Goal: Information Seeking & Learning: Learn about a topic

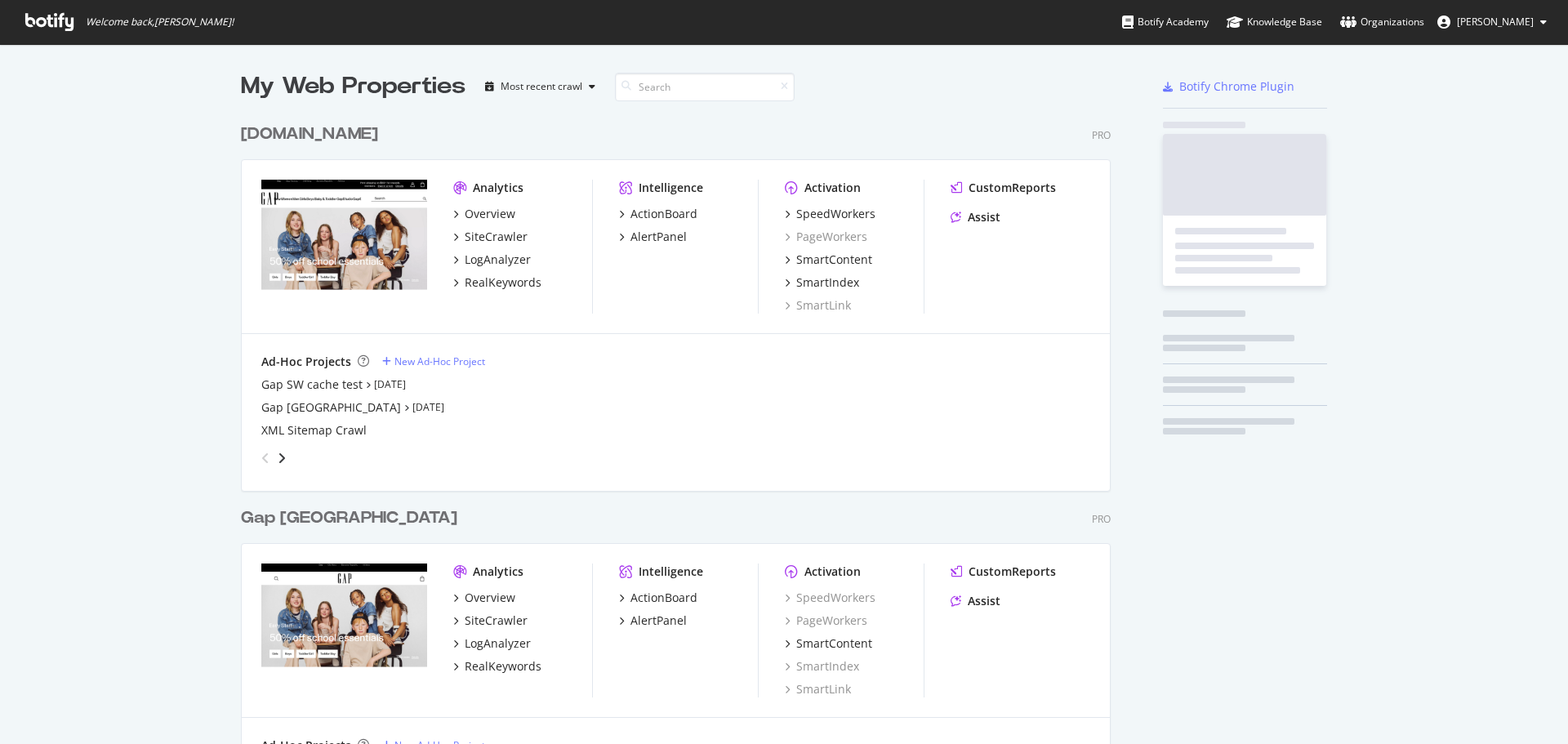
scroll to position [1868, 871]
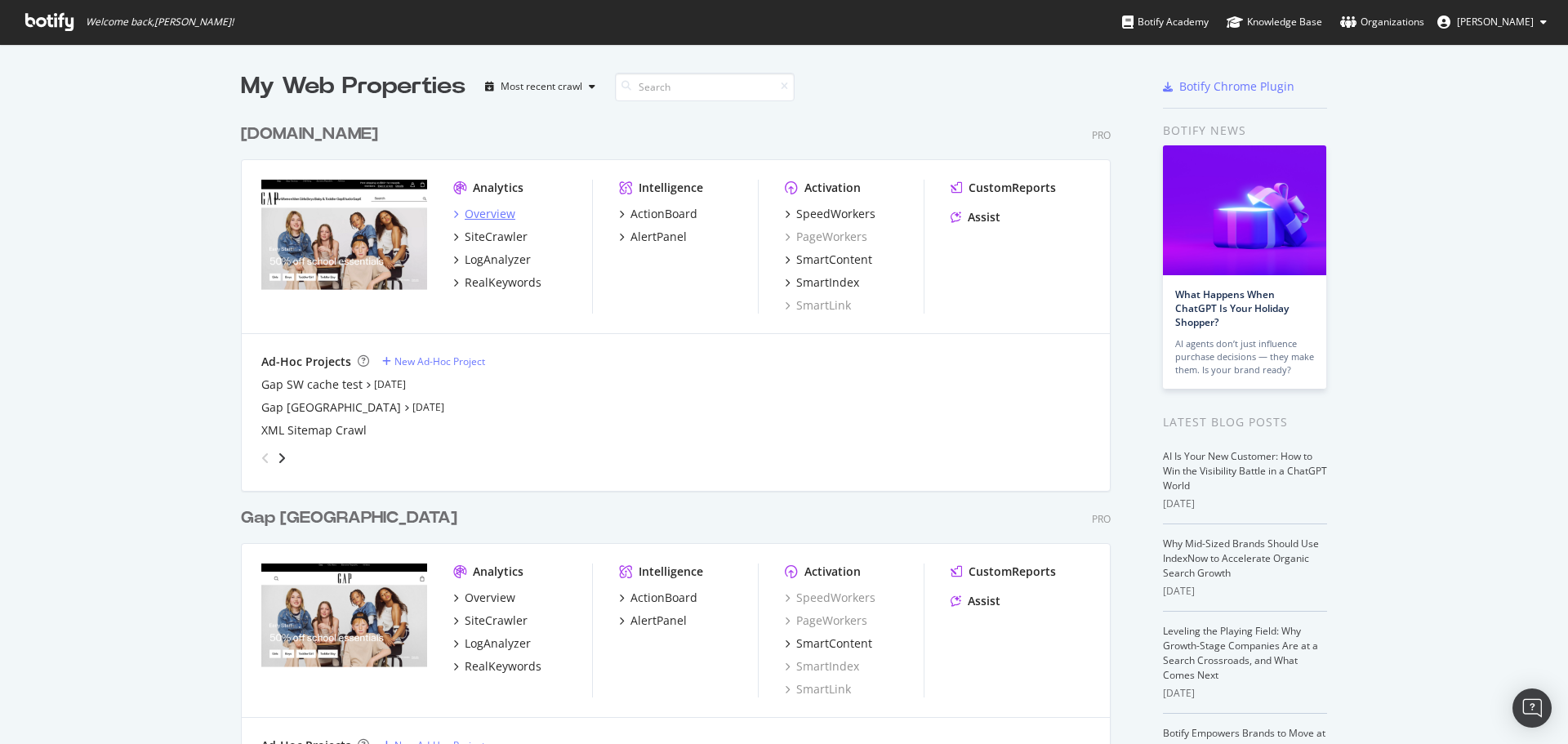
click at [493, 215] on div "Overview" at bounding box center [490, 213] width 50 height 17
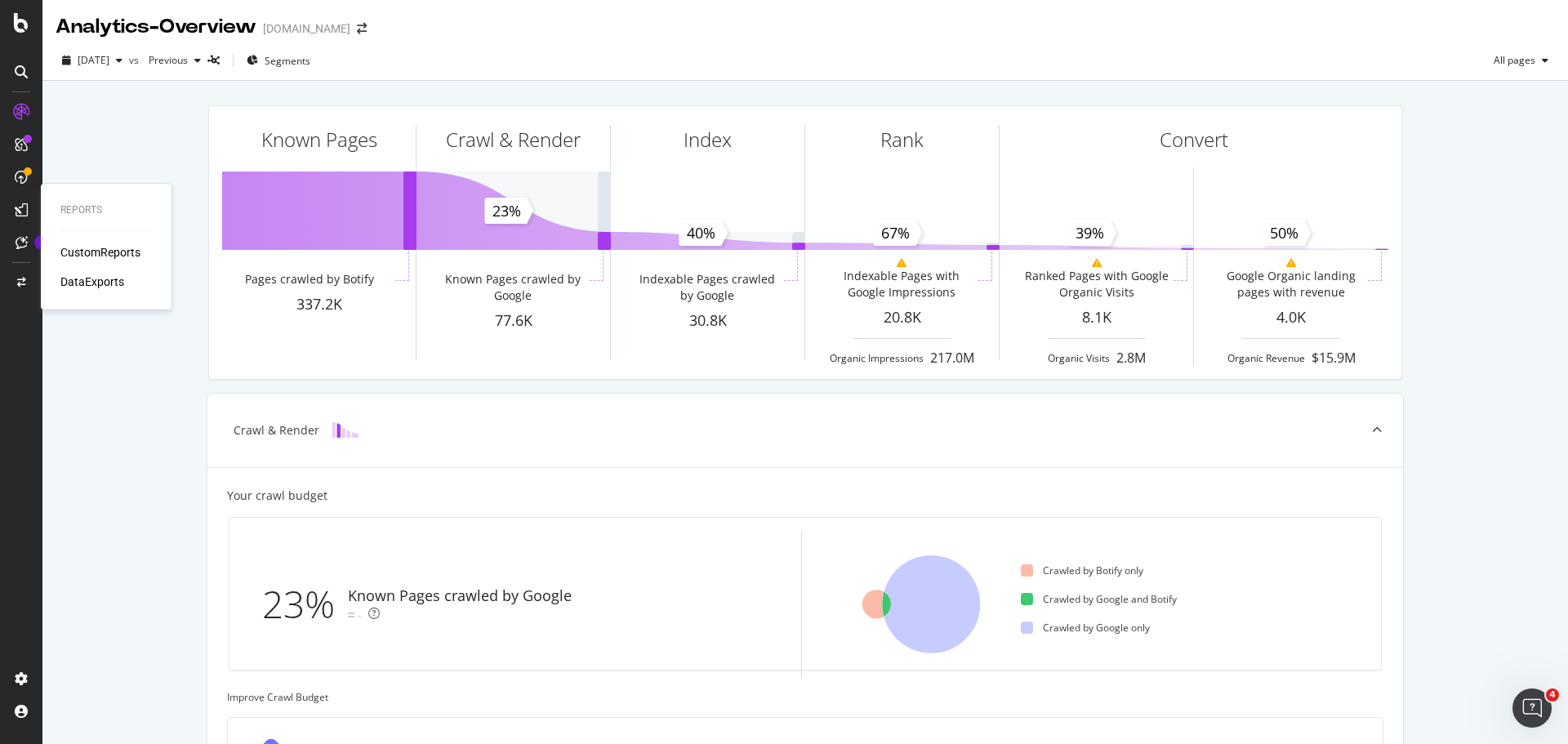
click at [78, 256] on div "CustomReports" at bounding box center [100, 251] width 80 height 17
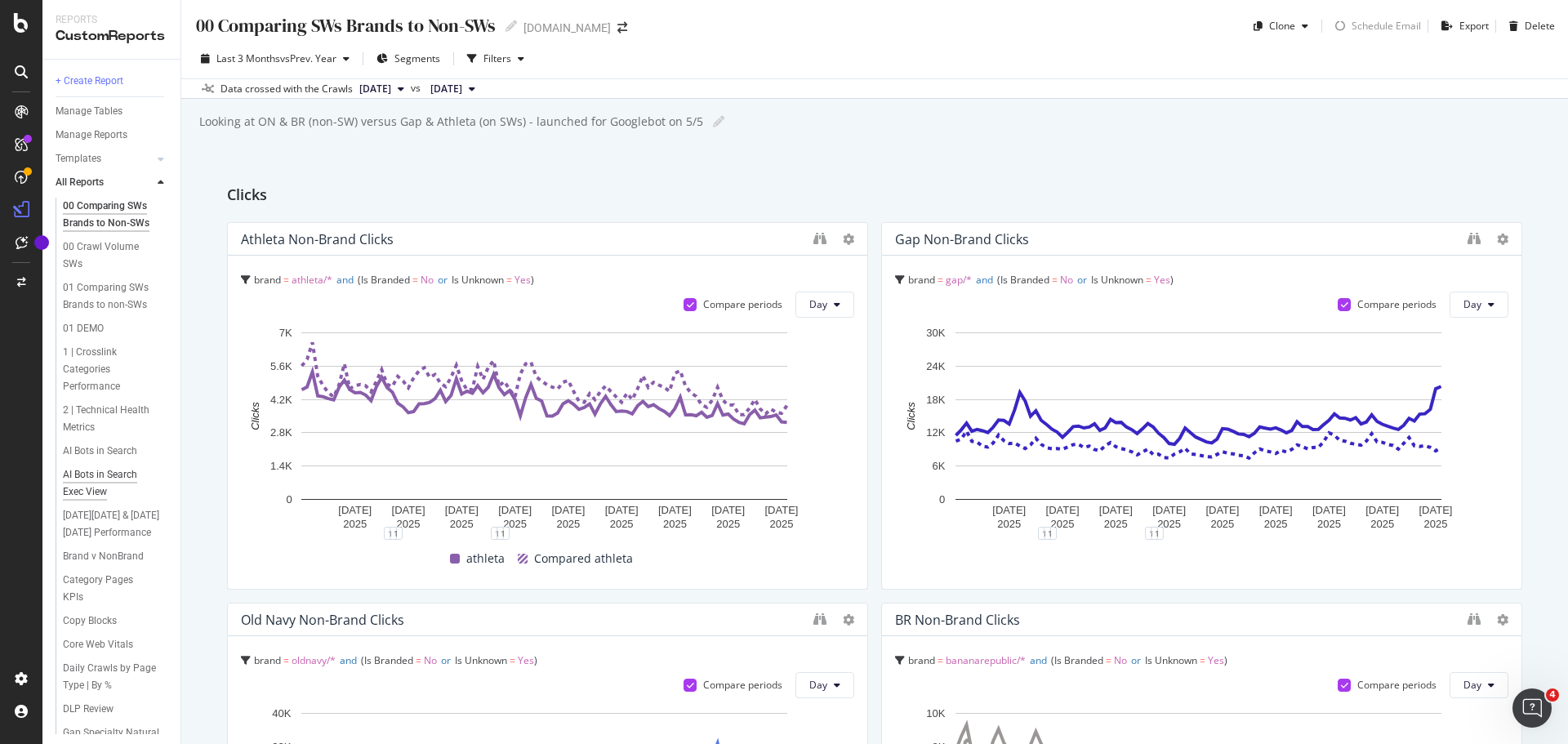
click at [100, 479] on div "AI Bots in Search Exec View" at bounding box center [110, 483] width 94 height 34
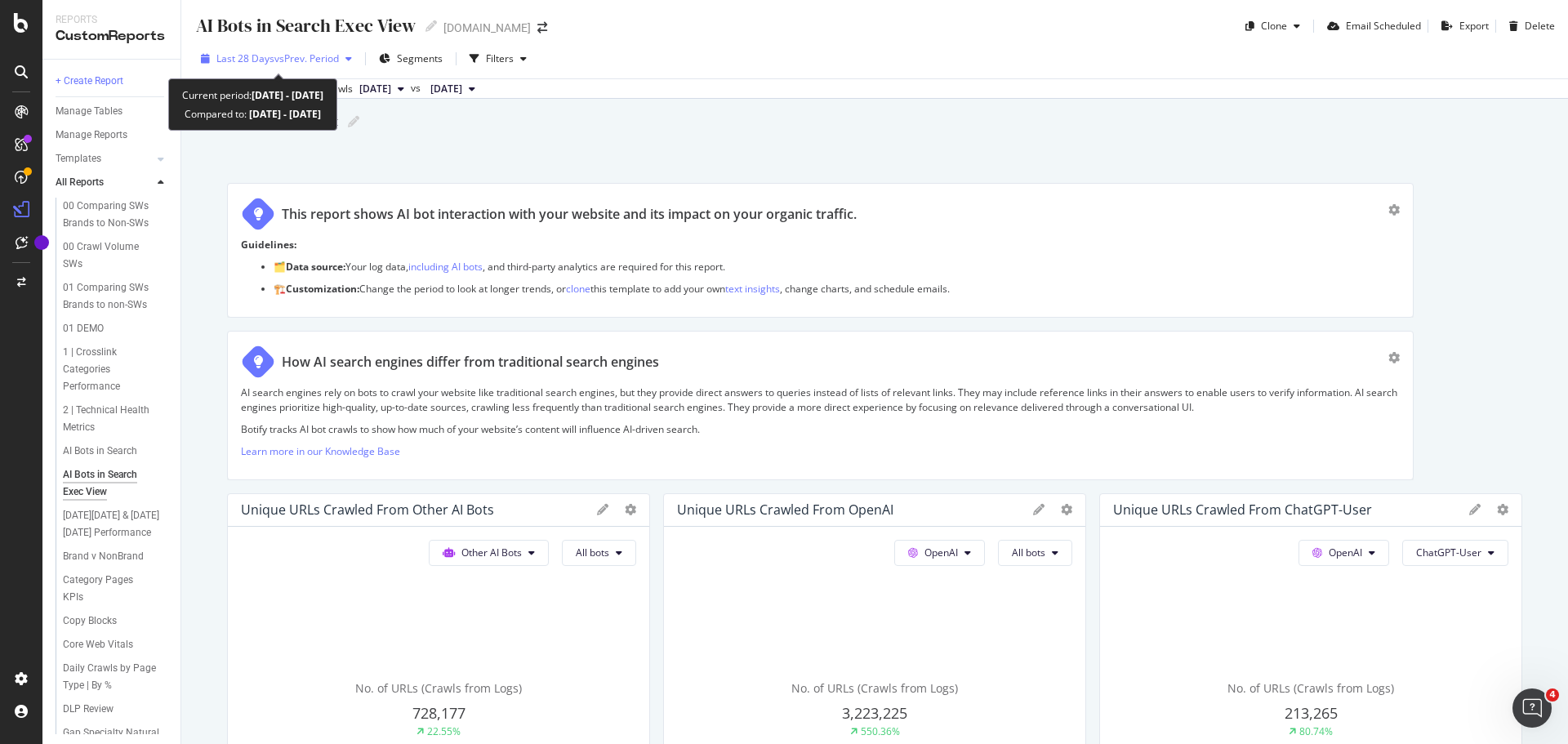
click at [290, 58] on span "vs Prev. Period" at bounding box center [306, 58] width 64 height 14
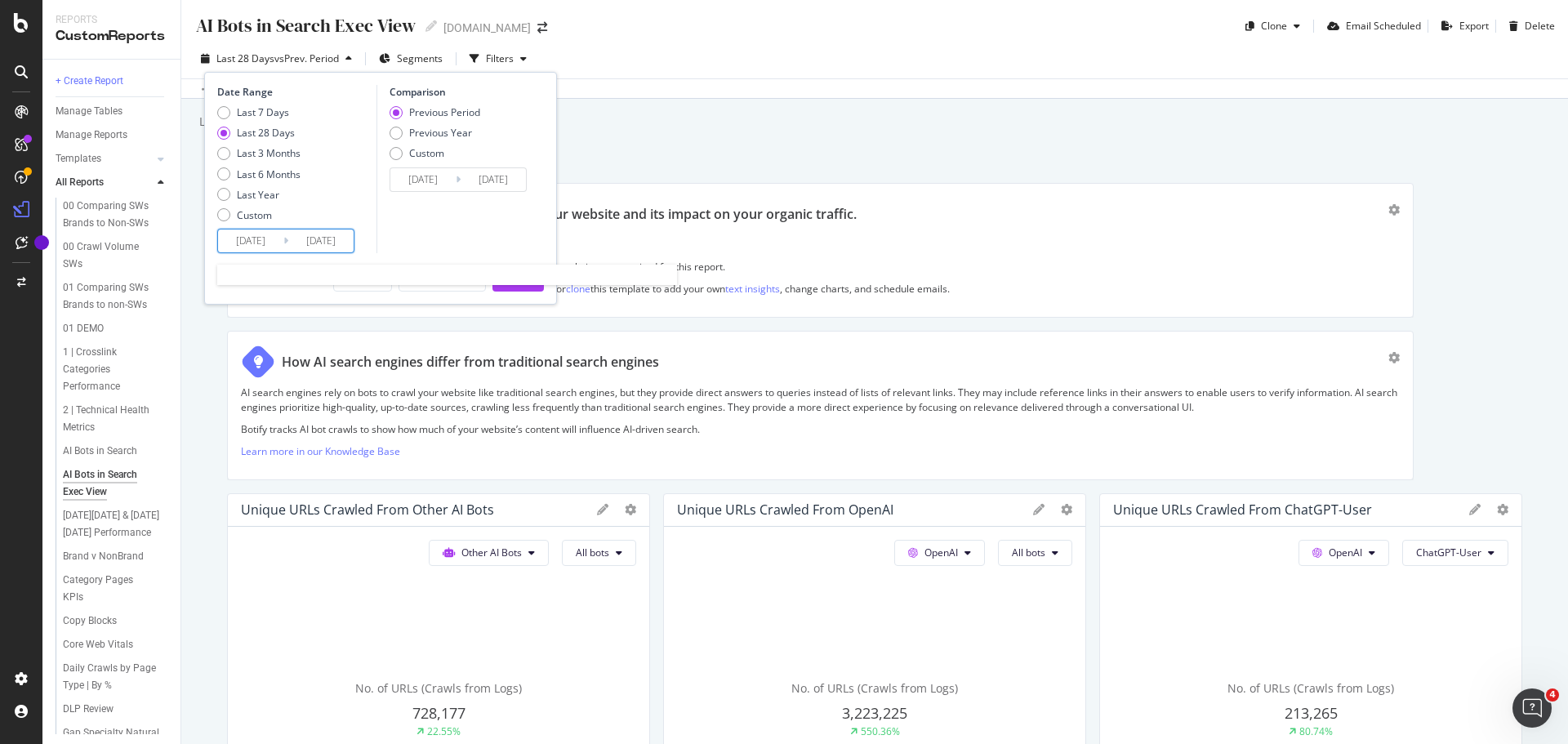
click at [258, 238] on input "2025/07/28" at bounding box center [250, 241] width 65 height 23
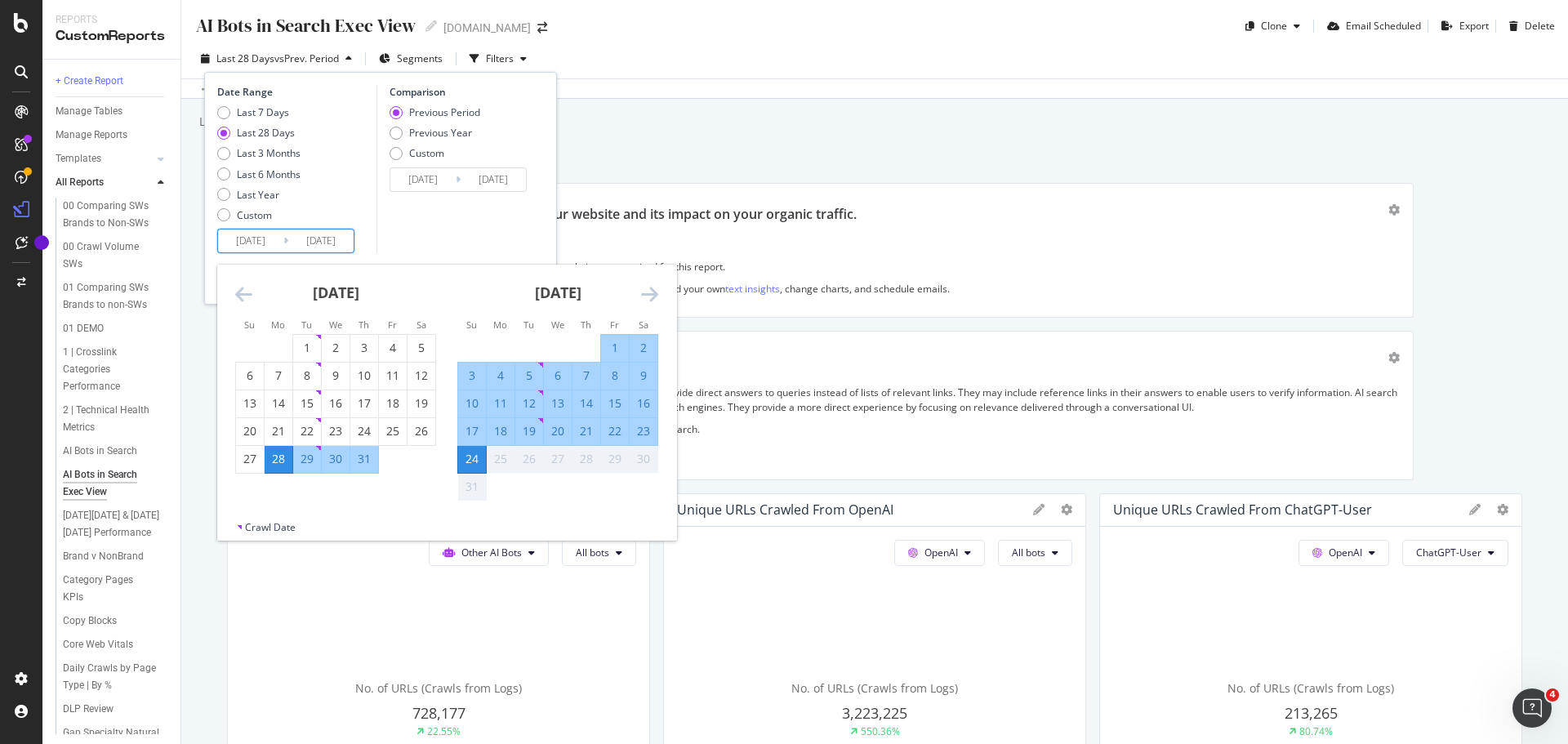
click at [241, 293] on icon "Move backward to switch to the previous month." at bounding box center [244, 293] width 17 height 20
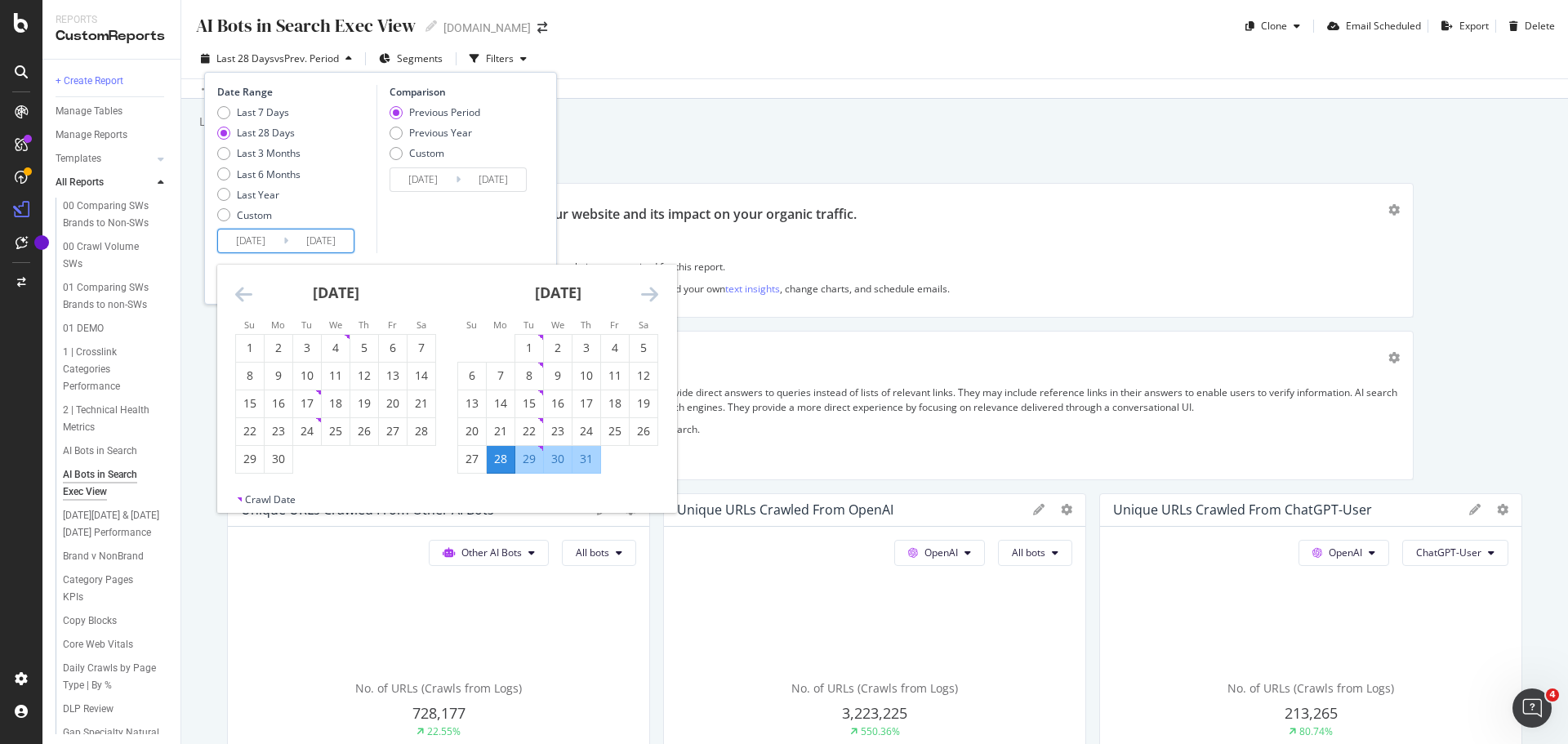
click at [241, 293] on icon "Move backward to switch to the previous month." at bounding box center [244, 293] width 17 height 20
click at [238, 384] on div "4" at bounding box center [250, 375] width 28 height 17
type input "[DATE]"
type input "2025/01/11"
type input "[DATE]"
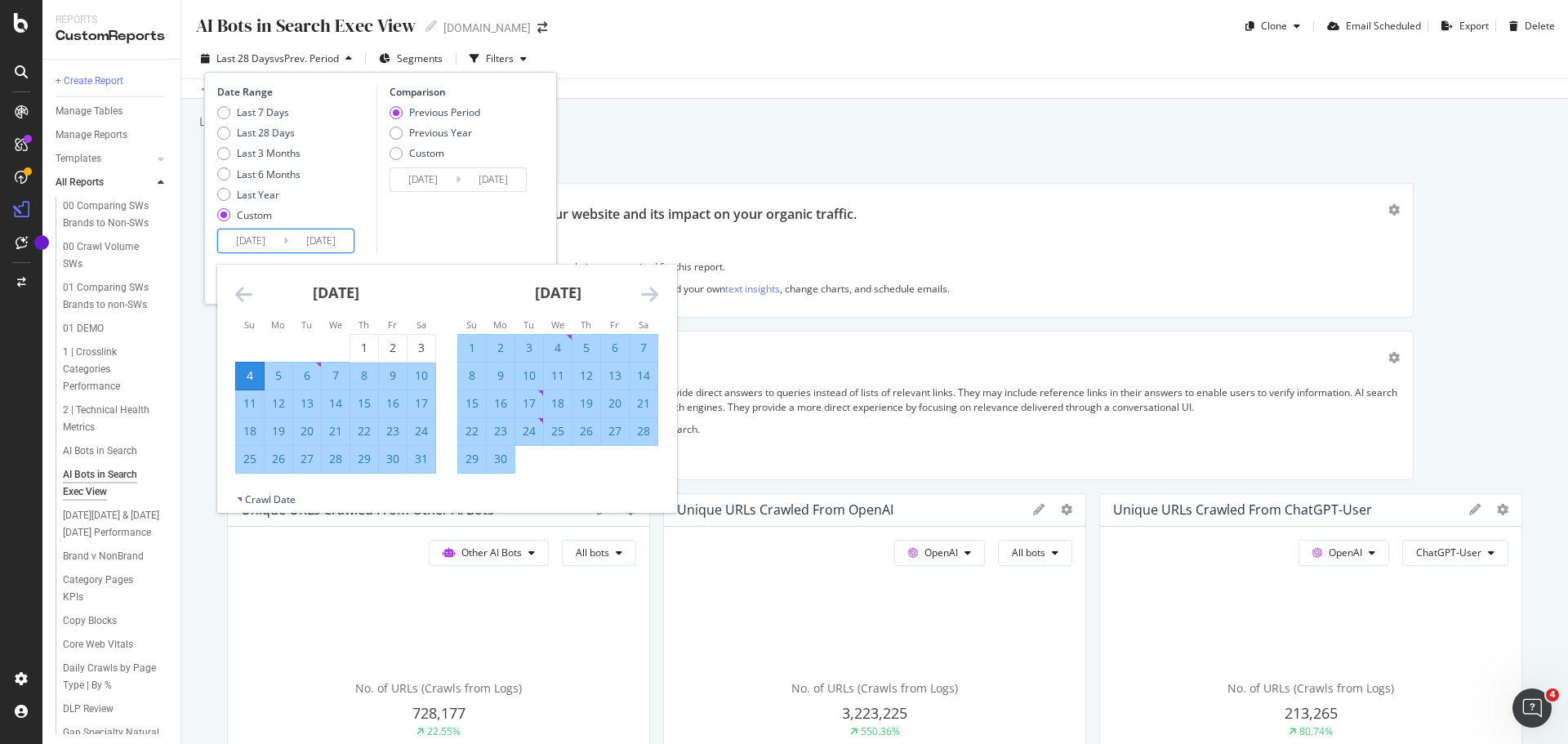
click at [651, 298] on icon "Move forward to switch to the next month." at bounding box center [649, 293] width 17 height 20
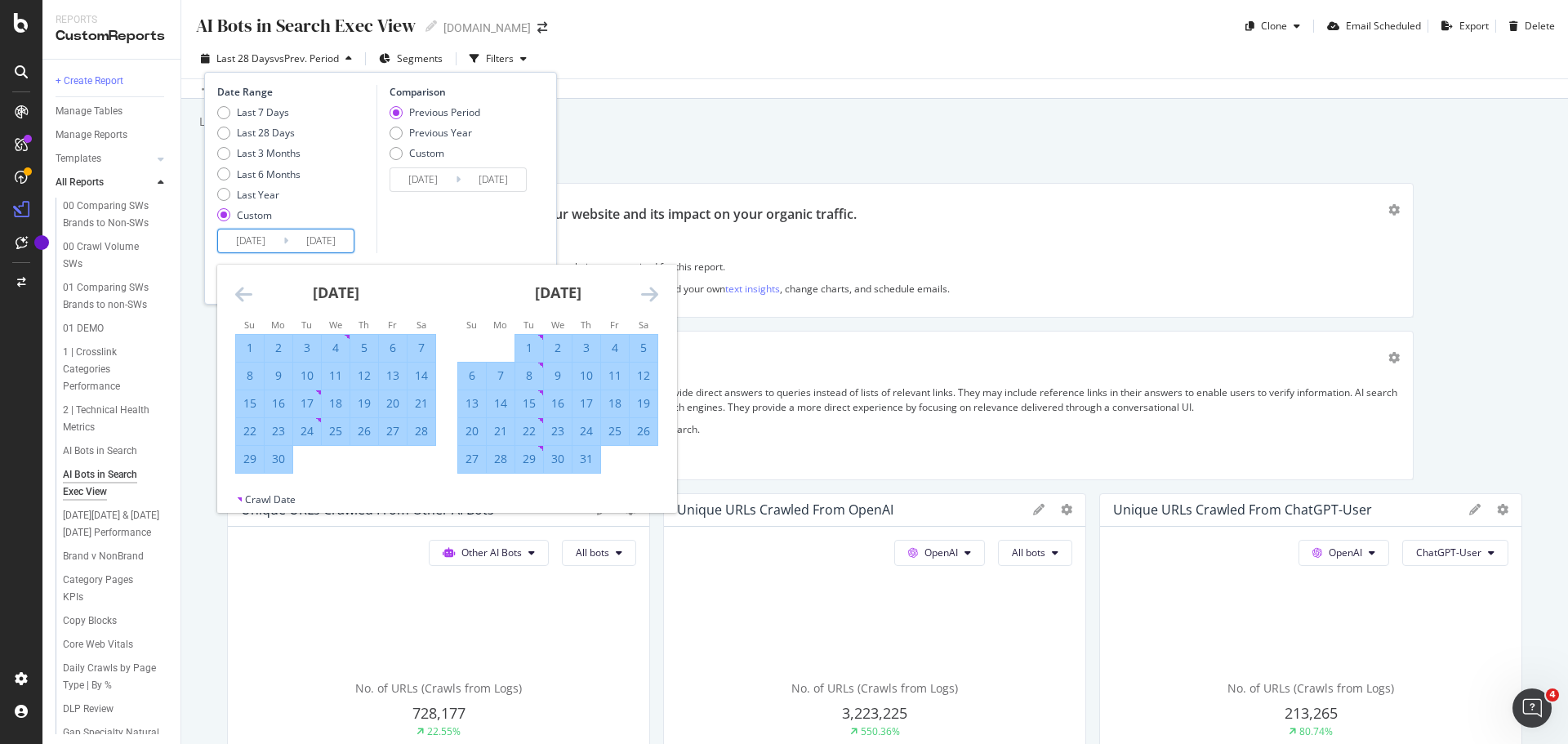
click at [651, 293] on icon "Move forward to switch to the next month." at bounding box center [649, 293] width 17 height 20
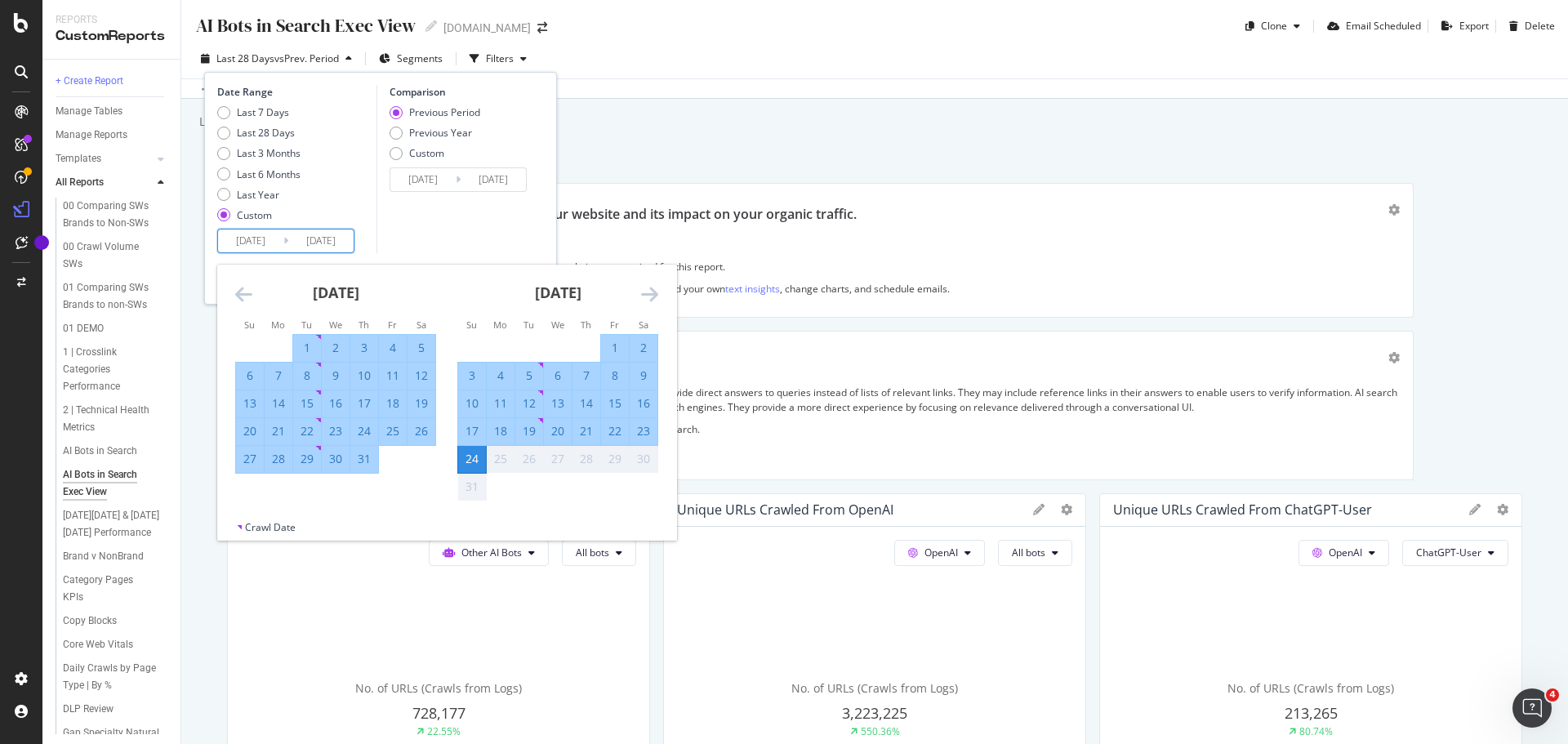
click at [644, 349] on div "2" at bounding box center [643, 347] width 28 height 17
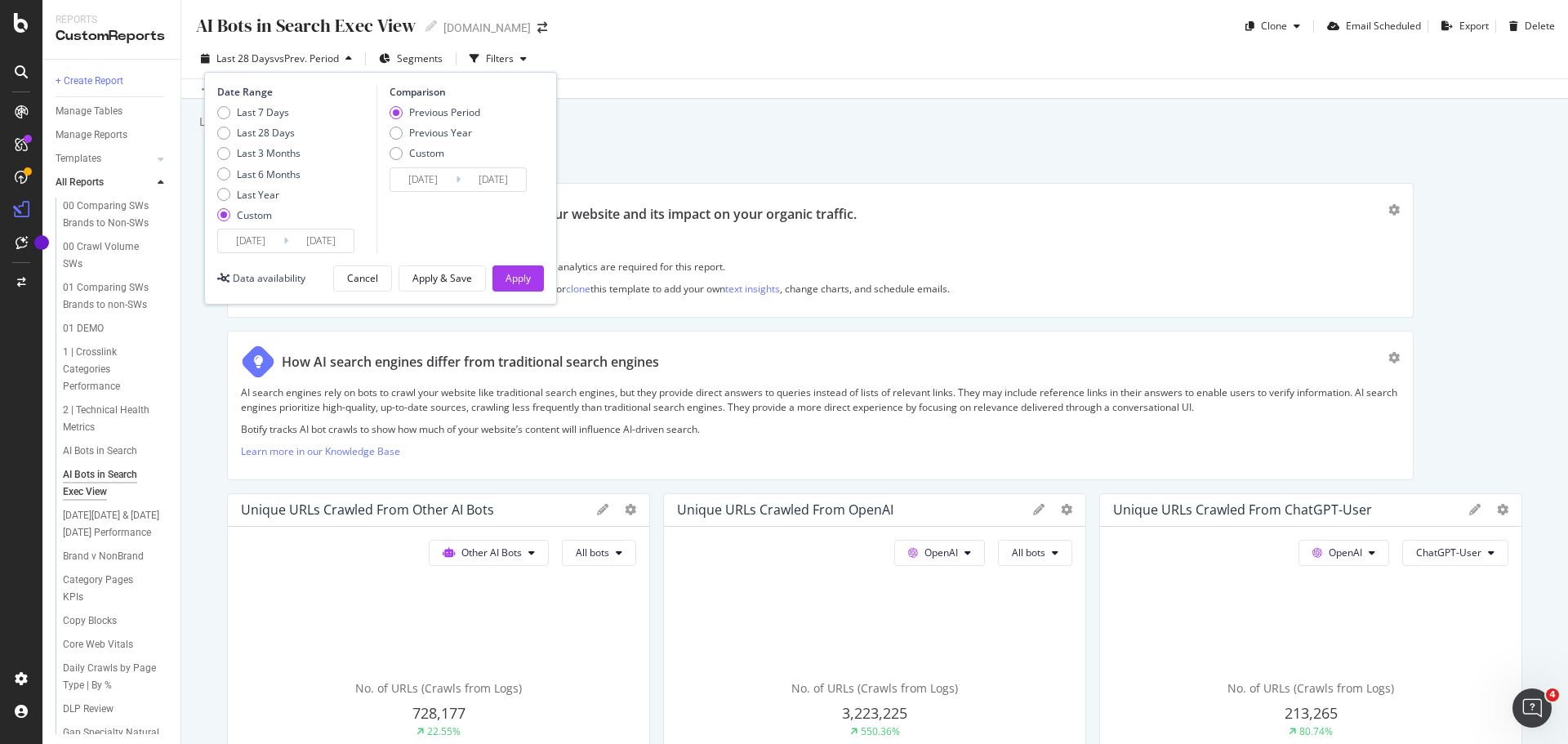
type input "[DATE]"
click at [524, 278] on div "Apply" at bounding box center [518, 278] width 25 height 14
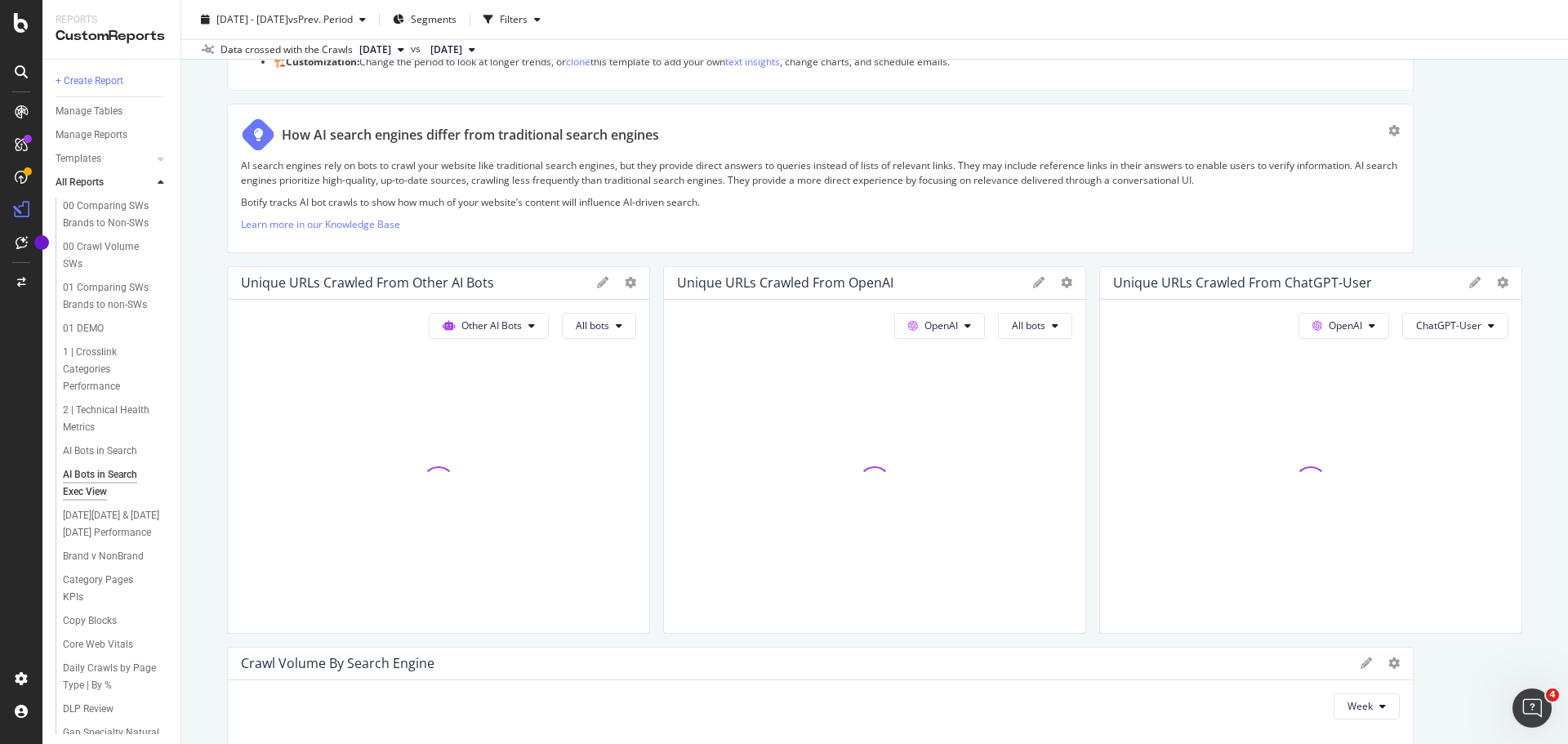
scroll to position [245, 0]
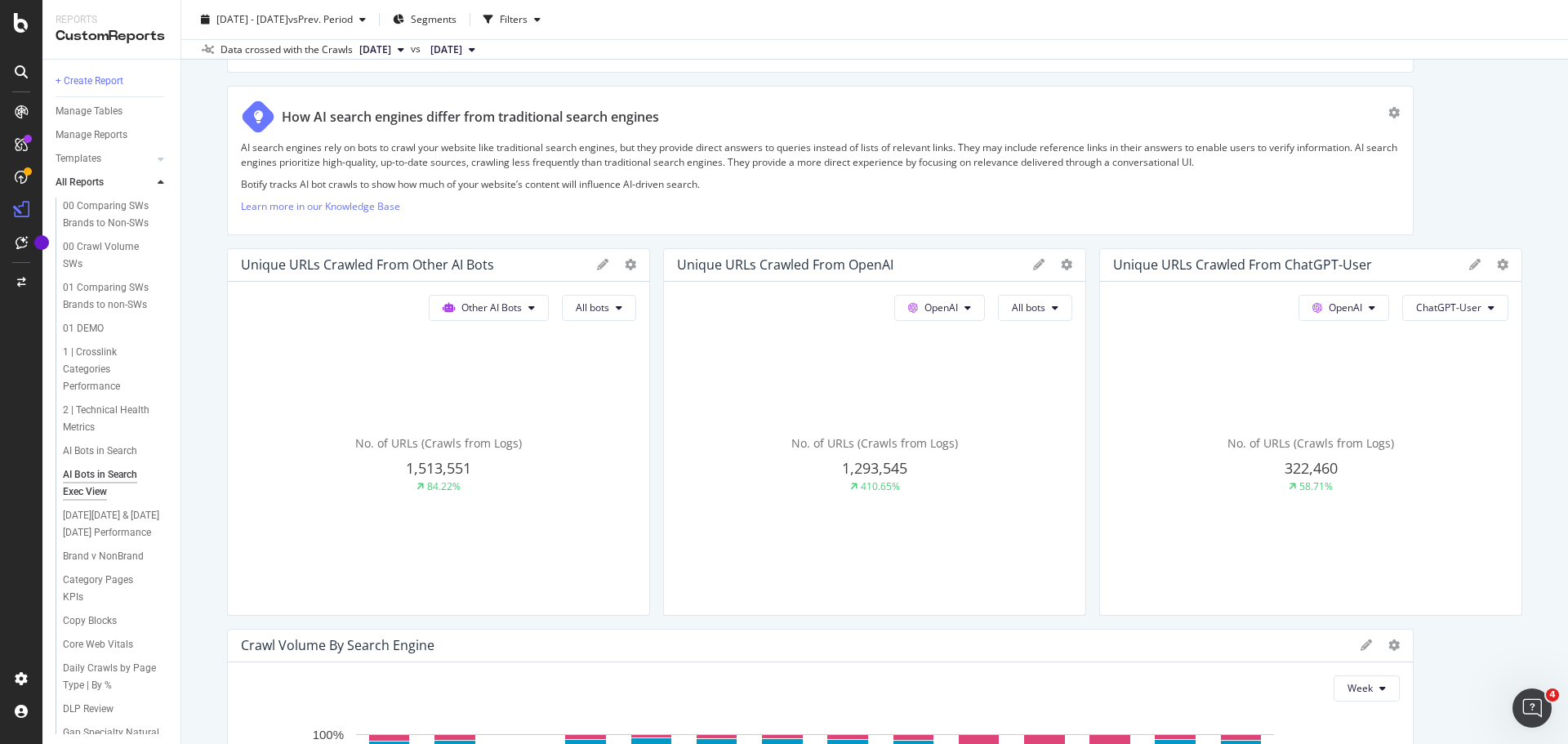
drag, startPoint x: 639, startPoint y: 610, endPoint x: 424, endPoint y: 580, distance: 217.1
click at [387, 580] on div "Unique URLs Crawled from Other AI Bots Other AI Bots All bots No. of URLs (Craw…" at bounding box center [439, 432] width 423 height 367
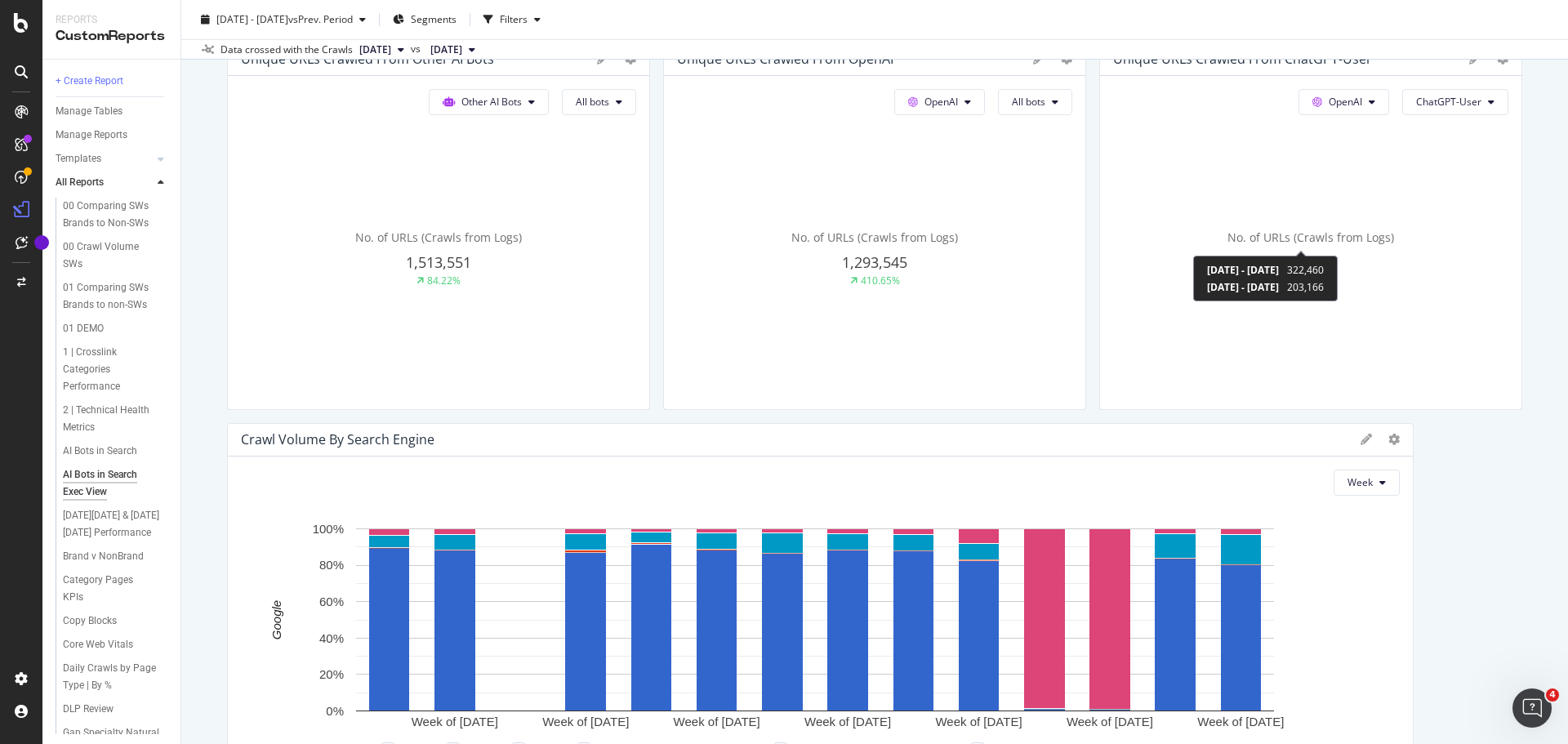
scroll to position [490, 0]
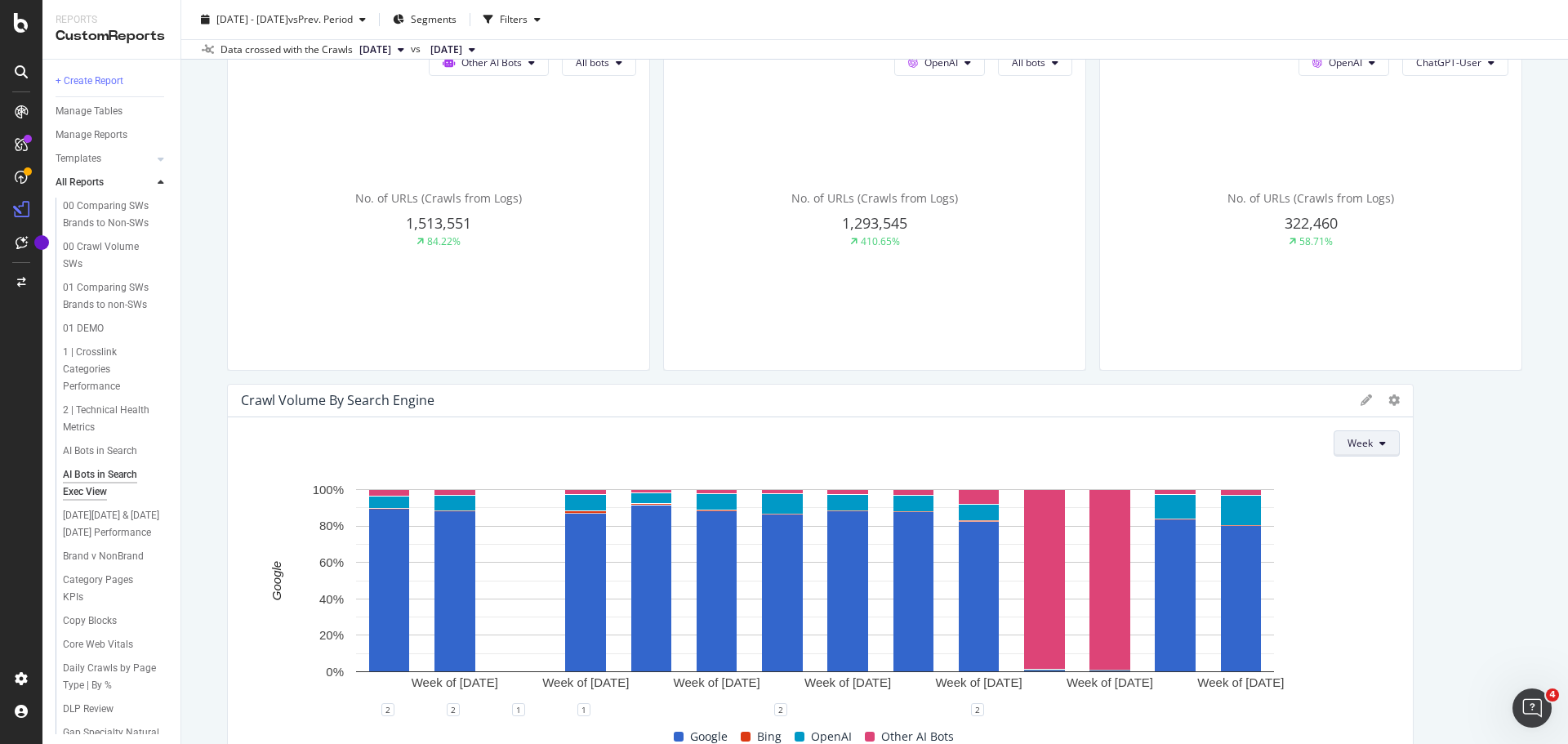
click at [1379, 446] on icon at bounding box center [1383, 443] width 7 height 10
click at [1355, 540] on span "Month" at bounding box center [1351, 536] width 30 height 15
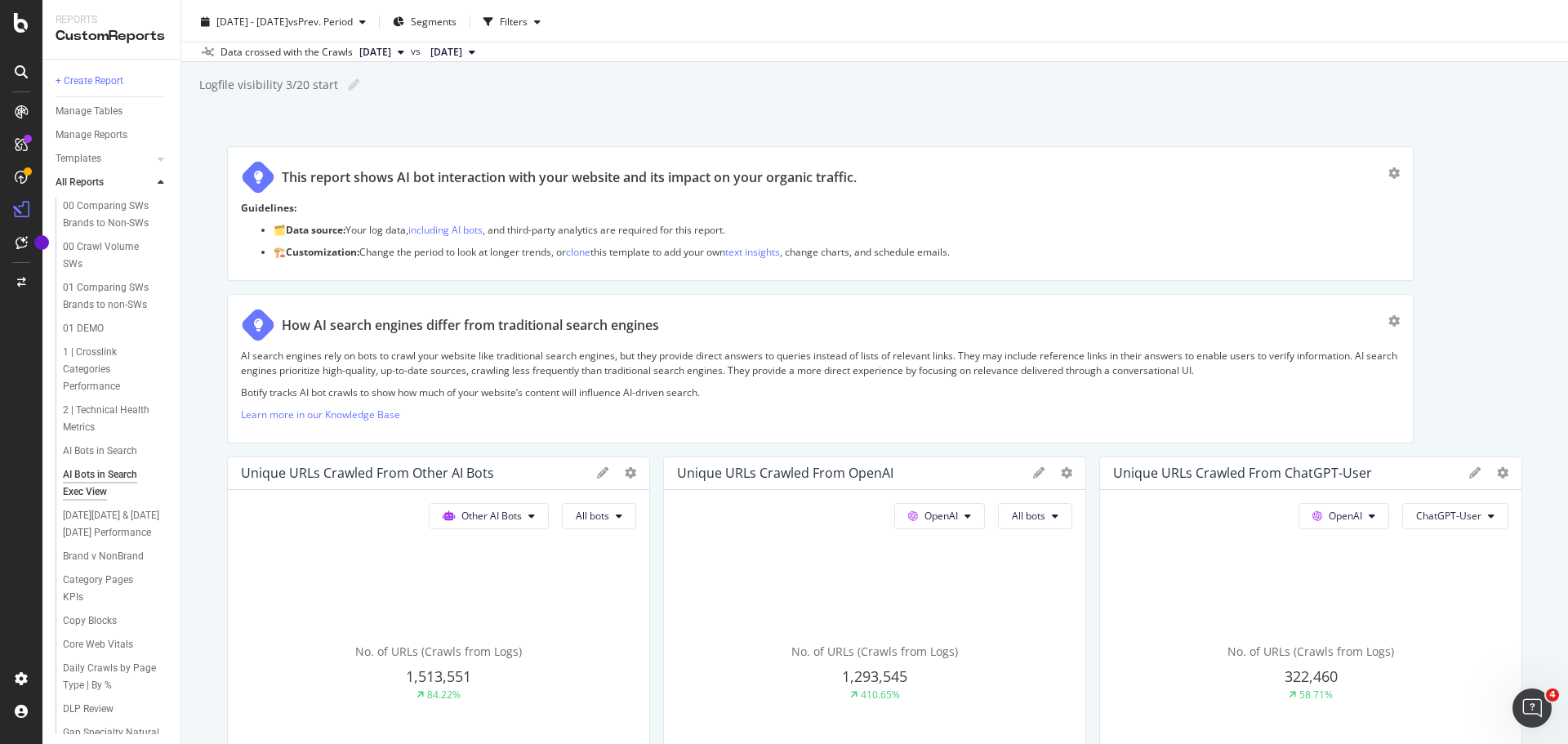
scroll to position [0, 0]
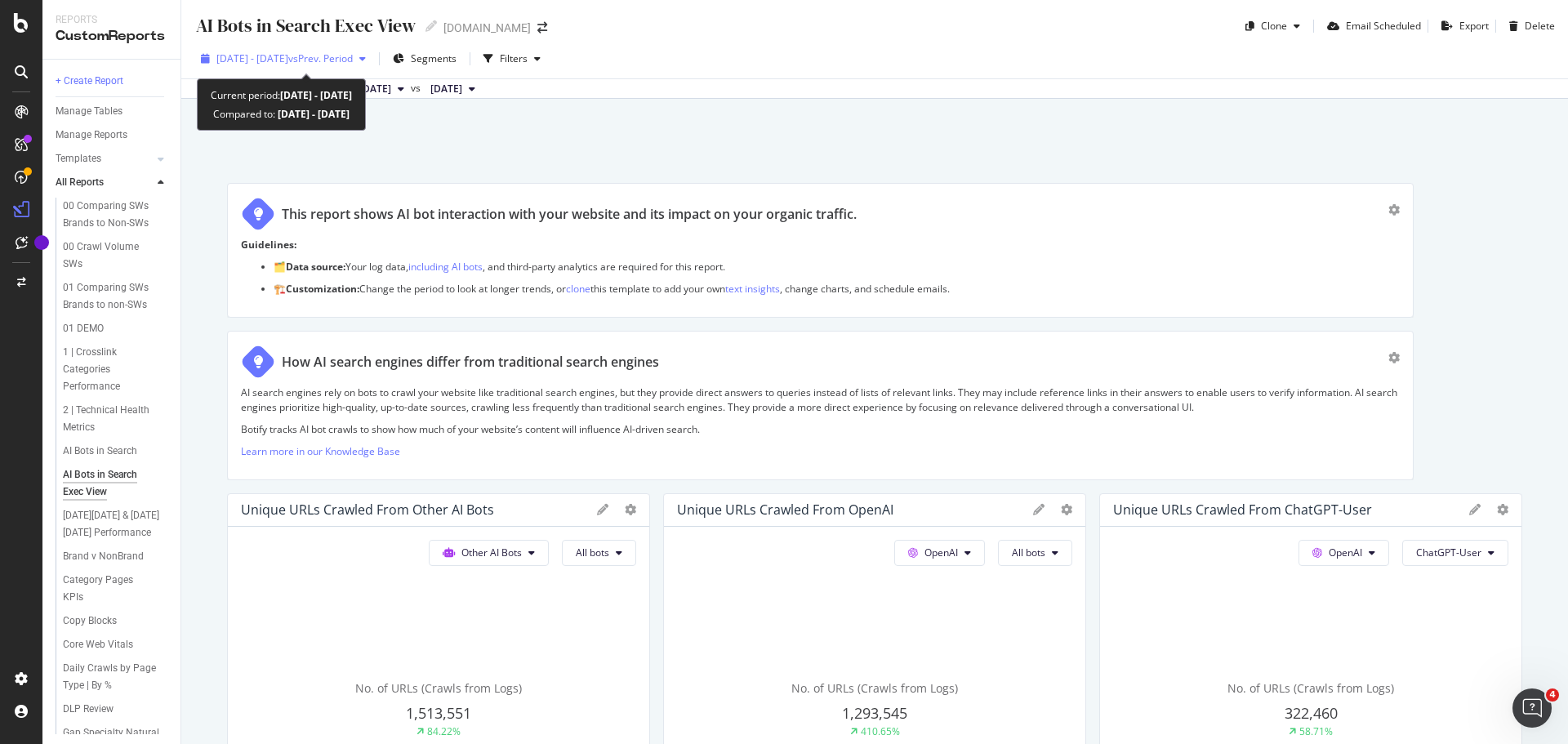
click at [353, 61] on span "vs Prev. Period" at bounding box center [320, 58] width 64 height 14
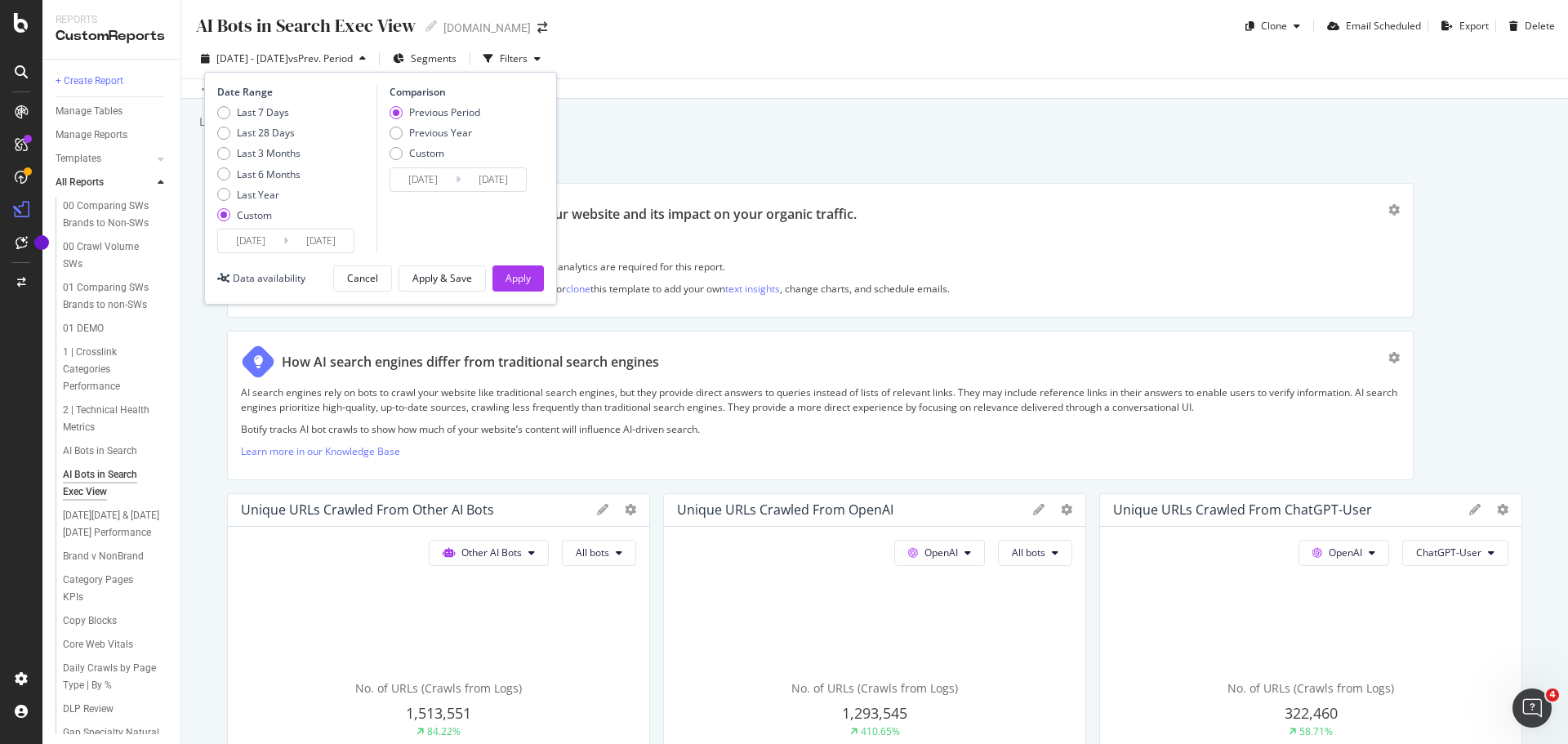
click at [273, 244] on input "[DATE]" at bounding box center [250, 241] width 65 height 23
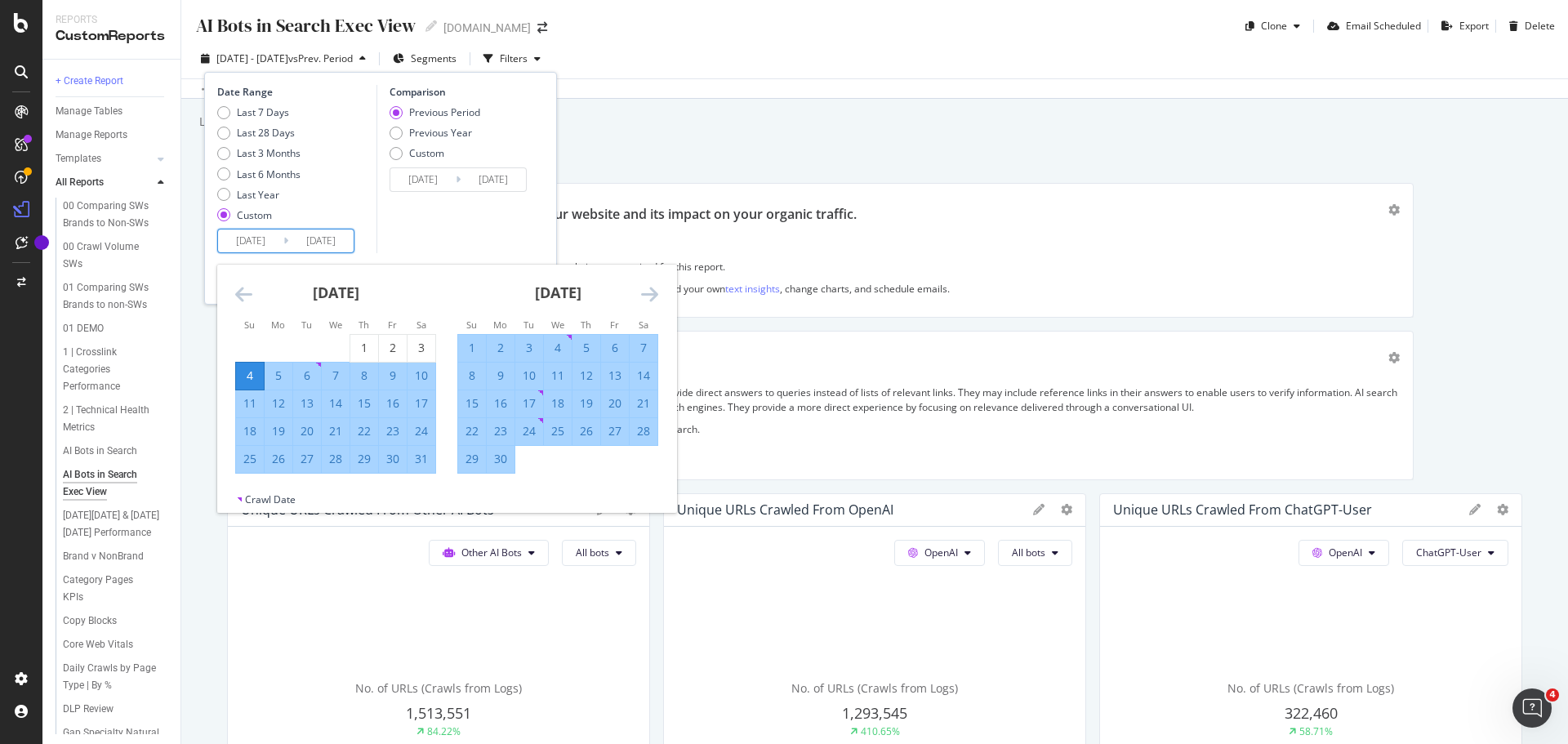
click at [650, 296] on icon "Move forward to switch to the next month." at bounding box center [649, 293] width 17 height 20
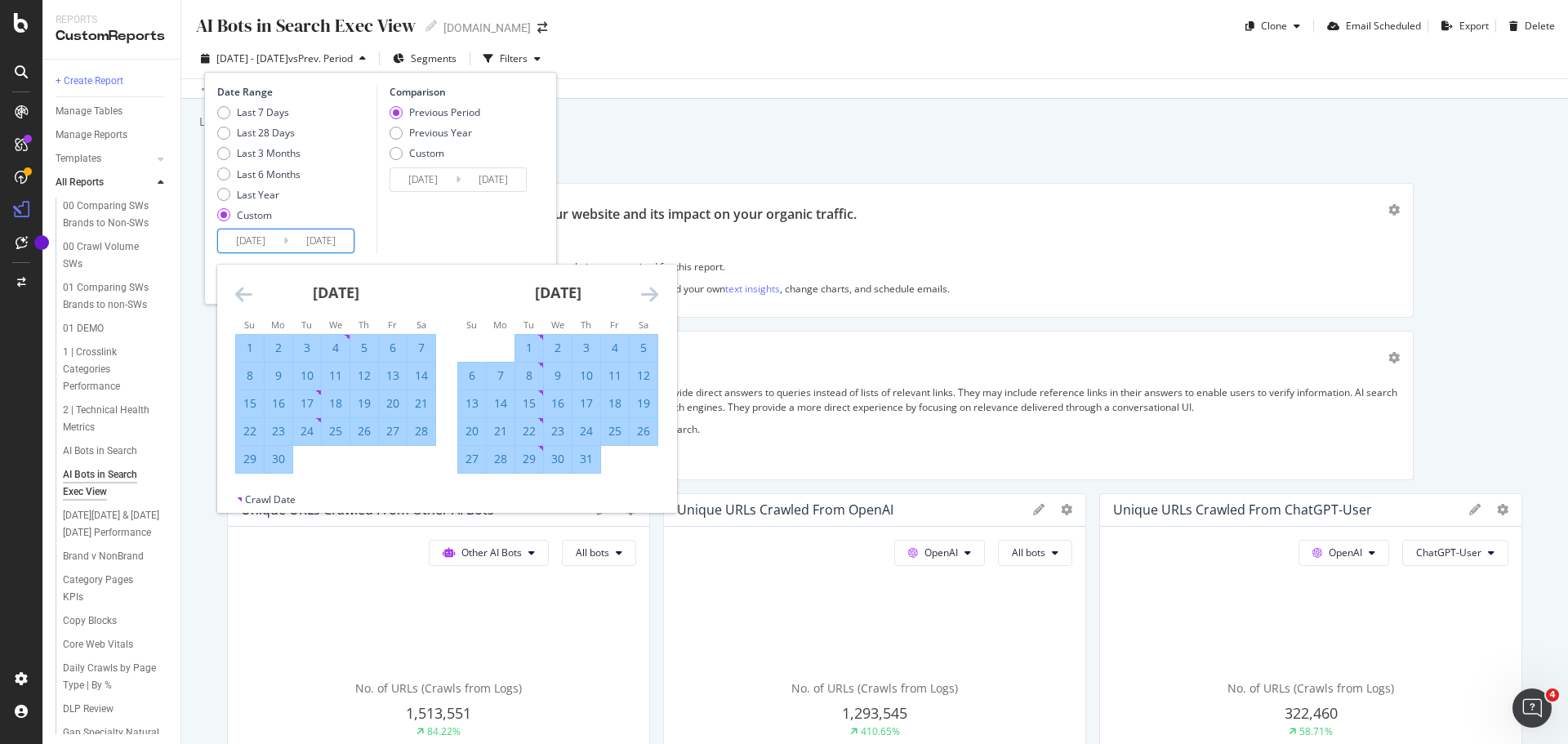
click at [621, 149] on div "AI Bots in Search Exec View AI Bots in Search Exec View Gap.com Clone Email Sch…" at bounding box center [874, 372] width 1387 height 744
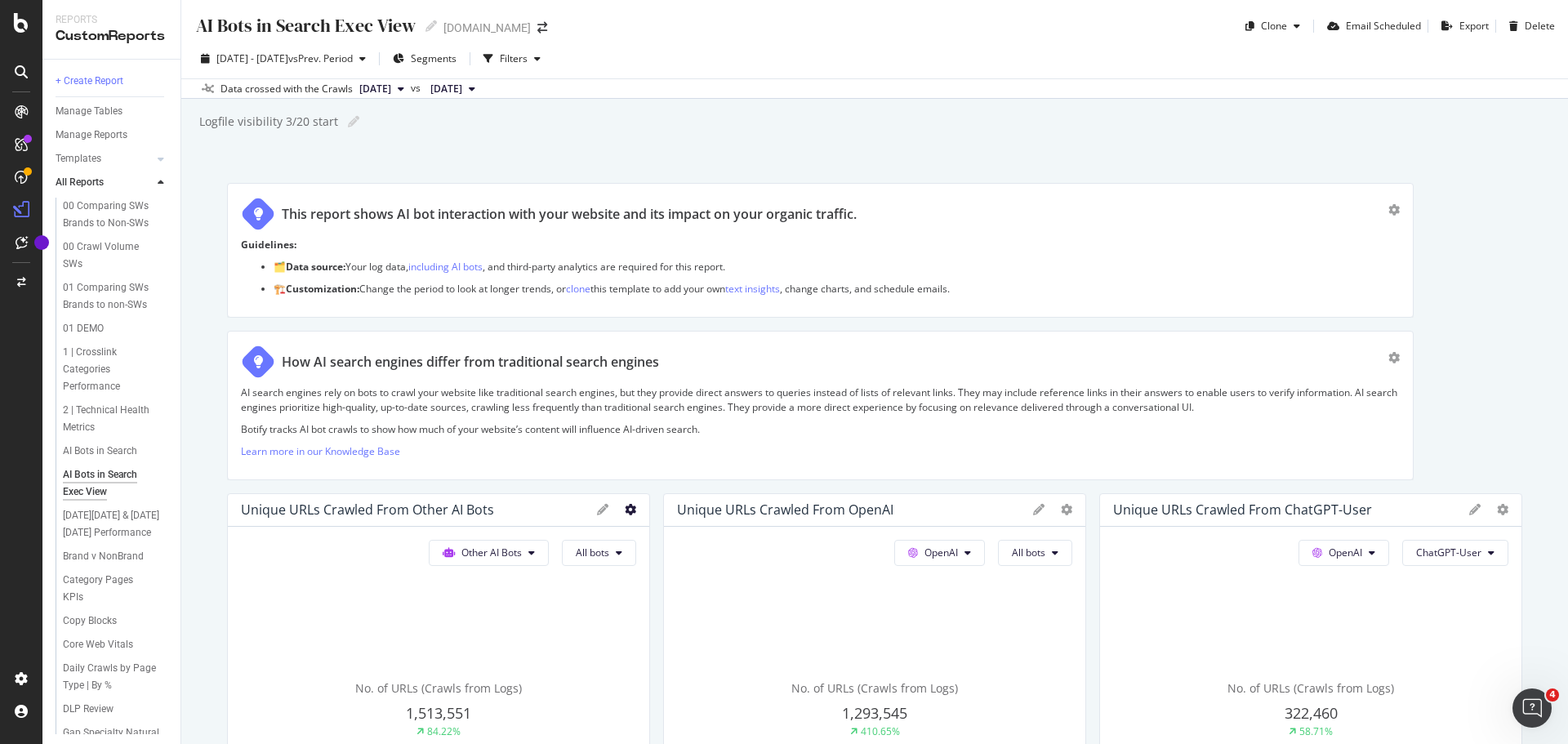
click at [628, 512] on icon at bounding box center [630, 509] width 11 height 11
click at [675, 330] on span "Table" at bounding box center [722, 332] width 123 height 15
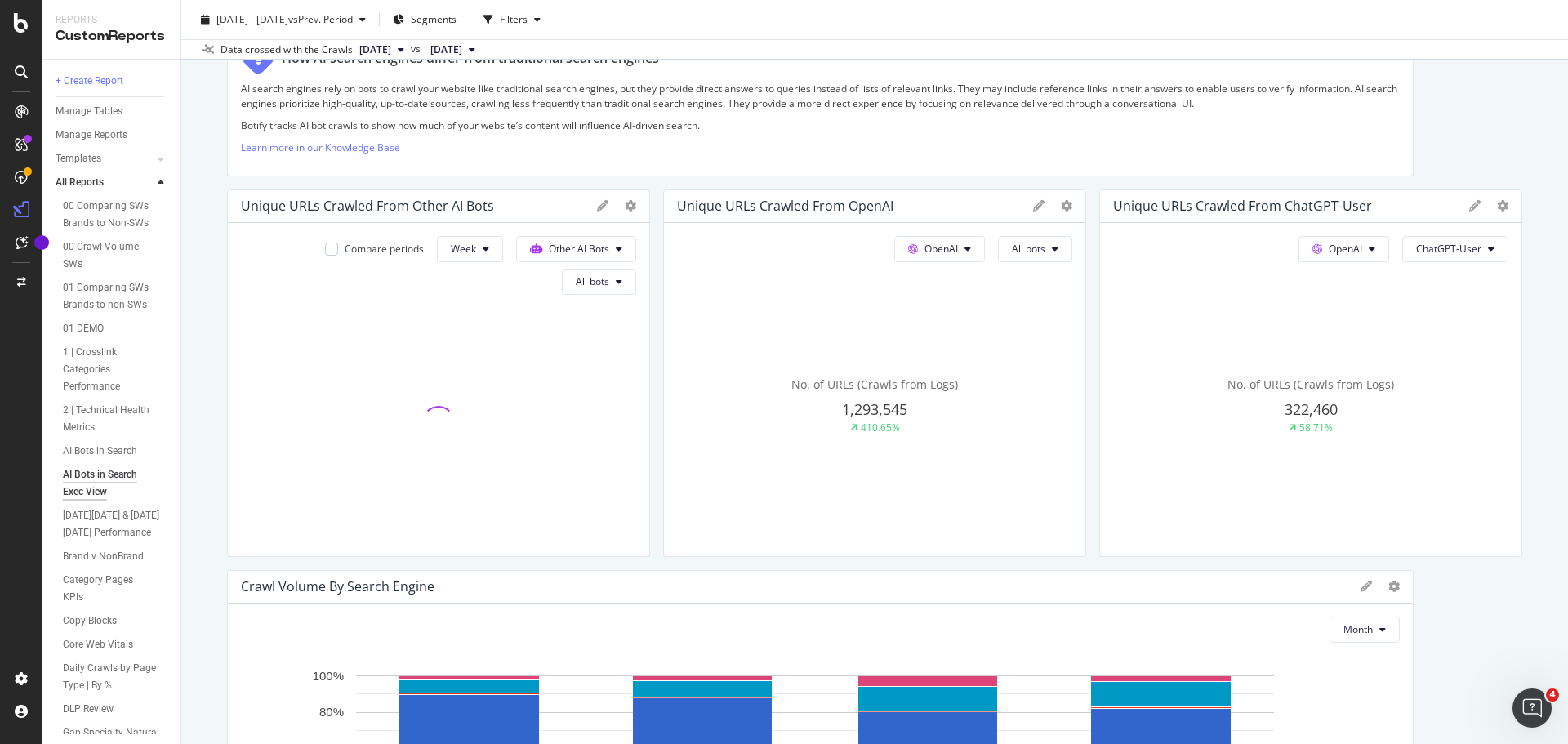
scroll to position [326, 0]
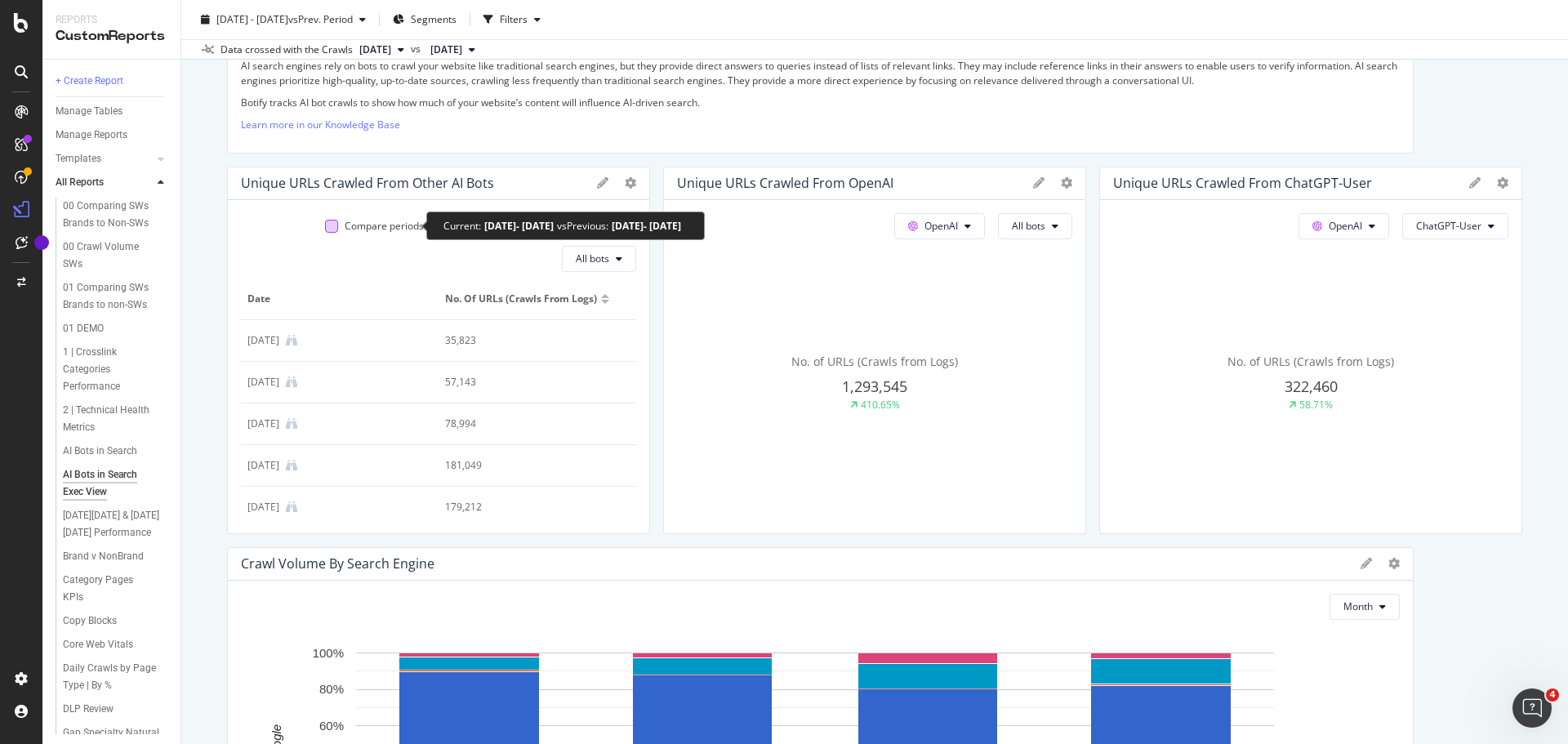
click at [327, 226] on div at bounding box center [331, 225] width 13 height 13
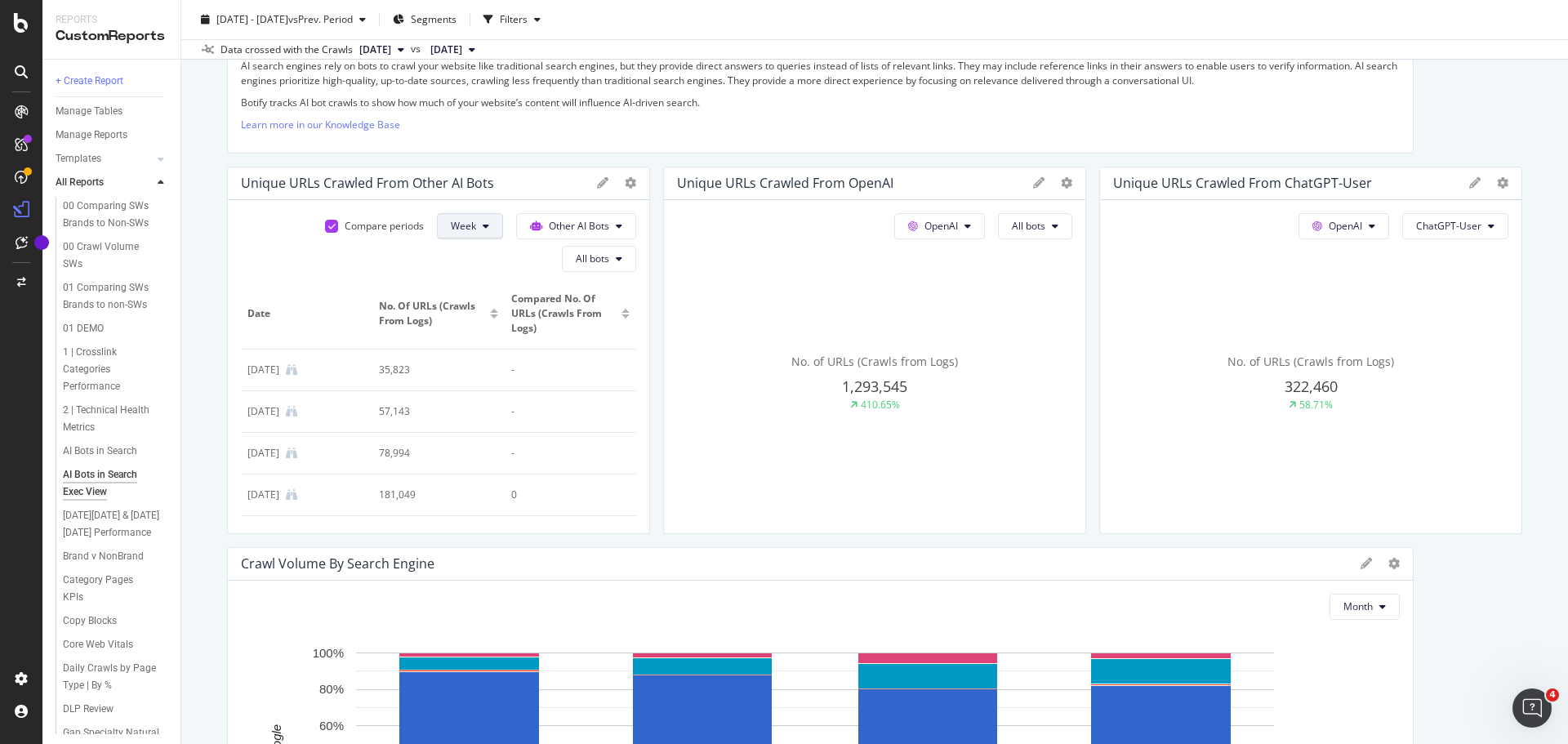
click at [482, 225] on icon at bounding box center [486, 225] width 7 height 10
click at [463, 325] on span "Month" at bounding box center [461, 318] width 30 height 15
click at [636, 184] on icon at bounding box center [630, 183] width 11 height 11
click at [609, 184] on icon at bounding box center [602, 183] width 11 height 11
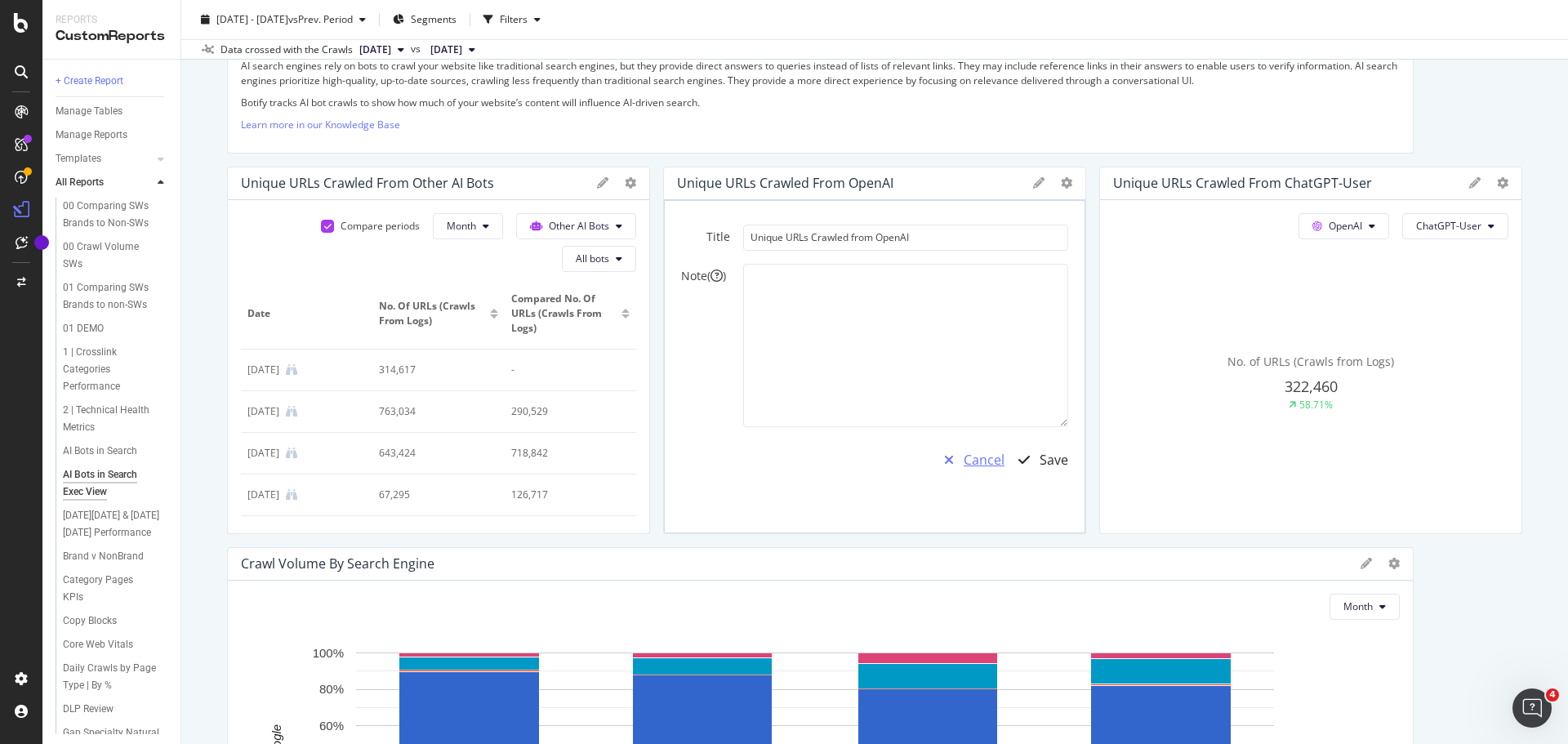
click at [972, 463] on div "Cancel" at bounding box center [984, 460] width 41 height 19
click at [636, 182] on icon at bounding box center [630, 183] width 11 height 11
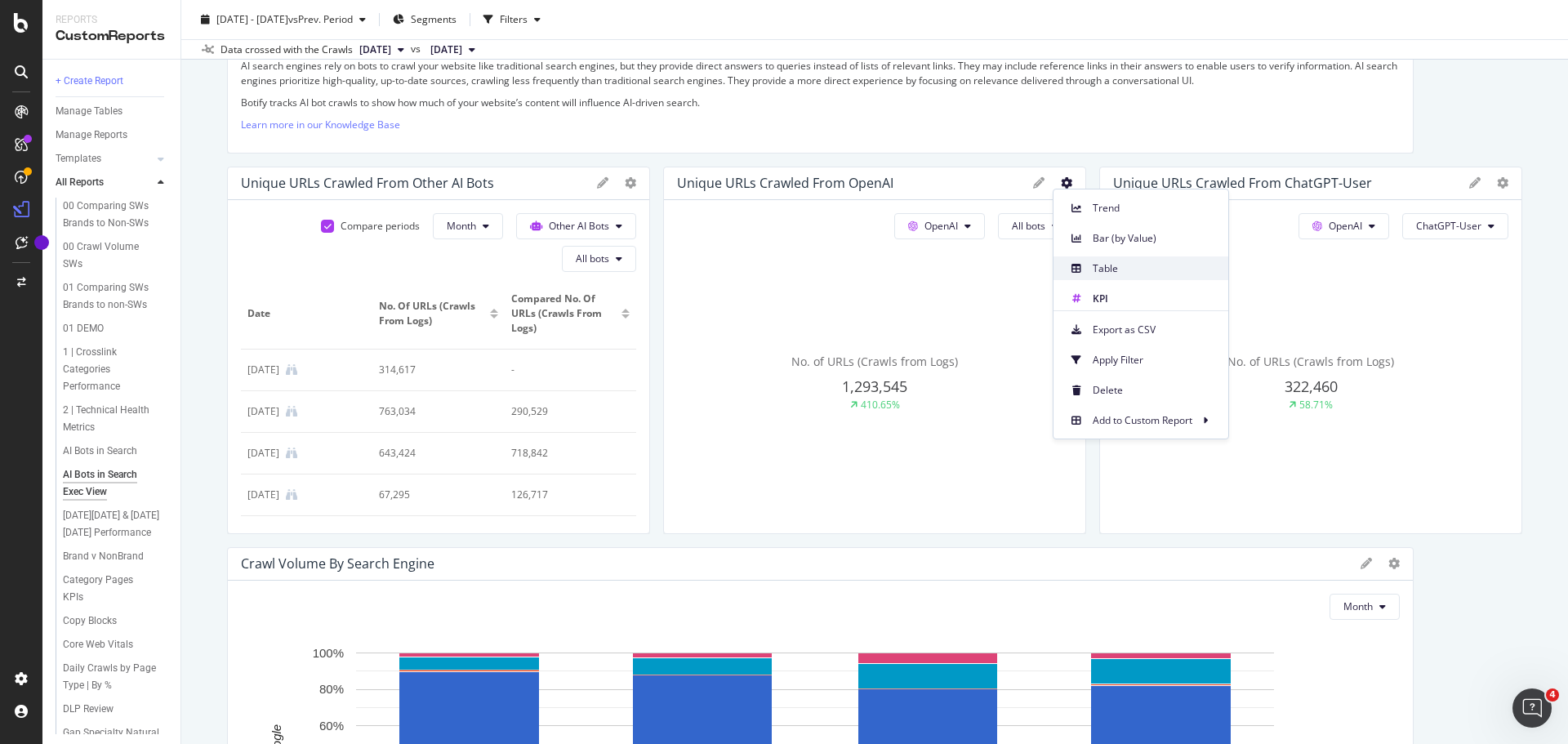
click at [1099, 269] on span "Table" at bounding box center [1154, 268] width 123 height 15
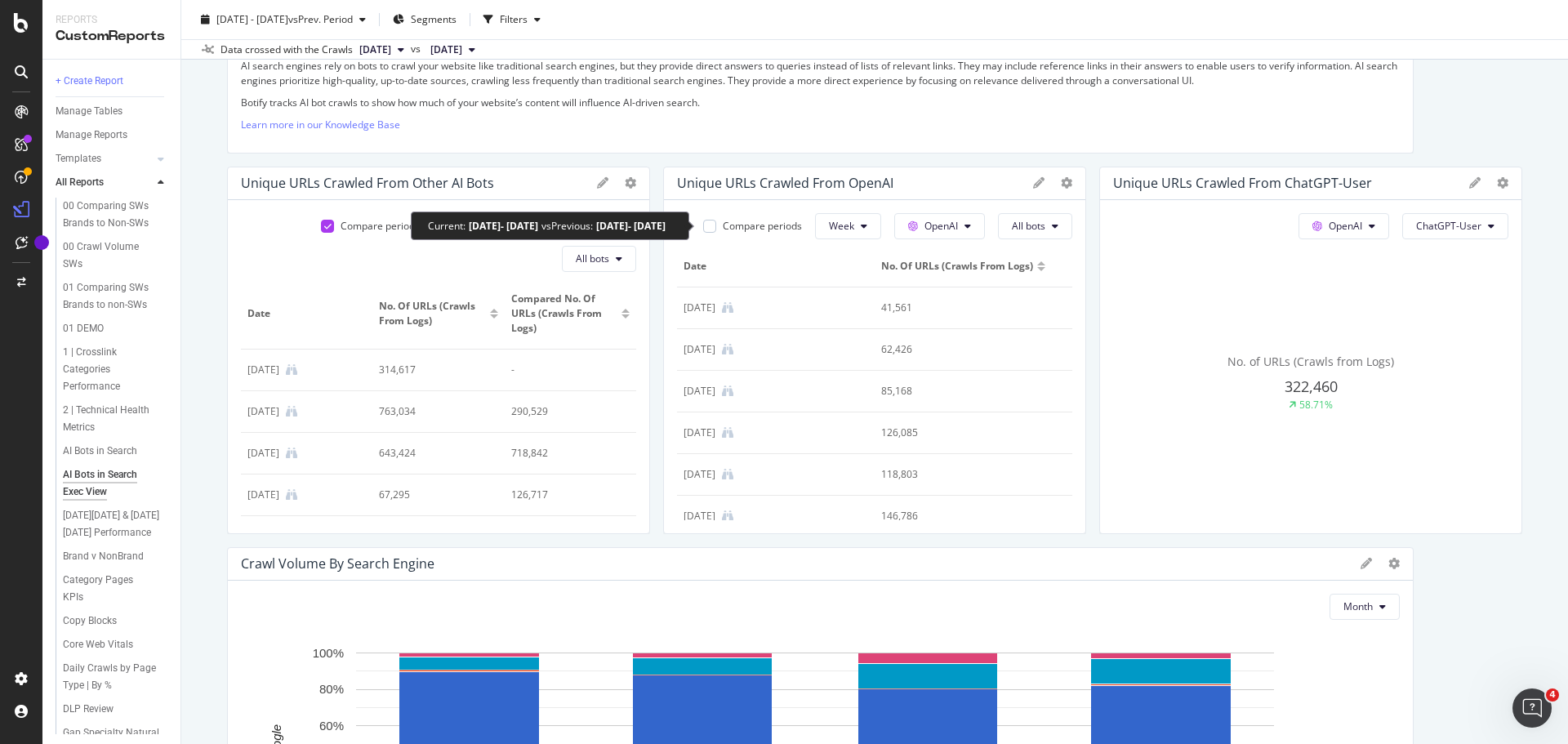
click at [420, 227] on div "Compare periods" at bounding box center [380, 225] width 79 height 14
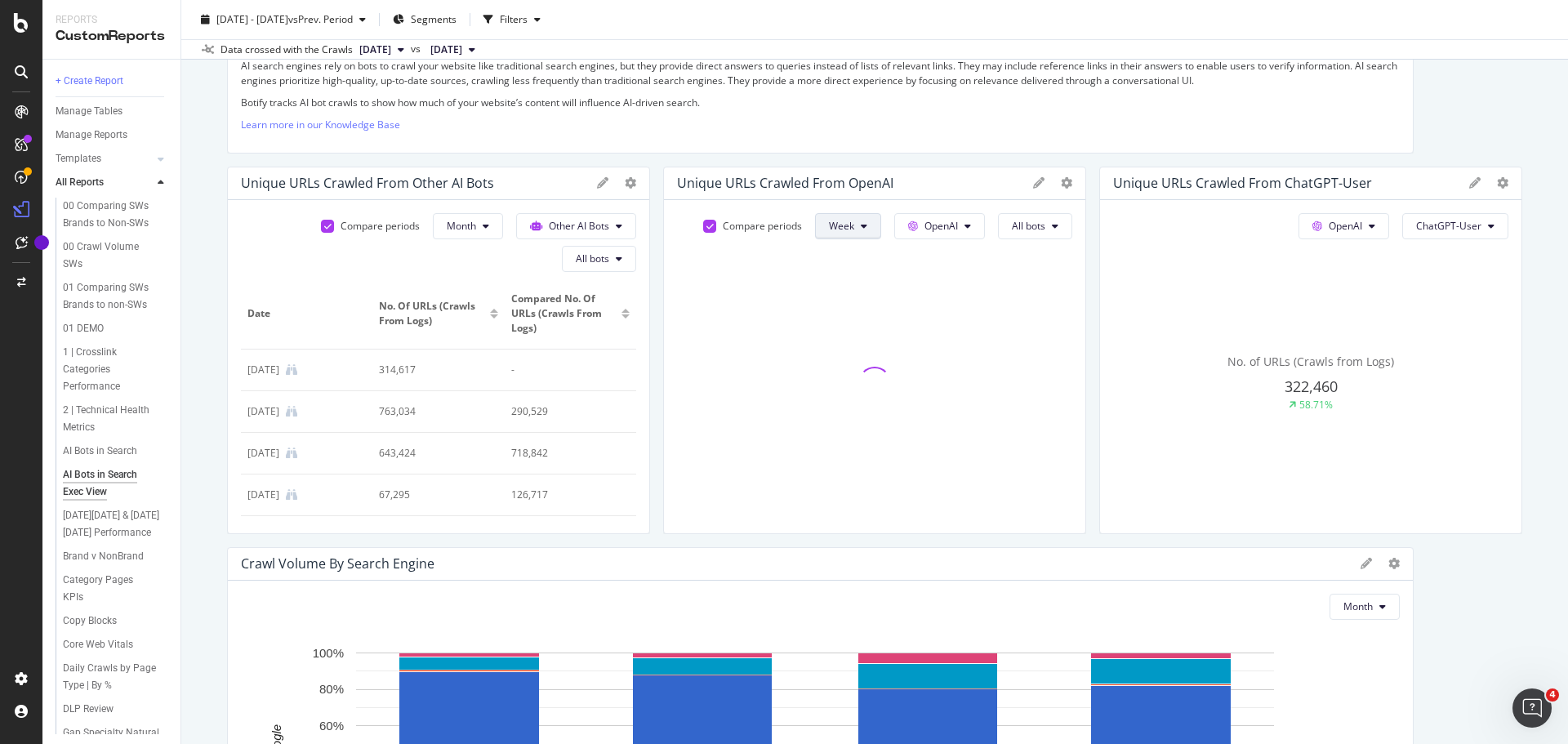
drag, startPoint x: 755, startPoint y: 227, endPoint x: 851, endPoint y: 225, distance: 96.0
click at [503, 225] on button "Week" at bounding box center [468, 226] width 71 height 26
click at [842, 317] on span "Month" at bounding box center [837, 318] width 30 height 15
click at [636, 181] on icon at bounding box center [630, 183] width 11 height 11
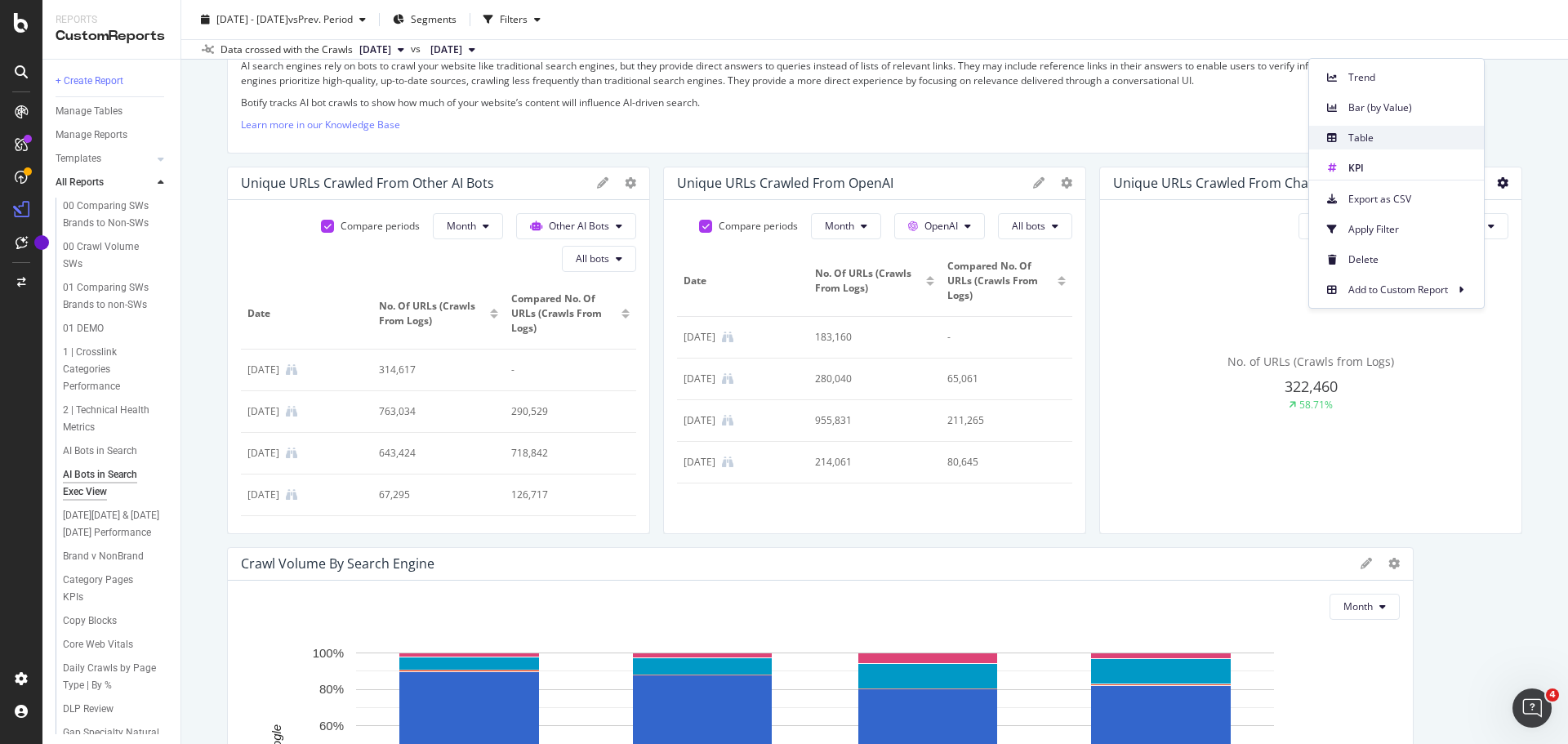
click at [1369, 146] on div "Table" at bounding box center [1396, 137] width 175 height 23
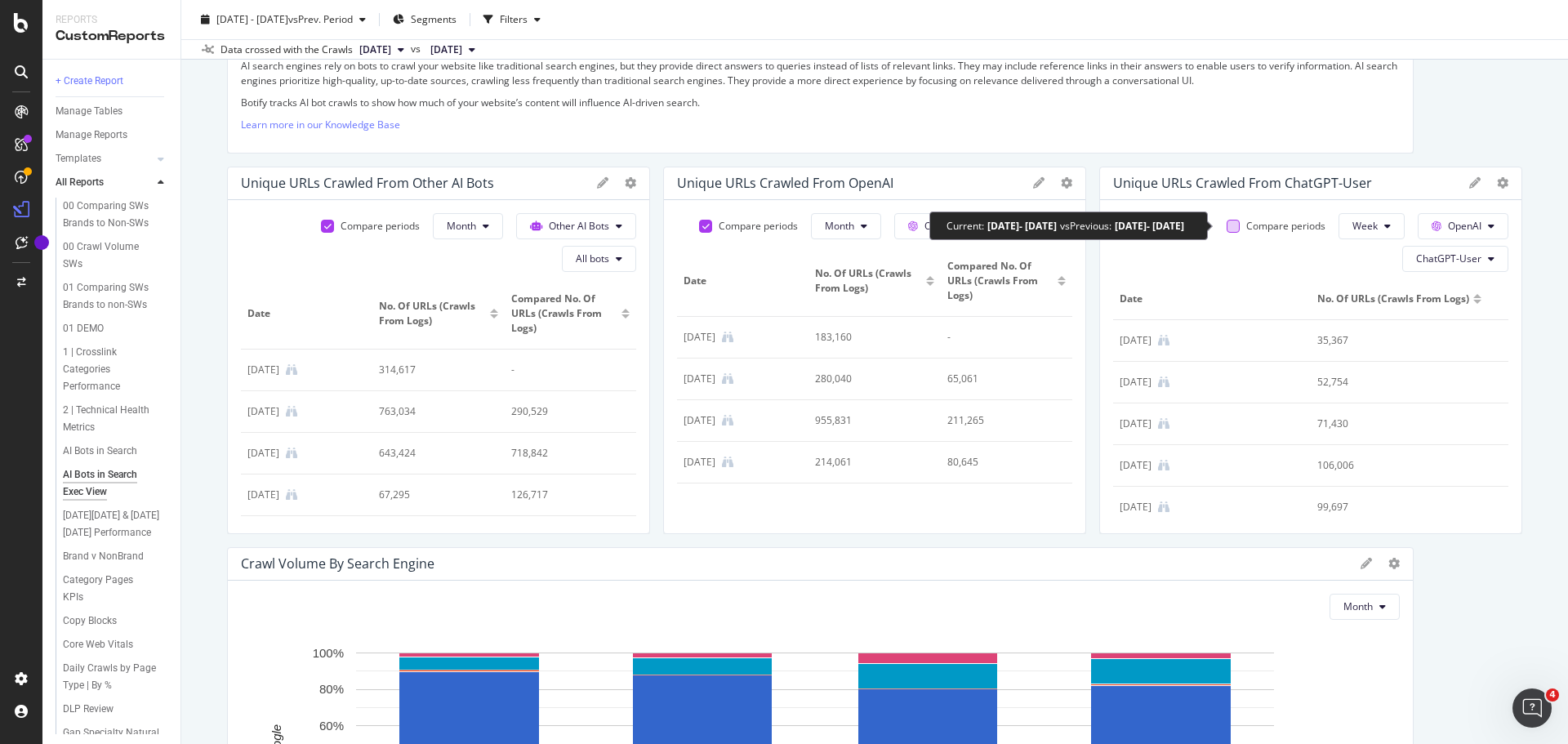
click at [334, 227] on div at bounding box center [327, 225] width 13 height 13
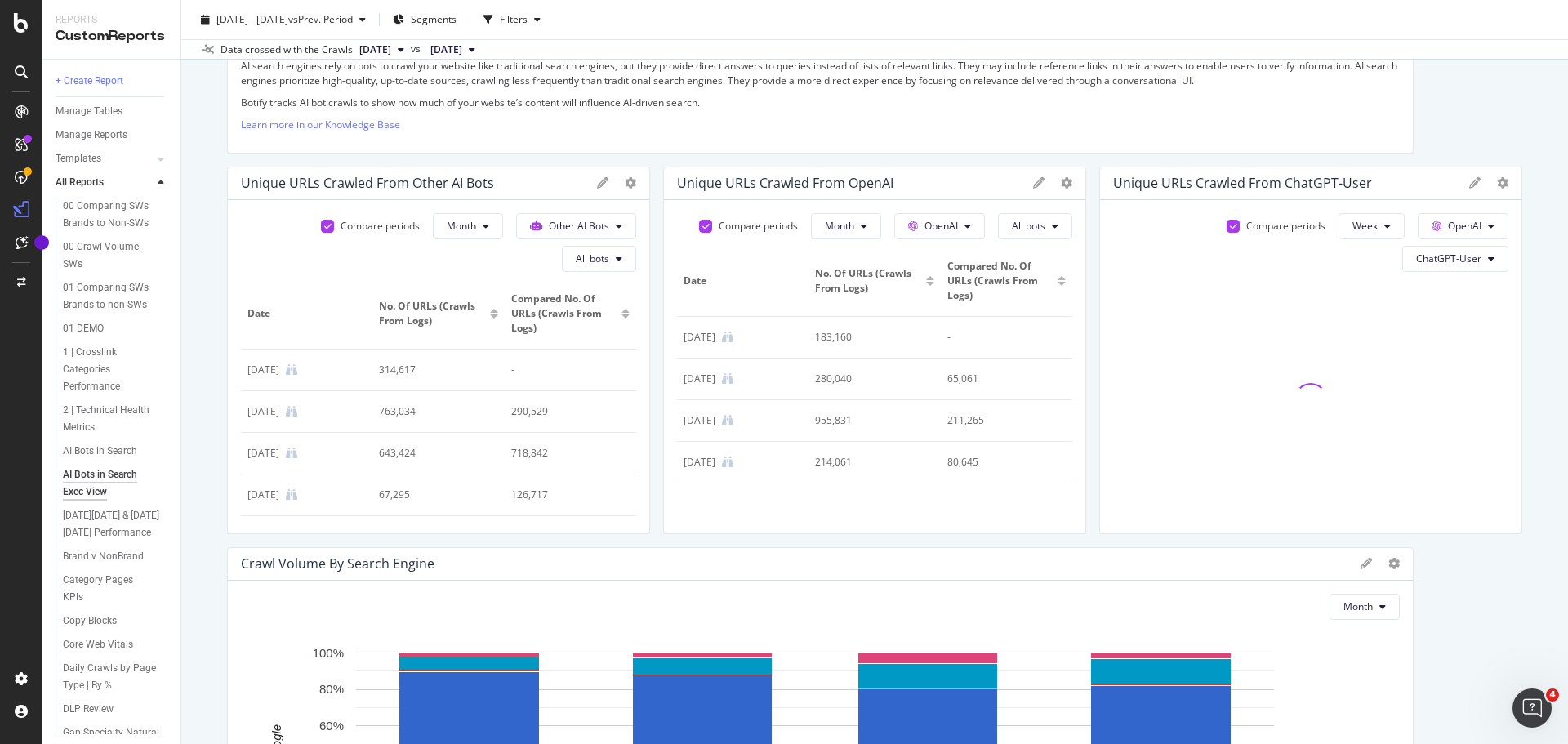
click at [503, 229] on button "Week" at bounding box center [468, 226] width 71 height 26
click at [1355, 317] on span "Month" at bounding box center [1355, 318] width 30 height 15
click at [618, 183] on div at bounding box center [616, 183] width 39 height 17
click at [629, 184] on icon at bounding box center [630, 183] width 11 height 11
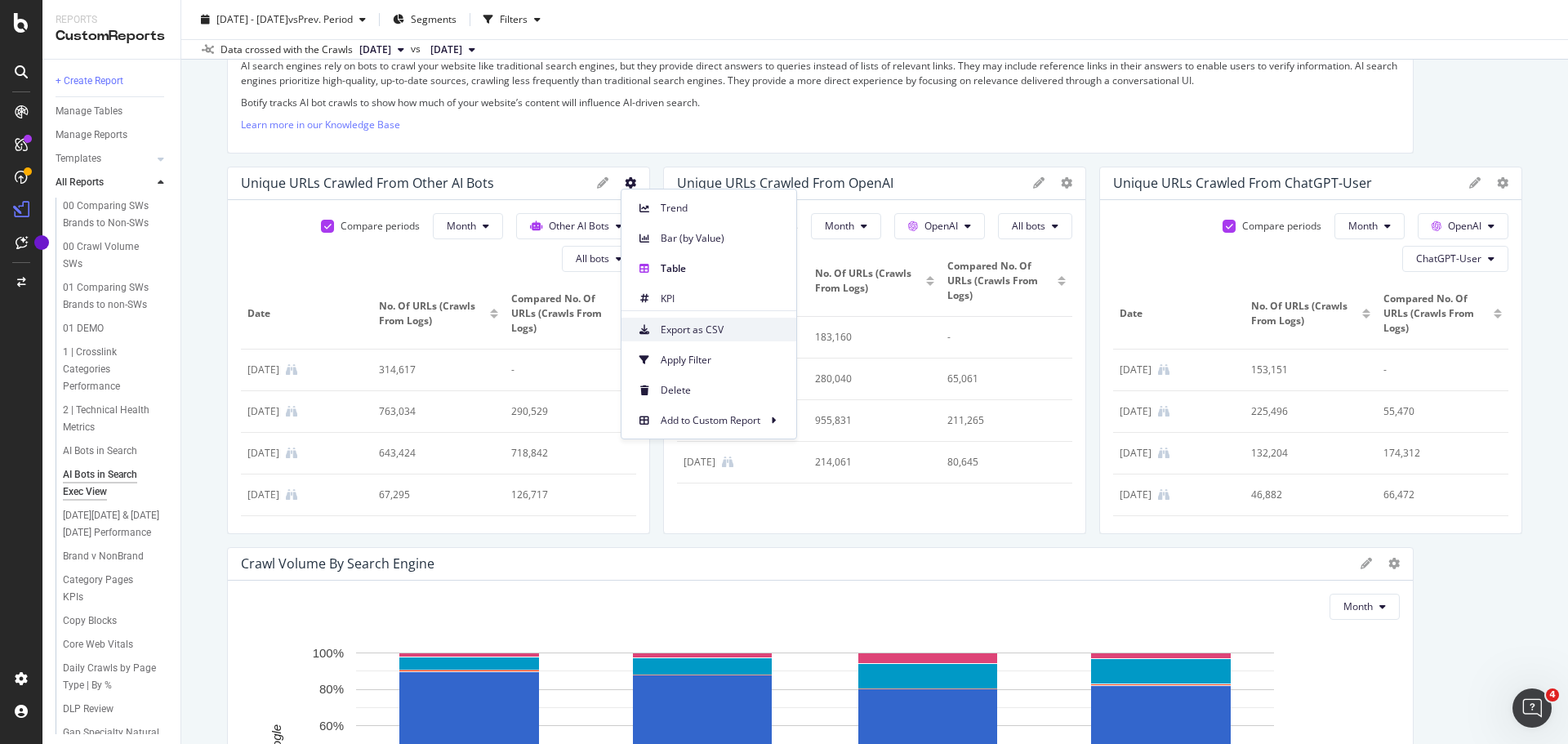
click at [680, 332] on span "Export as CSV" at bounding box center [722, 330] width 123 height 15
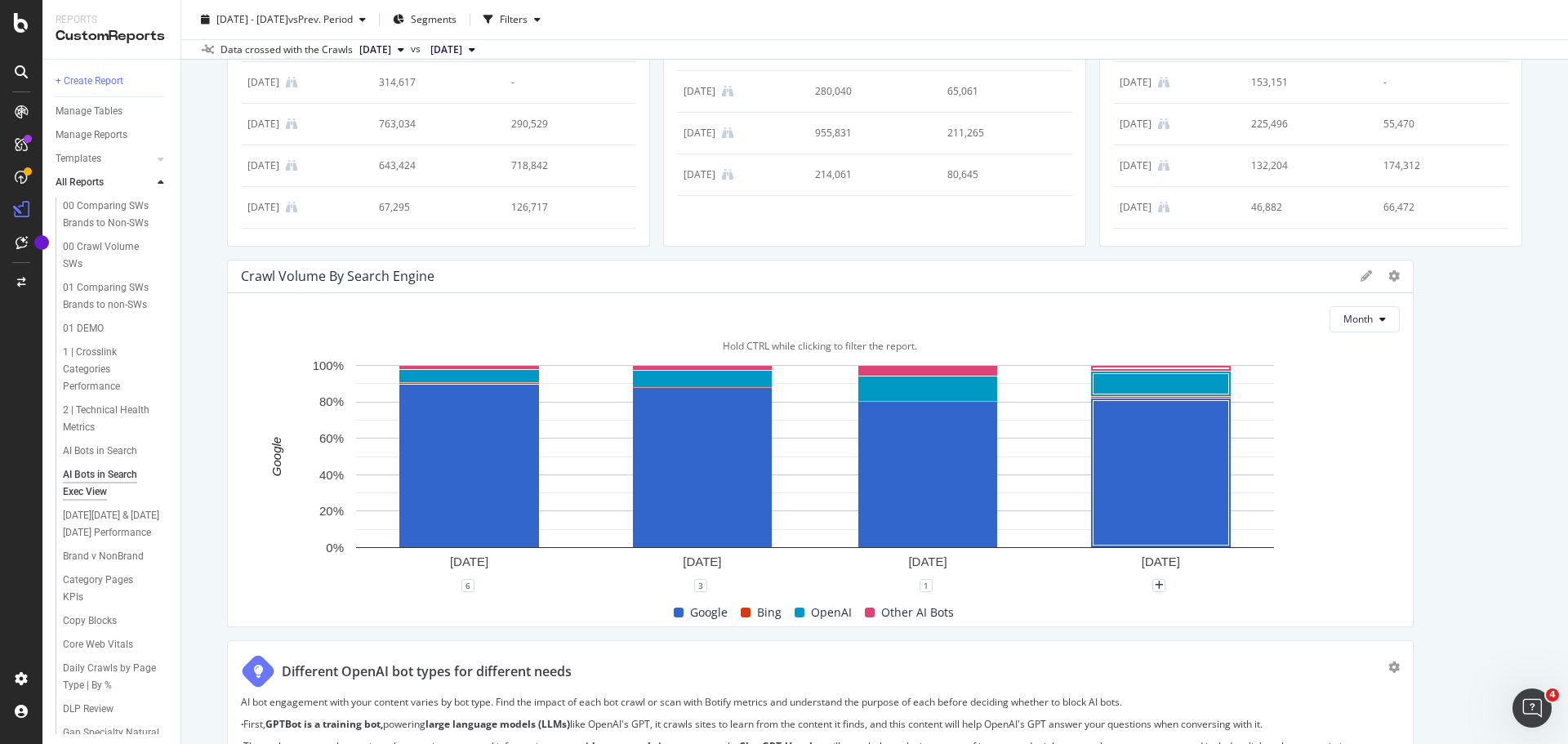
scroll to position [653, 0]
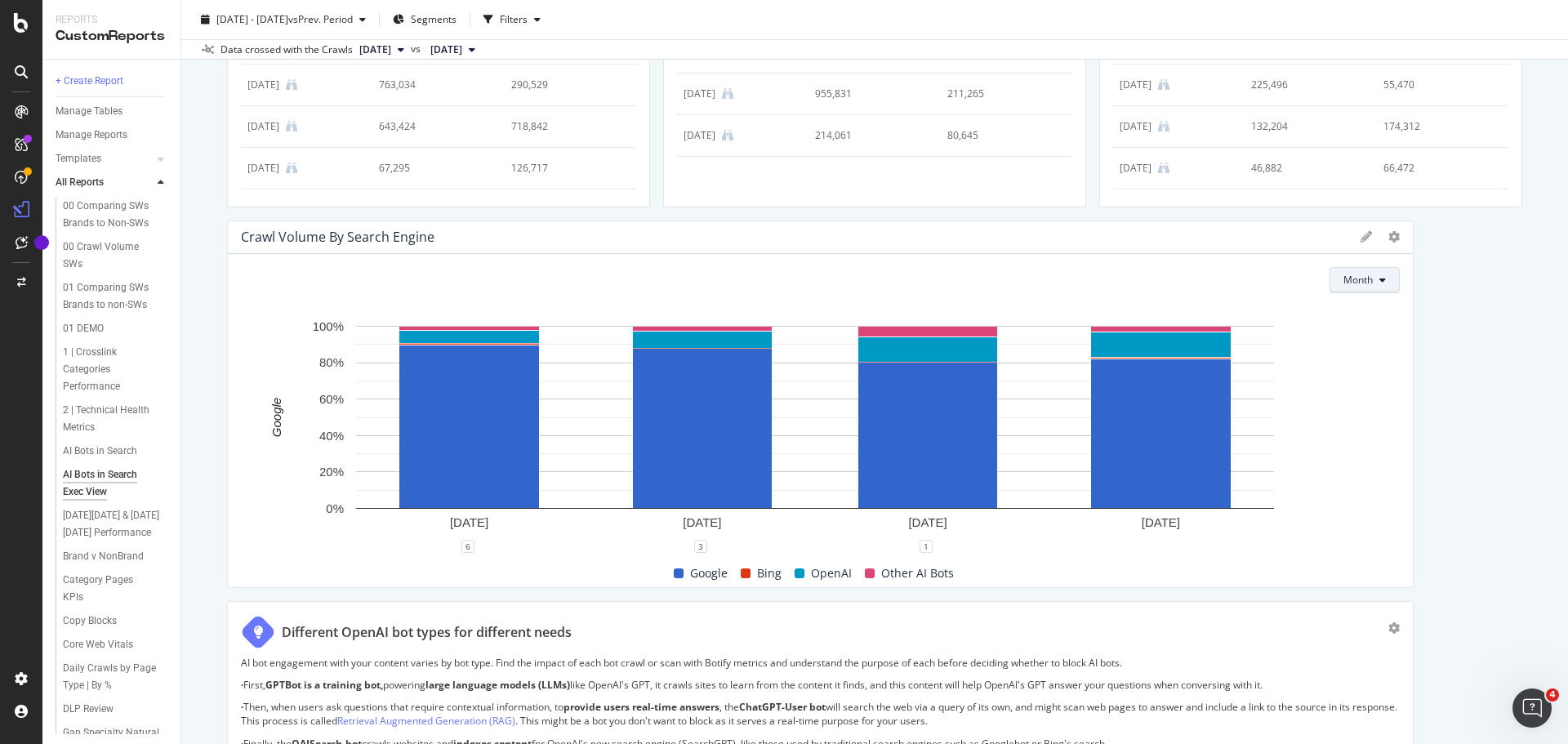
click at [1355, 280] on span "Month" at bounding box center [1358, 279] width 30 height 14
click at [1389, 242] on icon at bounding box center [1394, 236] width 11 height 11
click at [1361, 241] on icon at bounding box center [1366, 236] width 11 height 11
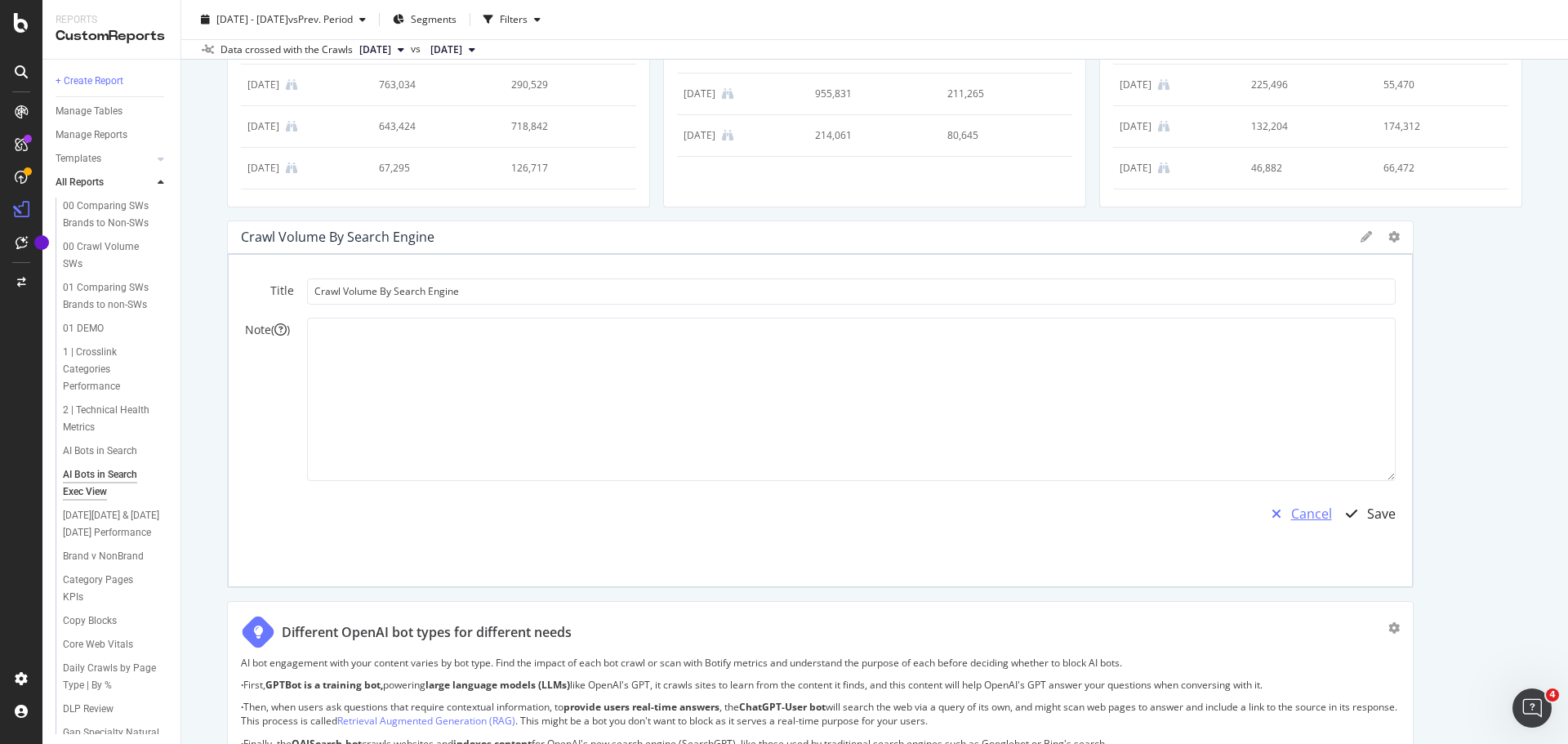
click at [1291, 517] on div "Cancel" at bounding box center [1311, 514] width 41 height 19
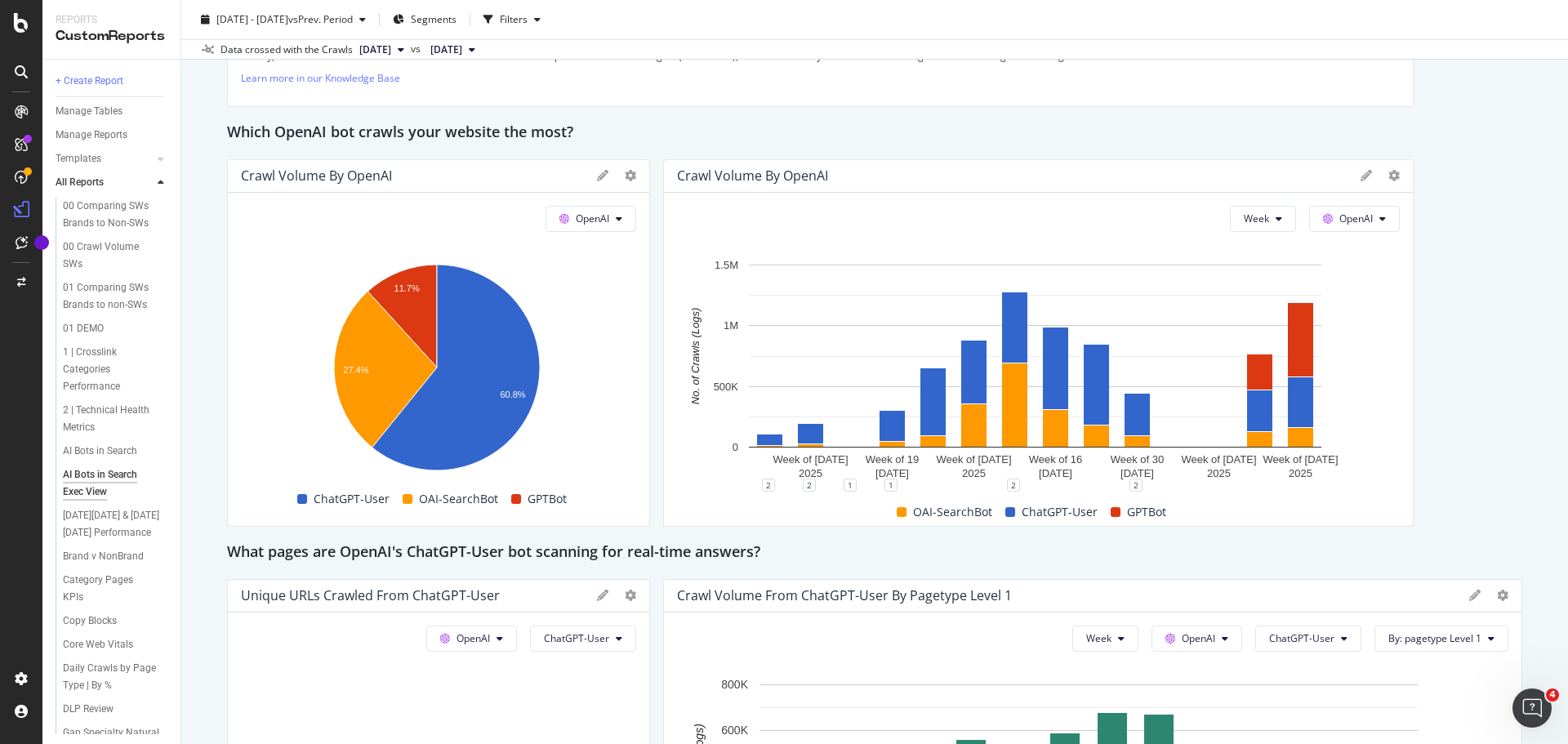
scroll to position [1551, 0]
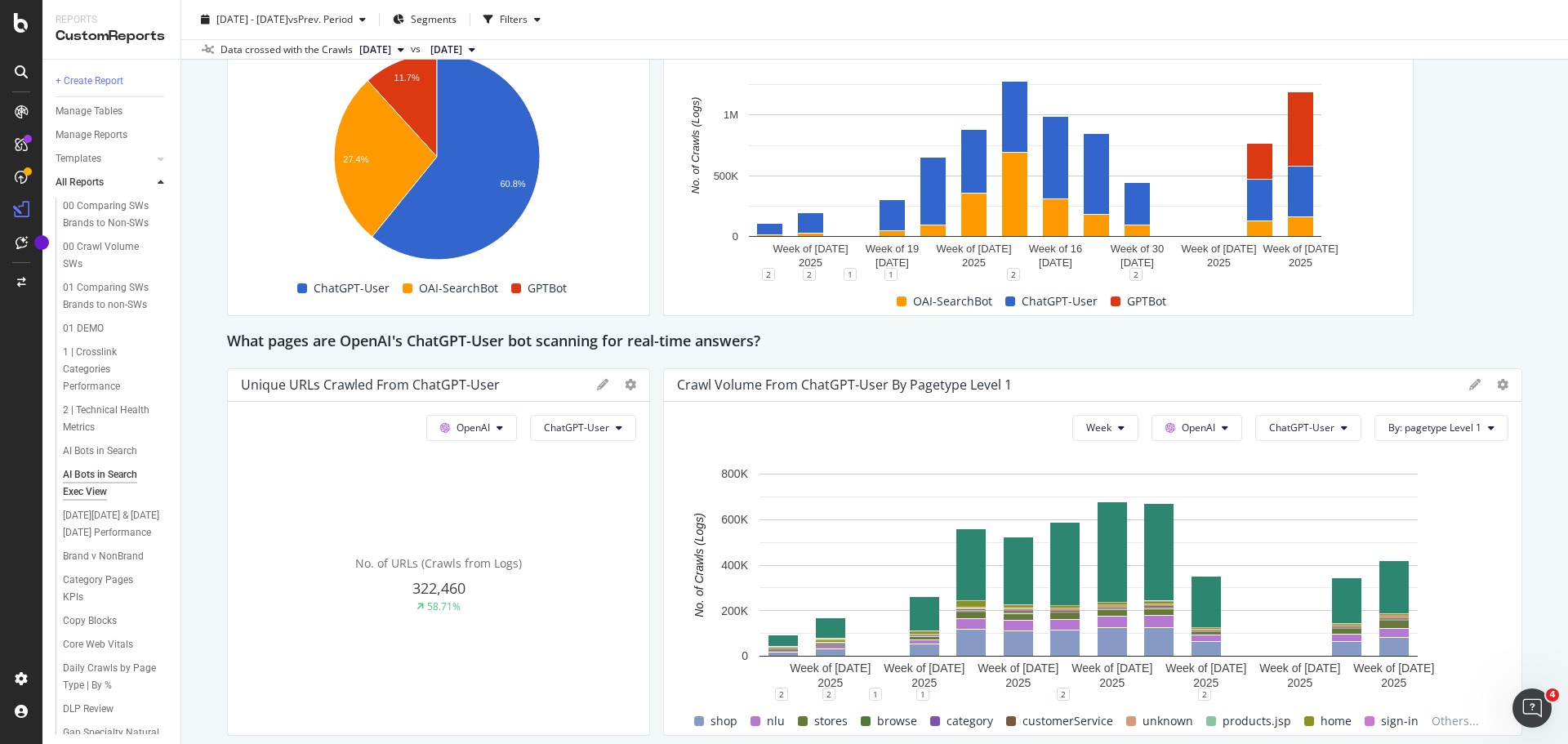
click at [1403, 317] on div "This report shows AI bot interaction with your website and its impact on your o…" at bounding box center [875, 219] width 1295 height 3175
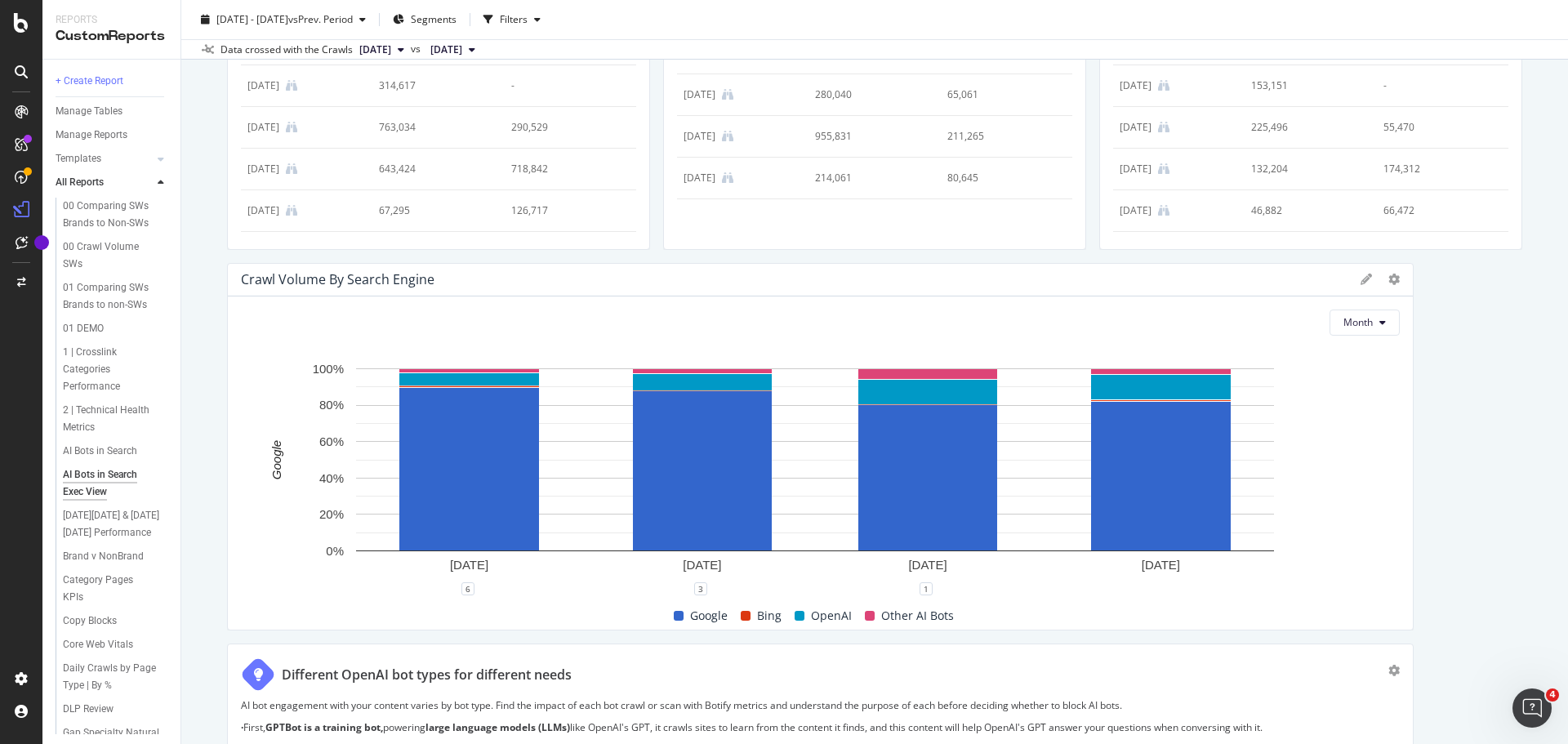
scroll to position [614, 0]
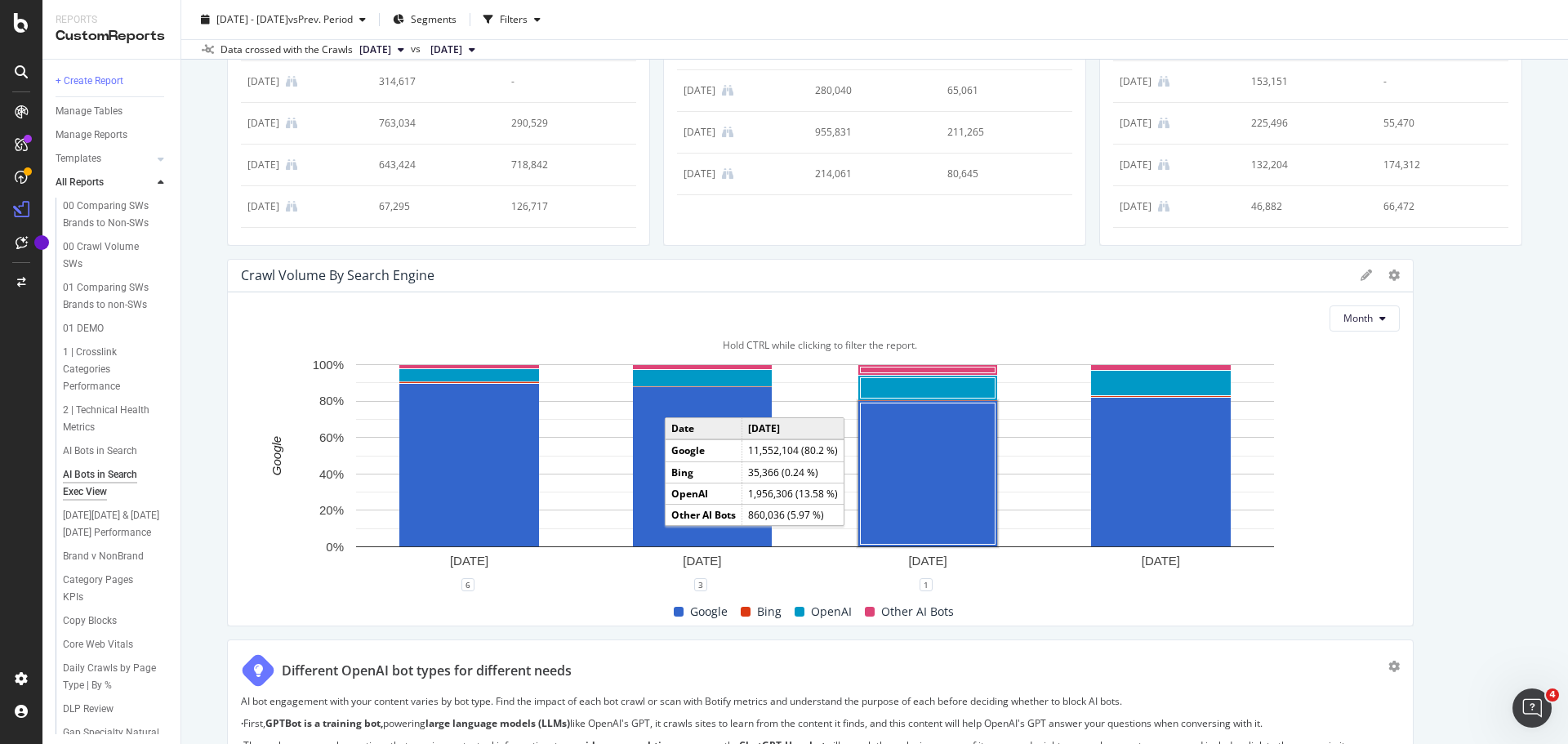
click at [923, 494] on rect "A chart." at bounding box center [928, 473] width 135 height 141
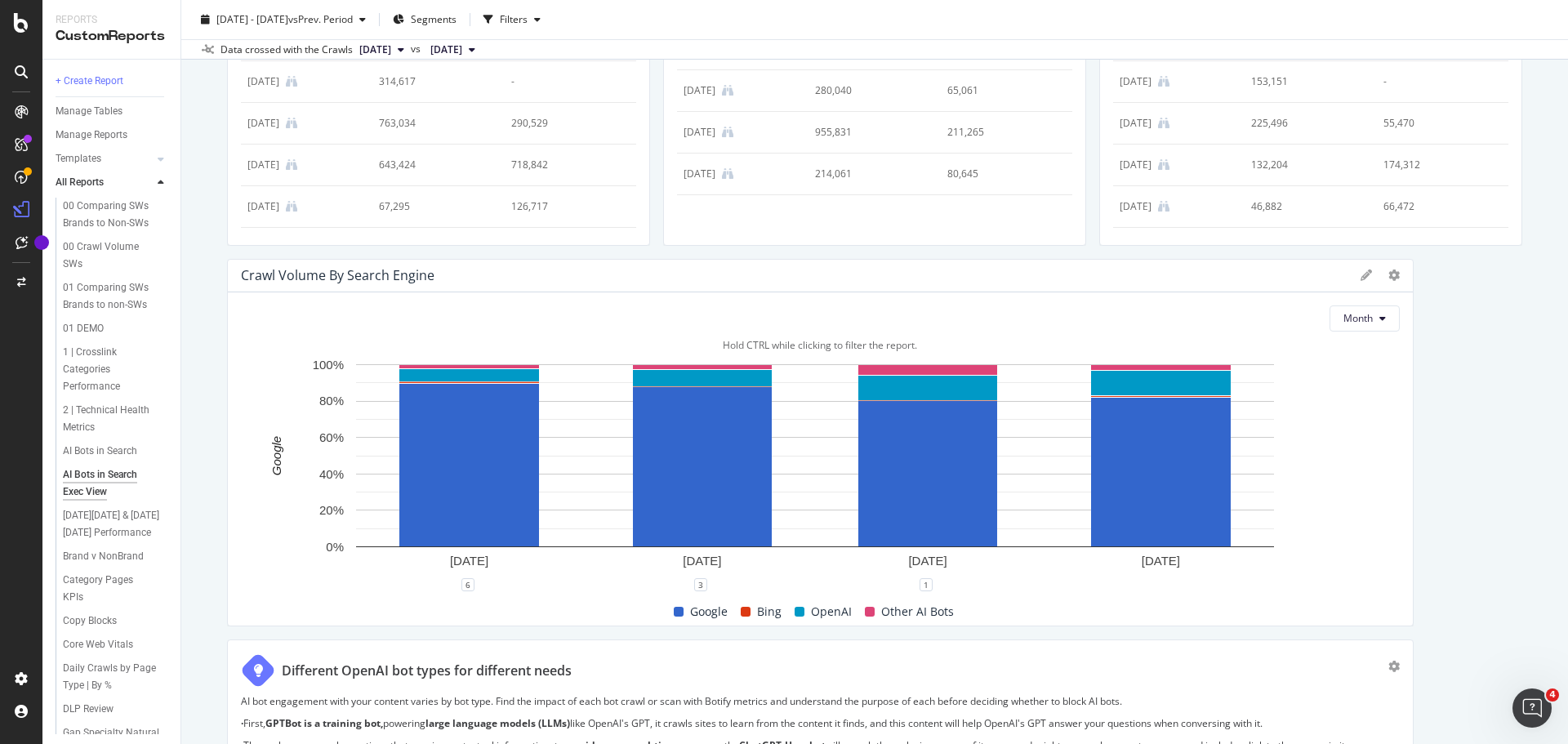
click at [696, 612] on span "Google" at bounding box center [709, 611] width 37 height 20
click at [751, 612] on div "Bing" at bounding box center [761, 611] width 54 height 20
click at [824, 611] on span "OpenAI" at bounding box center [831, 611] width 41 height 20
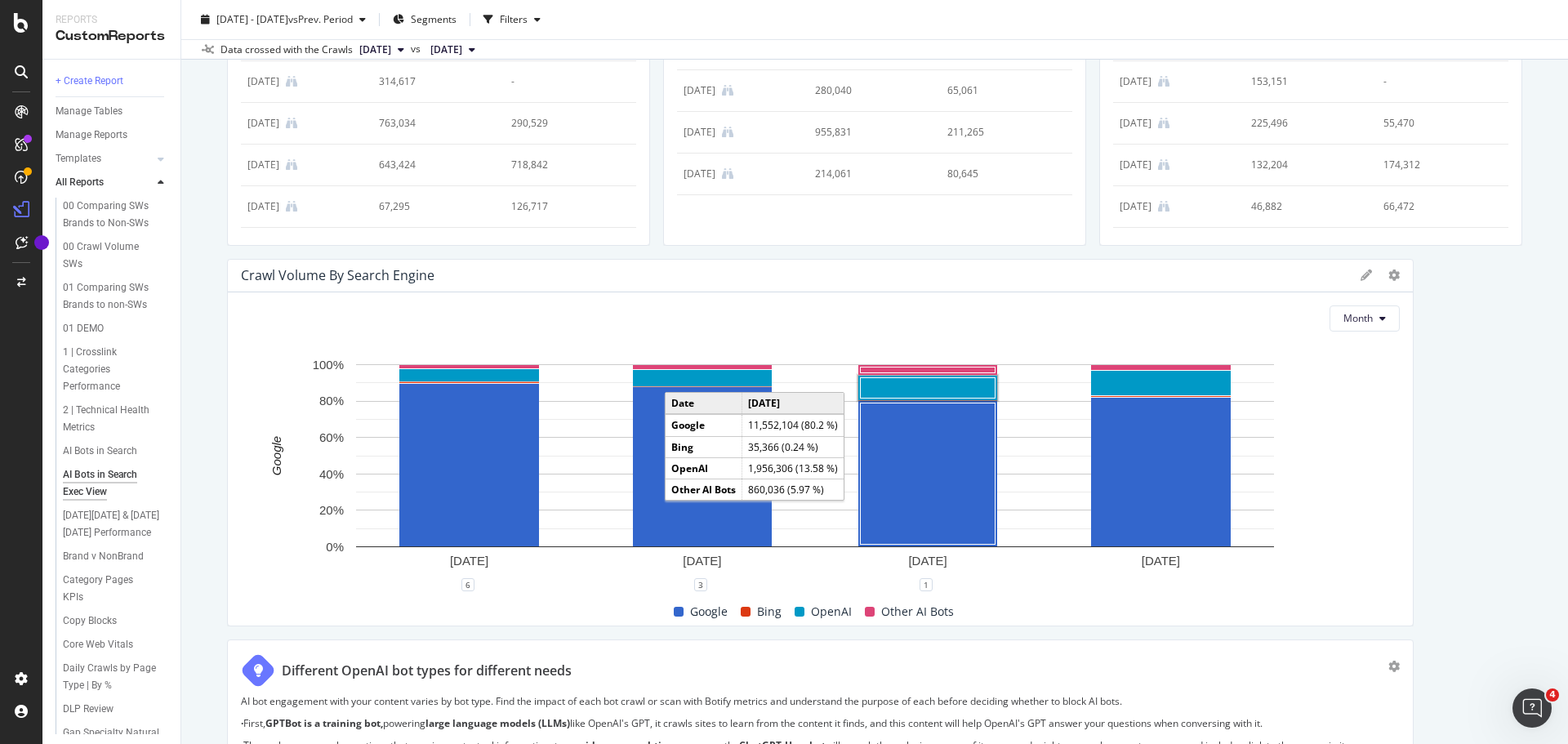
click at [905, 393] on rect "A chart." at bounding box center [928, 387] width 135 height 20
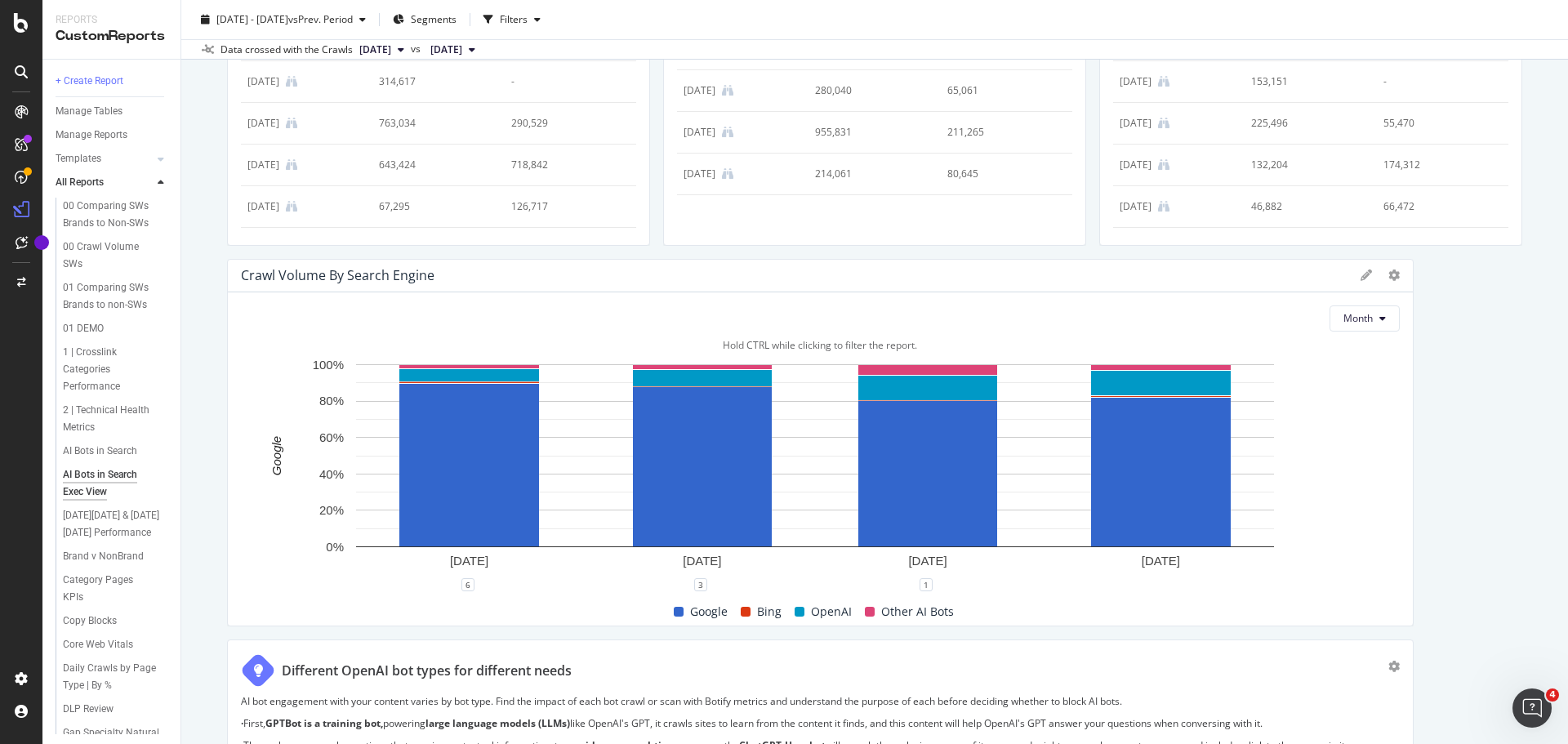
click at [792, 345] on div "Hold CTRL while clicking to filter the report." at bounding box center [820, 345] width 1159 height 14
click at [881, 608] on span "Other AI Bots" at bounding box center [917, 611] width 72 height 20
click at [817, 613] on span "OpenAI" at bounding box center [831, 611] width 41 height 20
click at [746, 613] on div "Bing" at bounding box center [761, 611] width 54 height 20
click at [676, 607] on span at bounding box center [678, 611] width 10 height 10
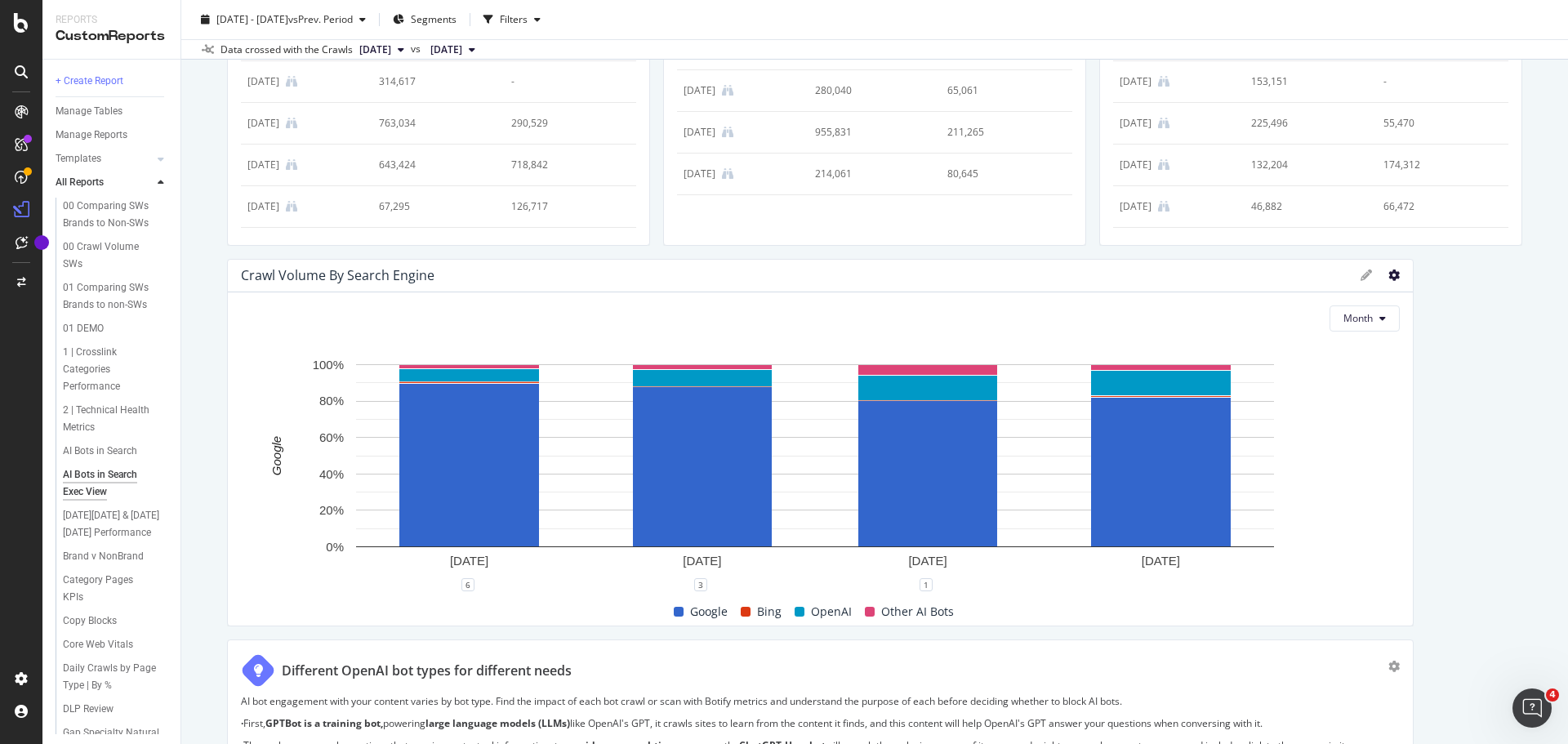
click at [1389, 272] on icon at bounding box center [1394, 275] width 11 height 11
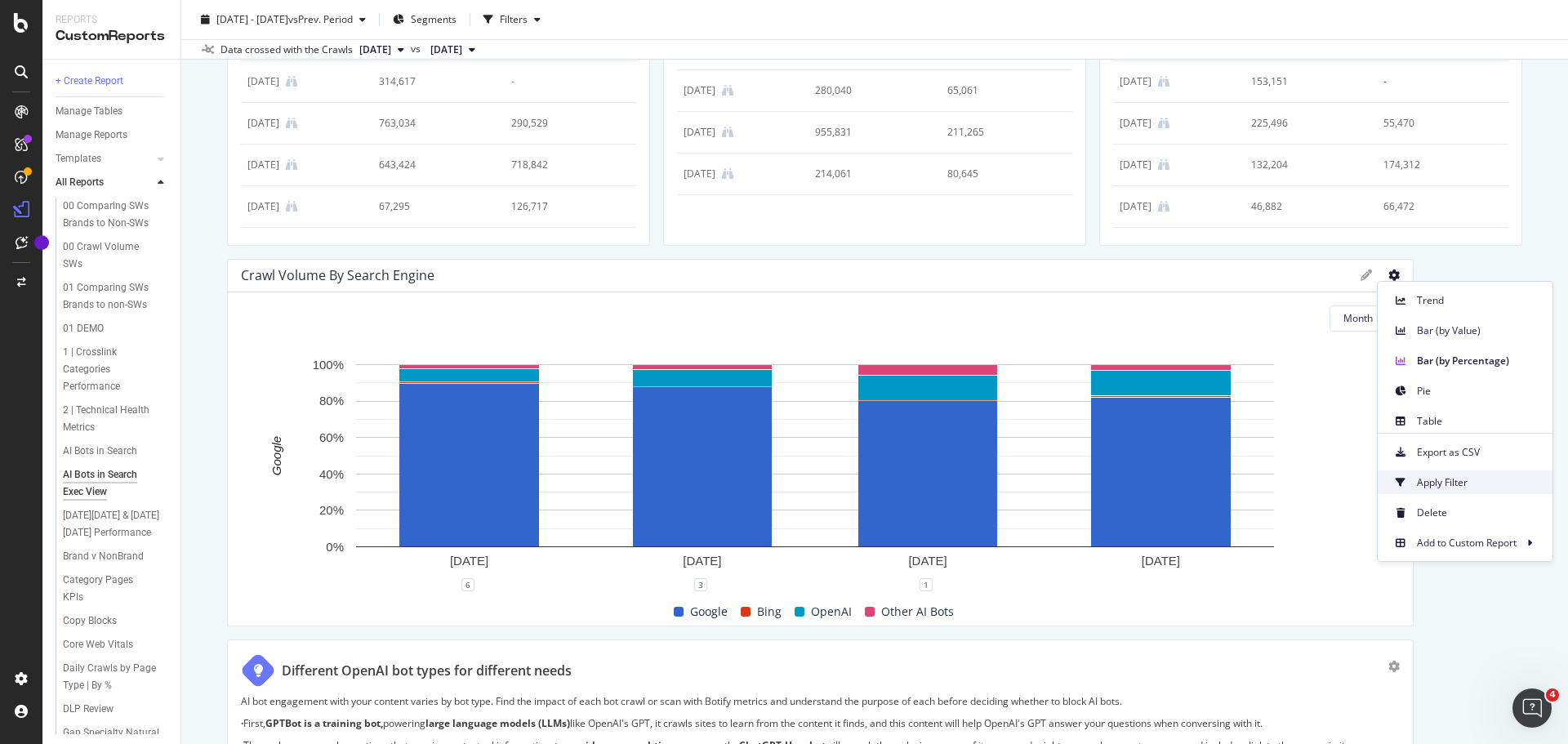
click at [1440, 485] on span "Apply Filter" at bounding box center [1478, 482] width 123 height 15
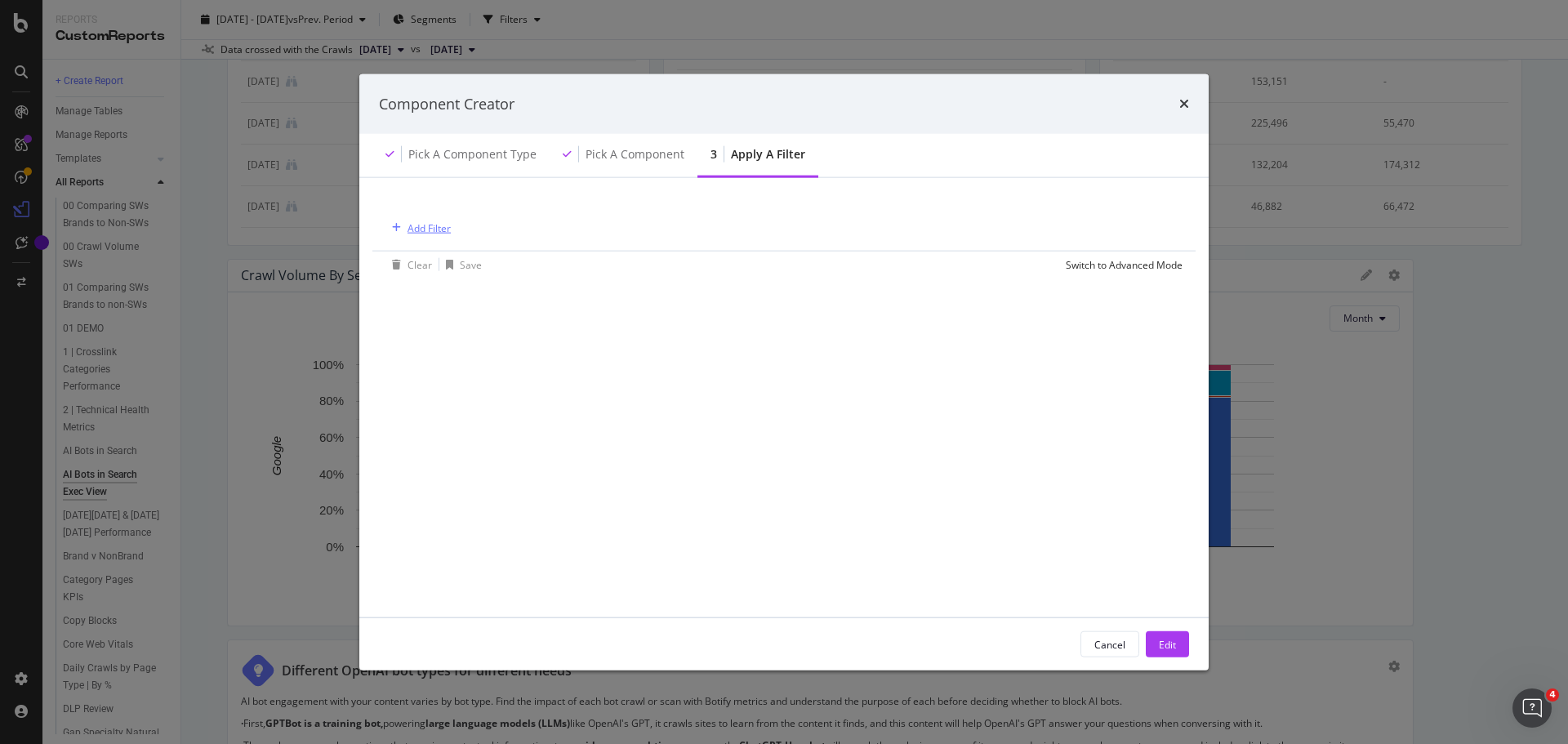
click at [396, 227] on icon "modal" at bounding box center [396, 227] width 9 height 10
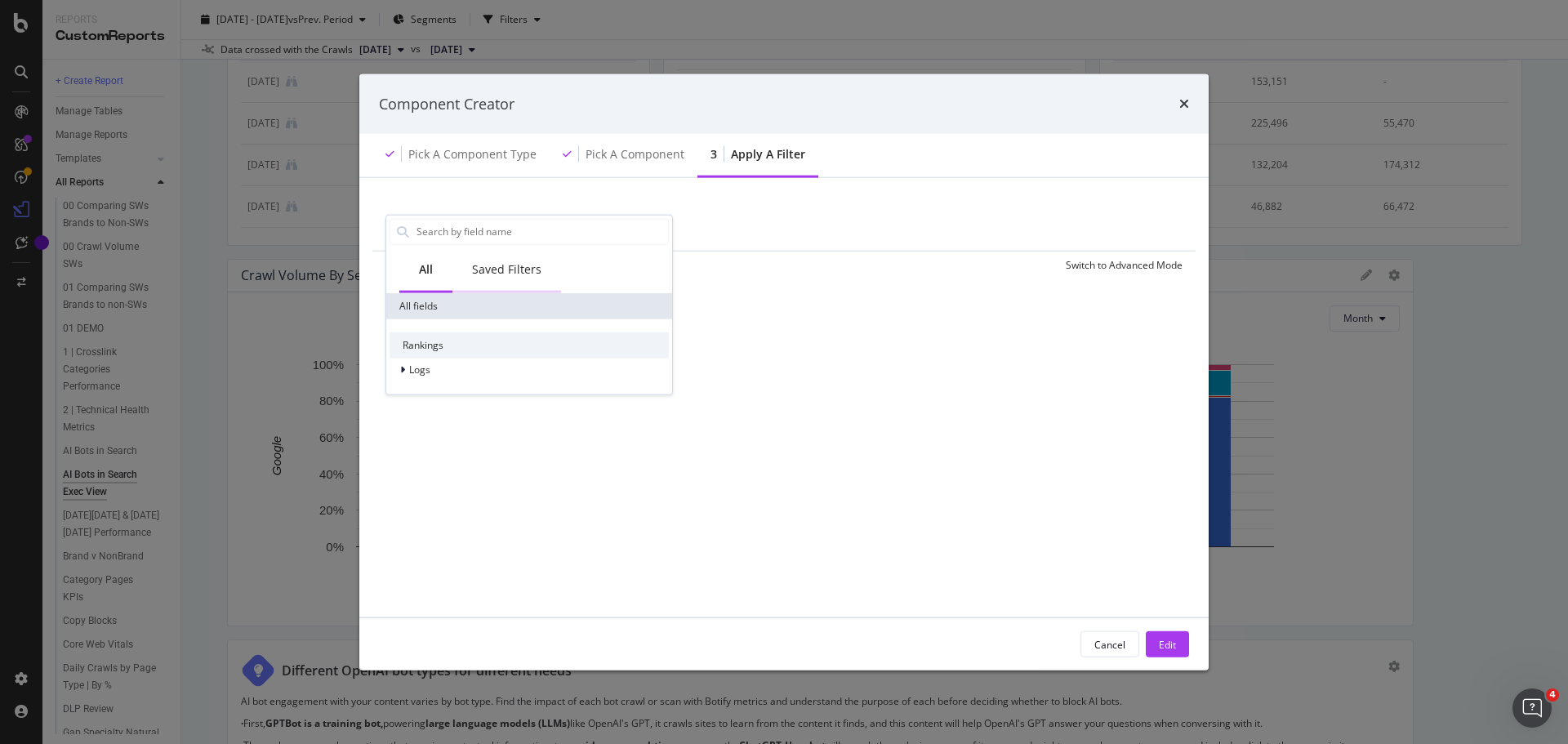
click at [515, 270] on div "Saved Filters" at bounding box center [507, 268] width 70 height 17
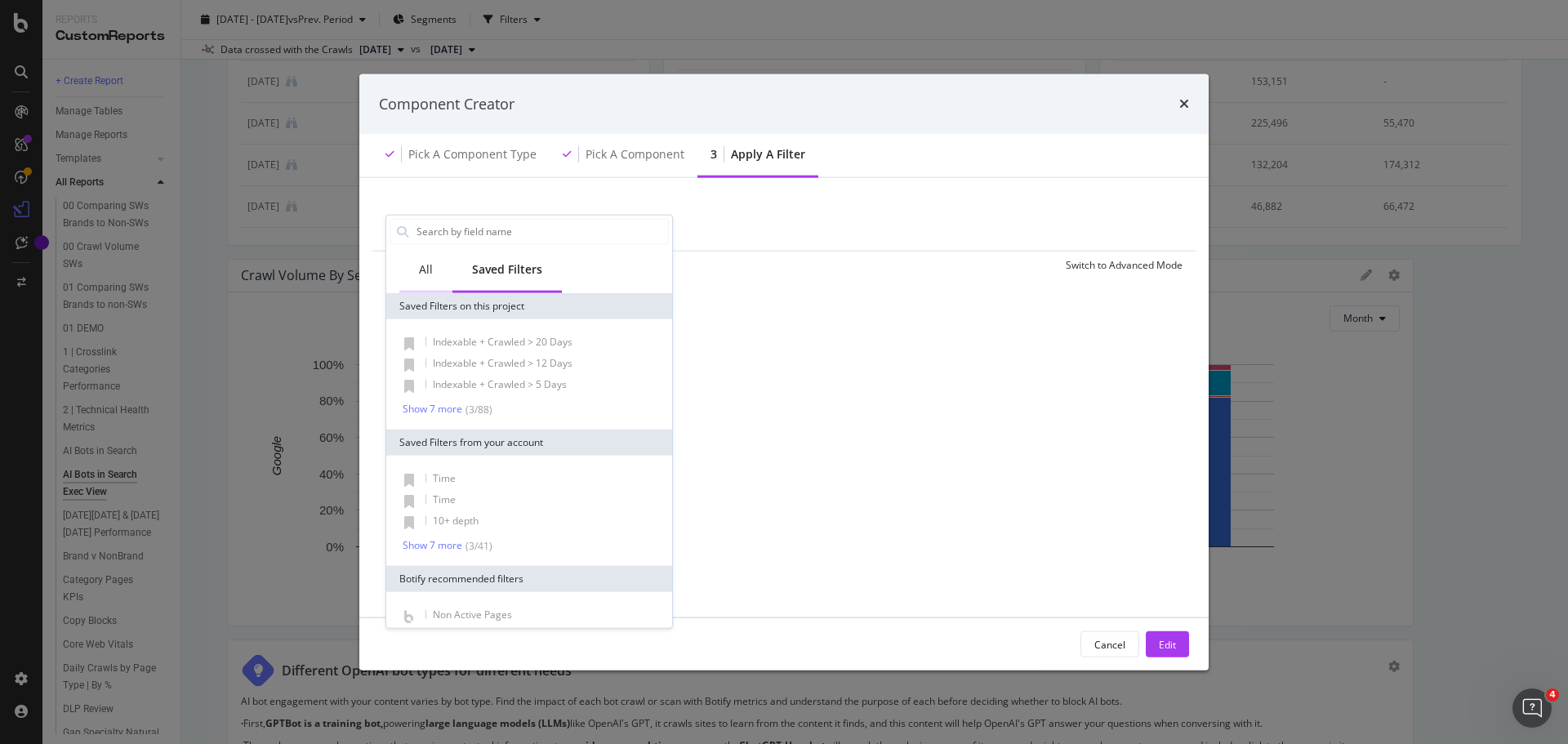
click at [422, 276] on div "All" at bounding box center [426, 268] width 14 height 17
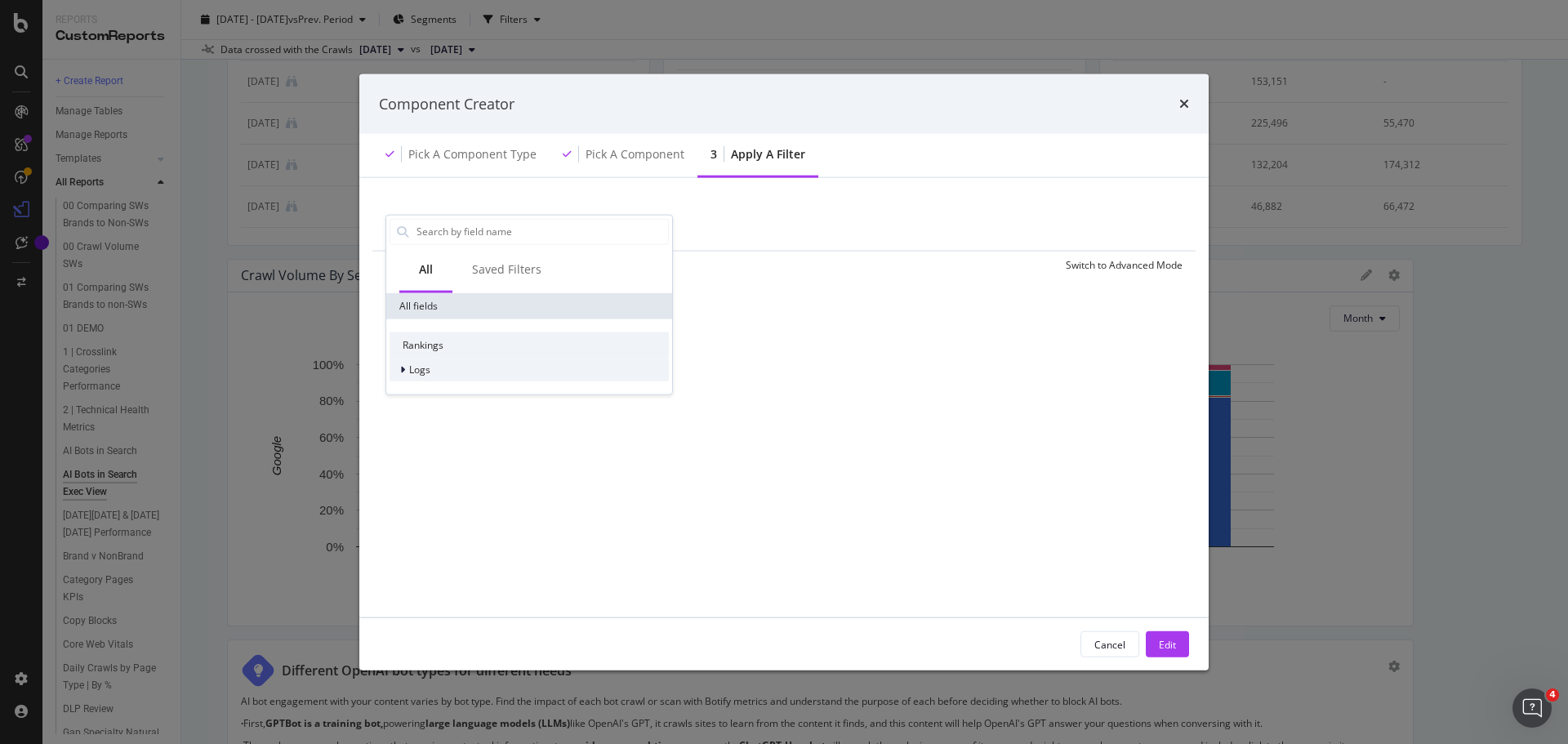
click at [402, 366] on icon "modal" at bounding box center [403, 368] width 5 height 10
click at [1106, 645] on div "Cancel" at bounding box center [1110, 644] width 31 height 14
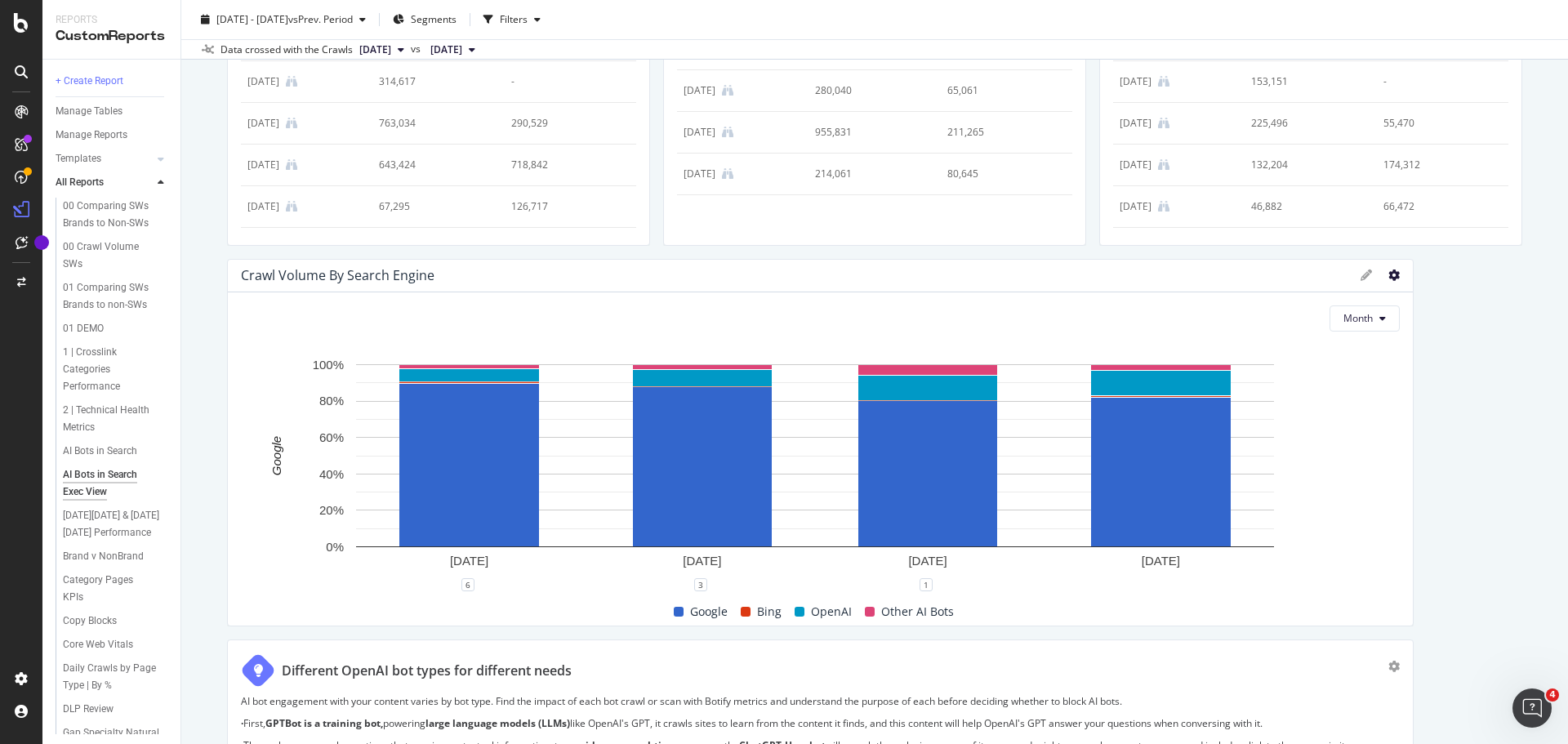
click at [1389, 271] on icon at bounding box center [1394, 275] width 11 height 11
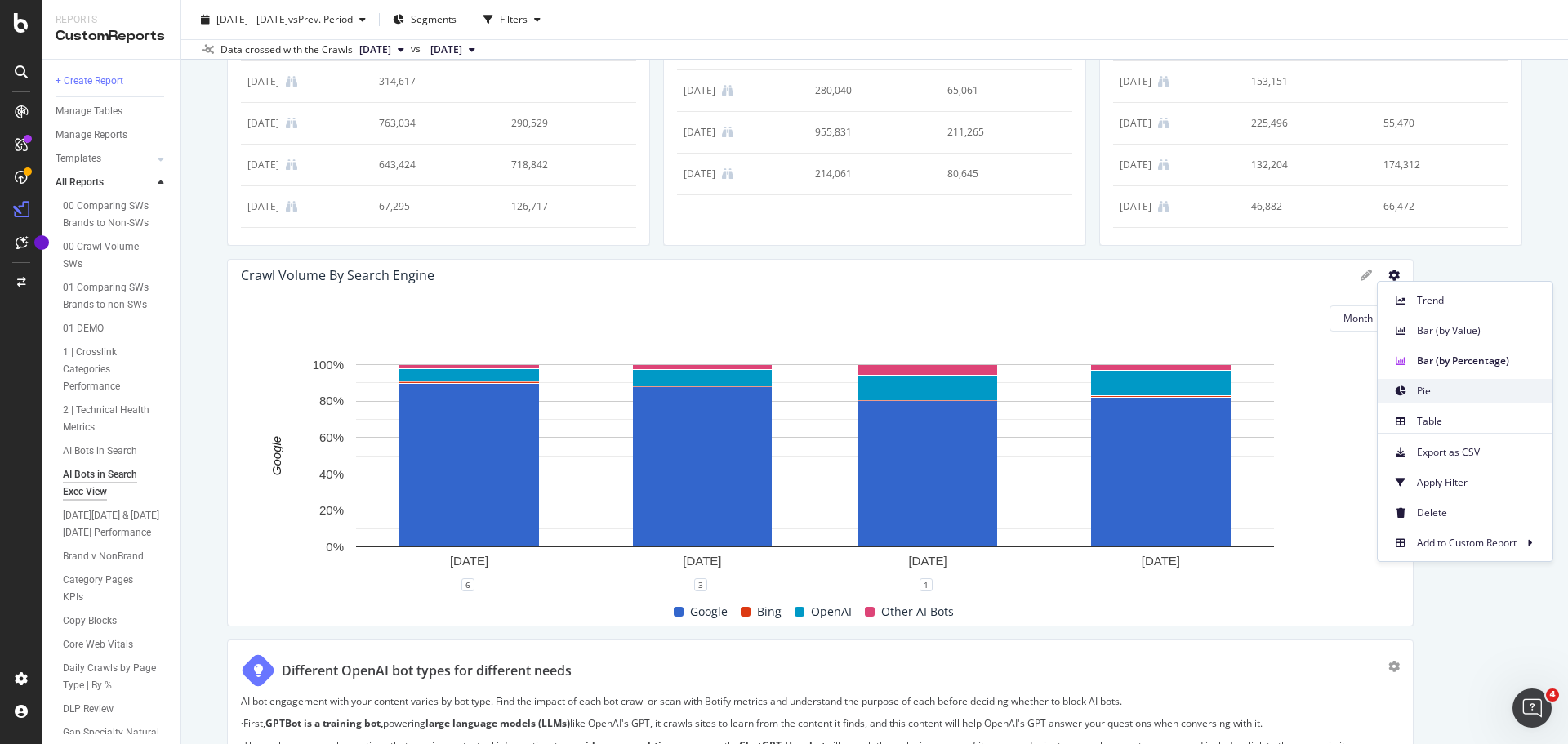
click at [1425, 390] on span "Pie" at bounding box center [1478, 391] width 123 height 15
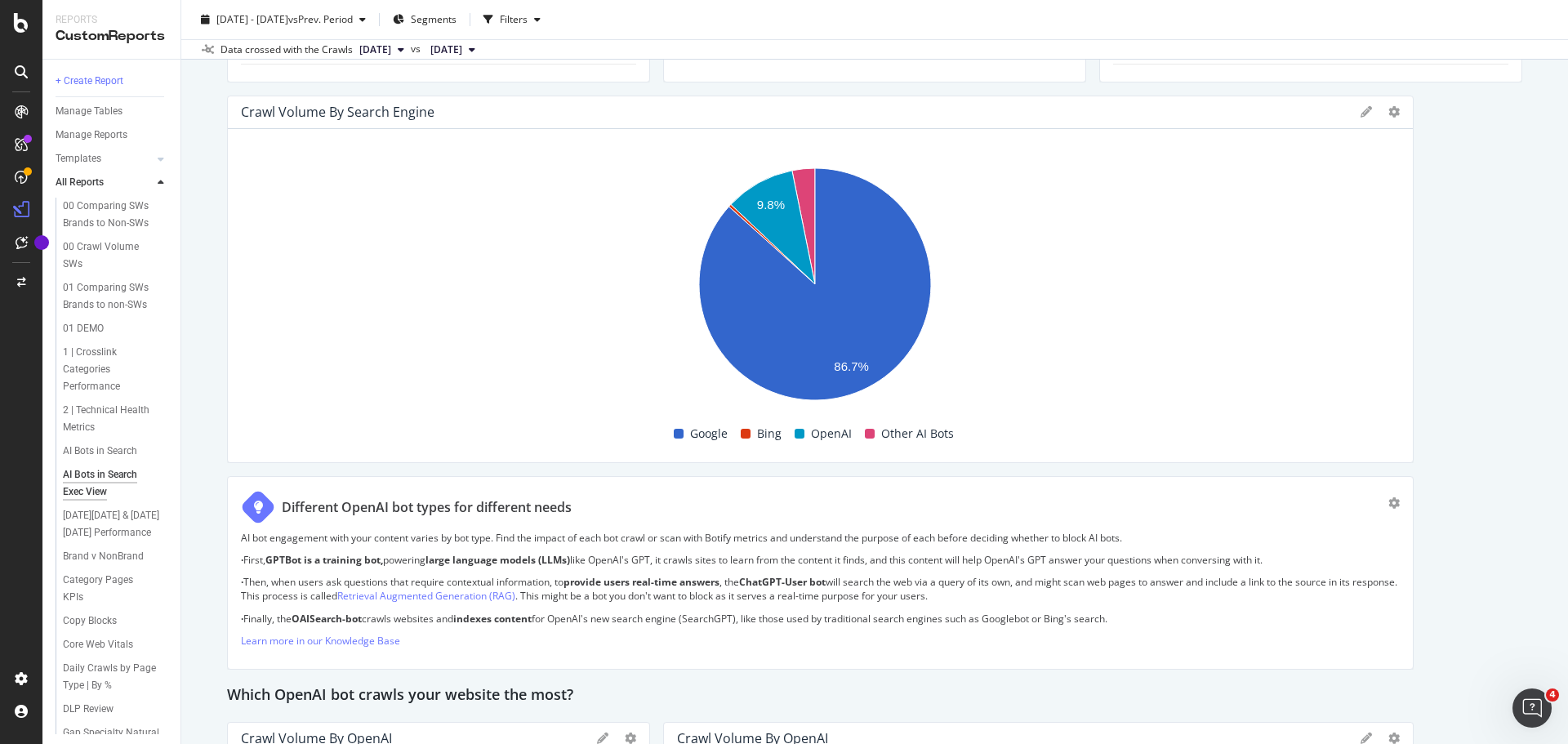
scroll to position [696, 0]
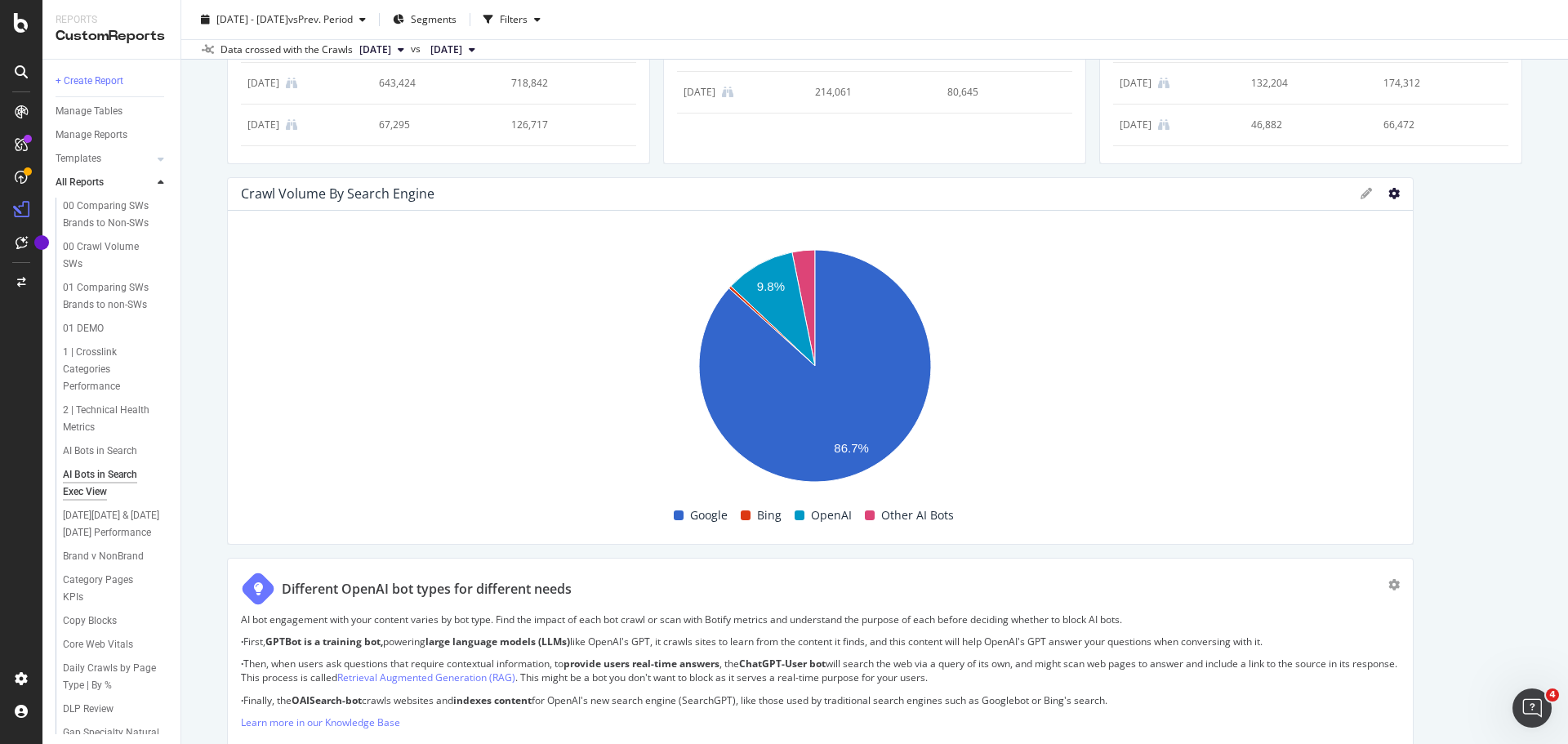
click at [1389, 196] on icon at bounding box center [1394, 193] width 11 height 11
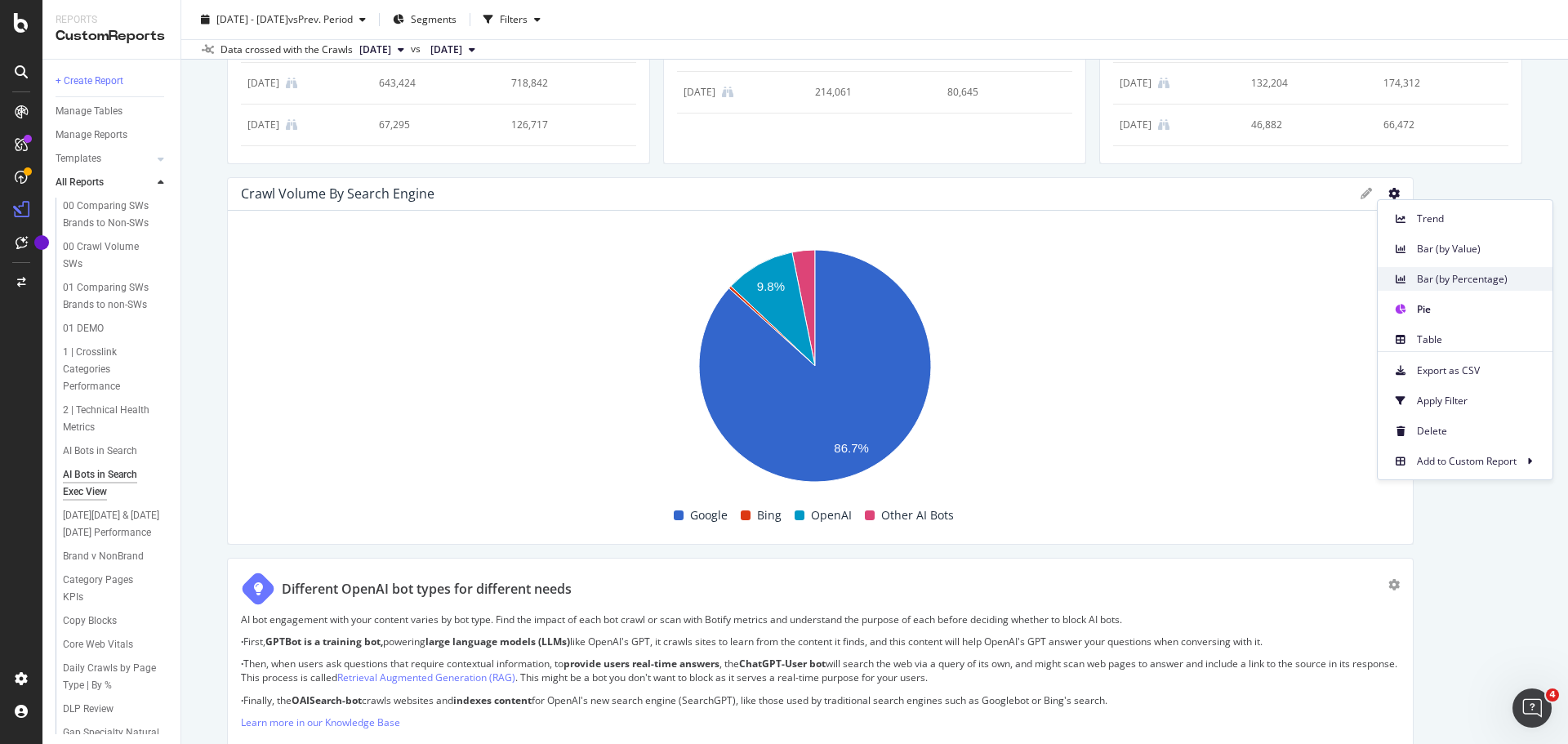
click at [1433, 276] on span "Bar (by Percentage)" at bounding box center [1478, 278] width 123 height 15
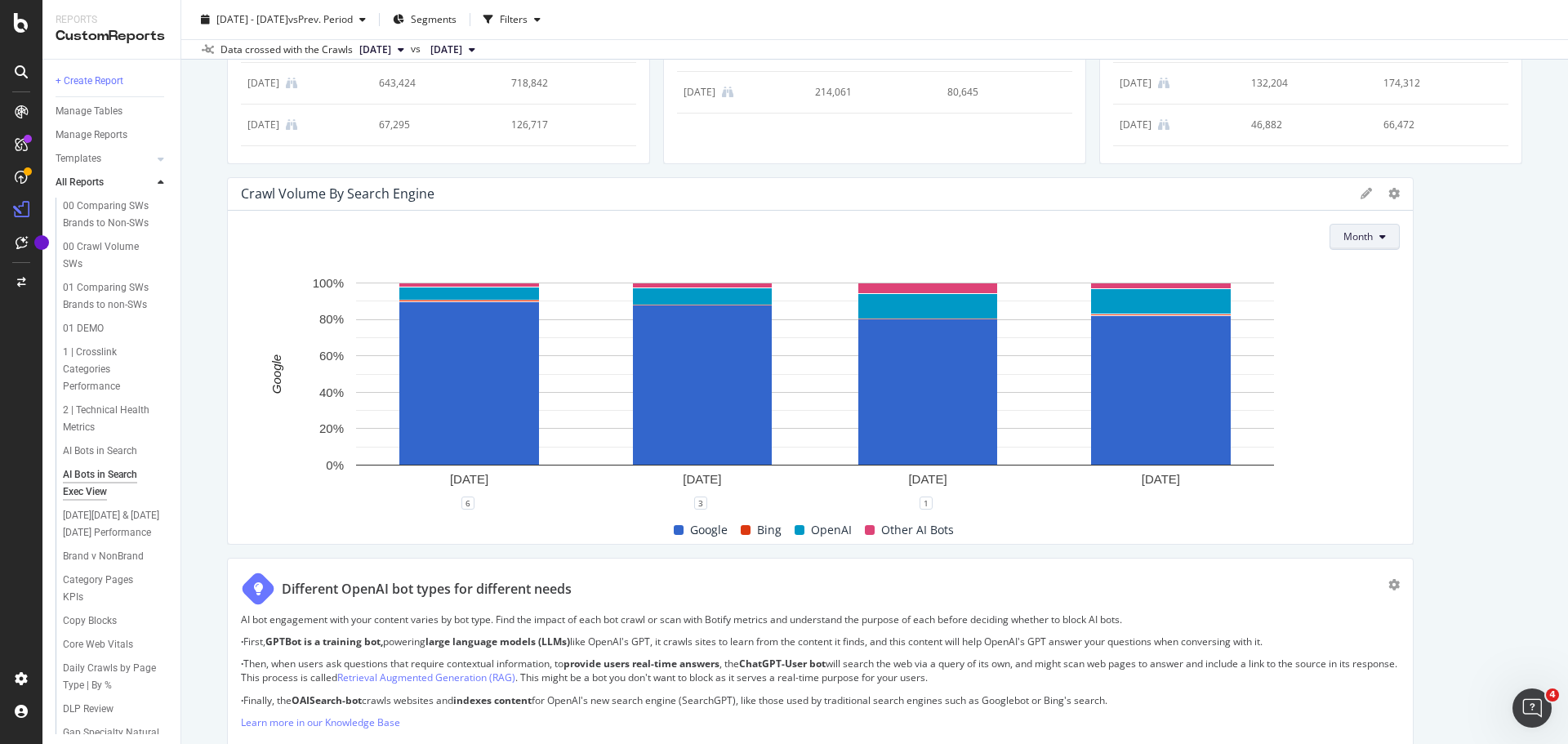
click at [1351, 244] on span "Month" at bounding box center [1358, 237] width 30 height 14
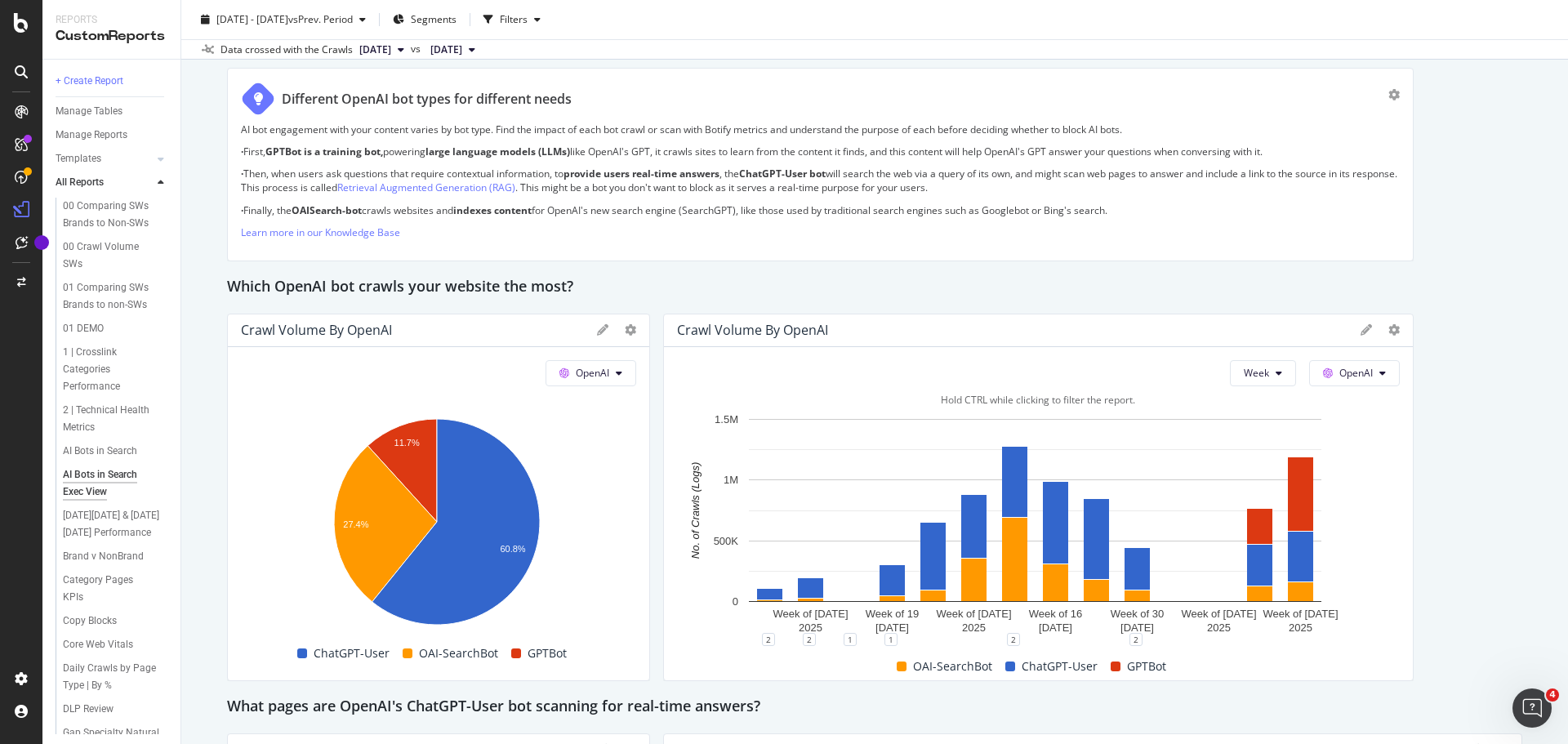
scroll to position [1268, 0]
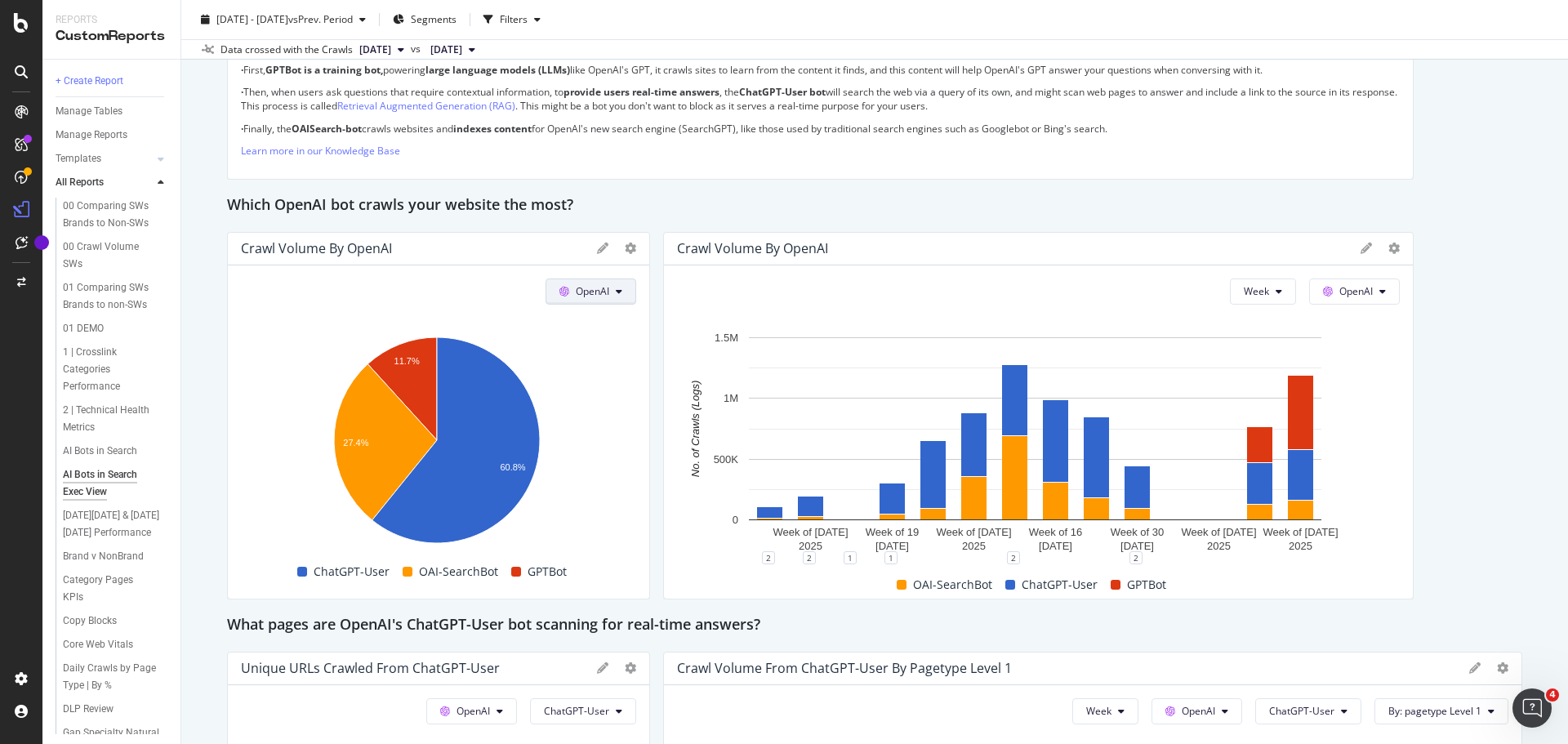
click at [614, 297] on button "OpenAI" at bounding box center [591, 292] width 91 height 26
click at [627, 251] on icon at bounding box center [630, 248] width 11 height 11
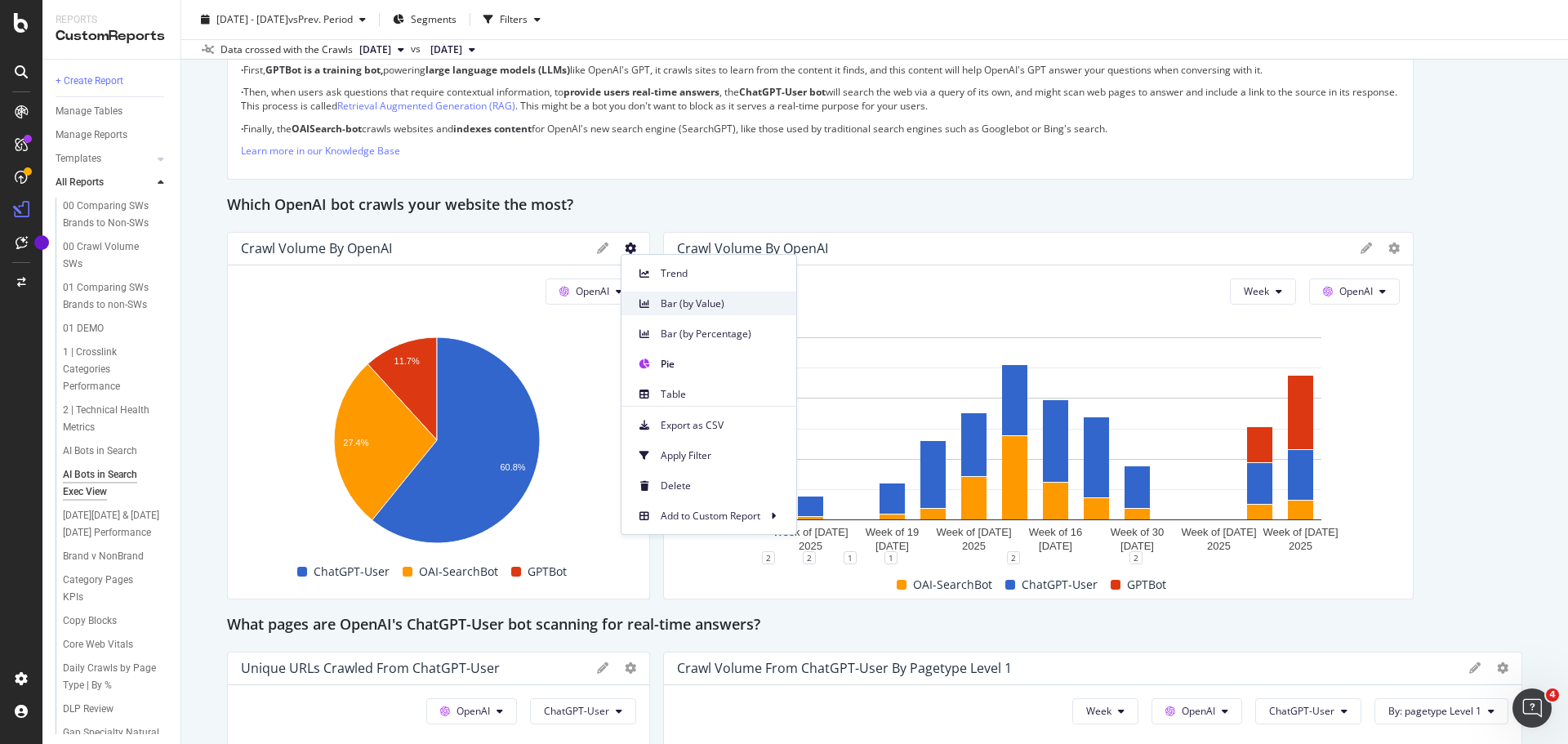
click at [698, 309] on span "Bar (by Value)" at bounding box center [722, 304] width 123 height 15
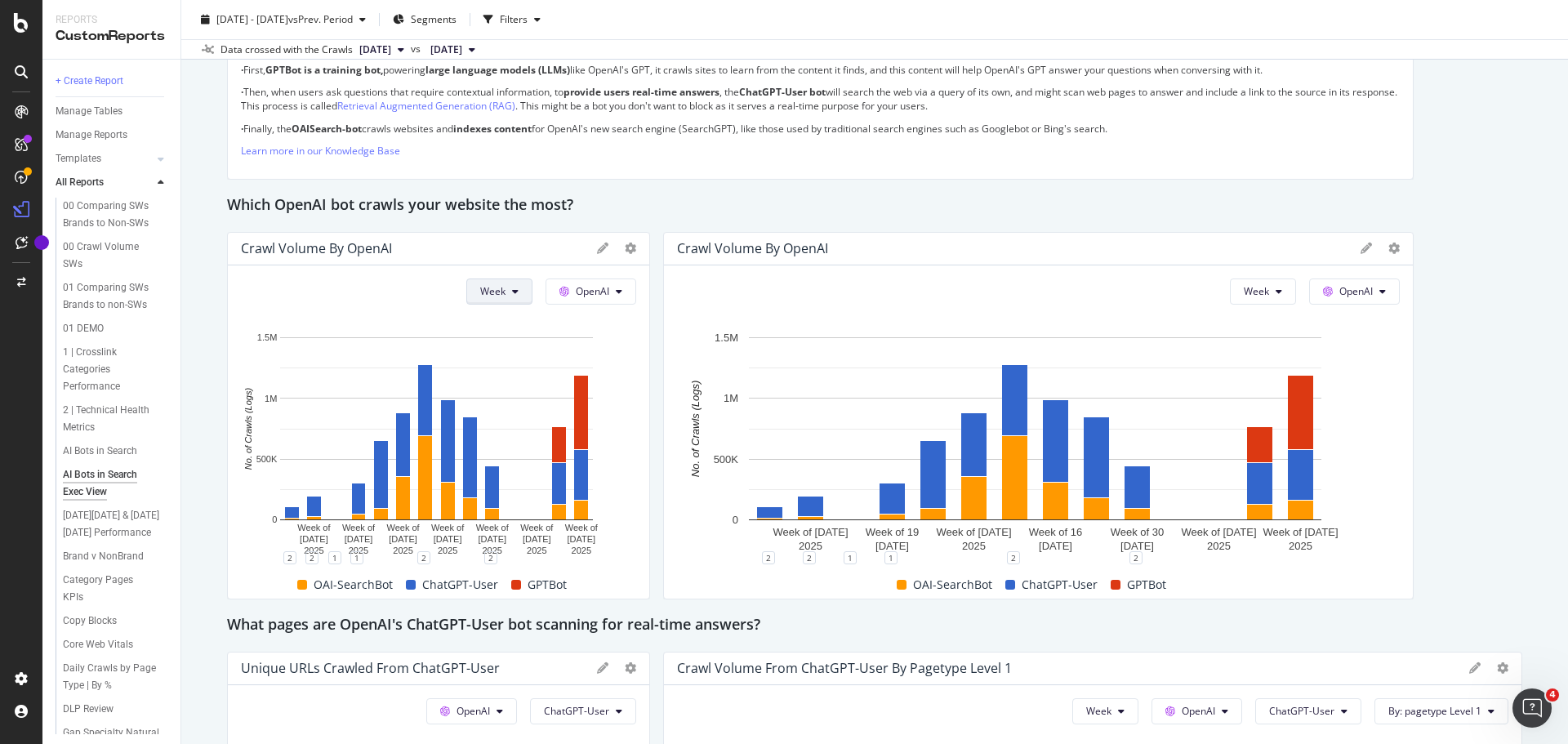
click at [487, 291] on span "Week" at bounding box center [493, 291] width 25 height 14
click at [488, 385] on span "Month" at bounding box center [491, 384] width 30 height 15
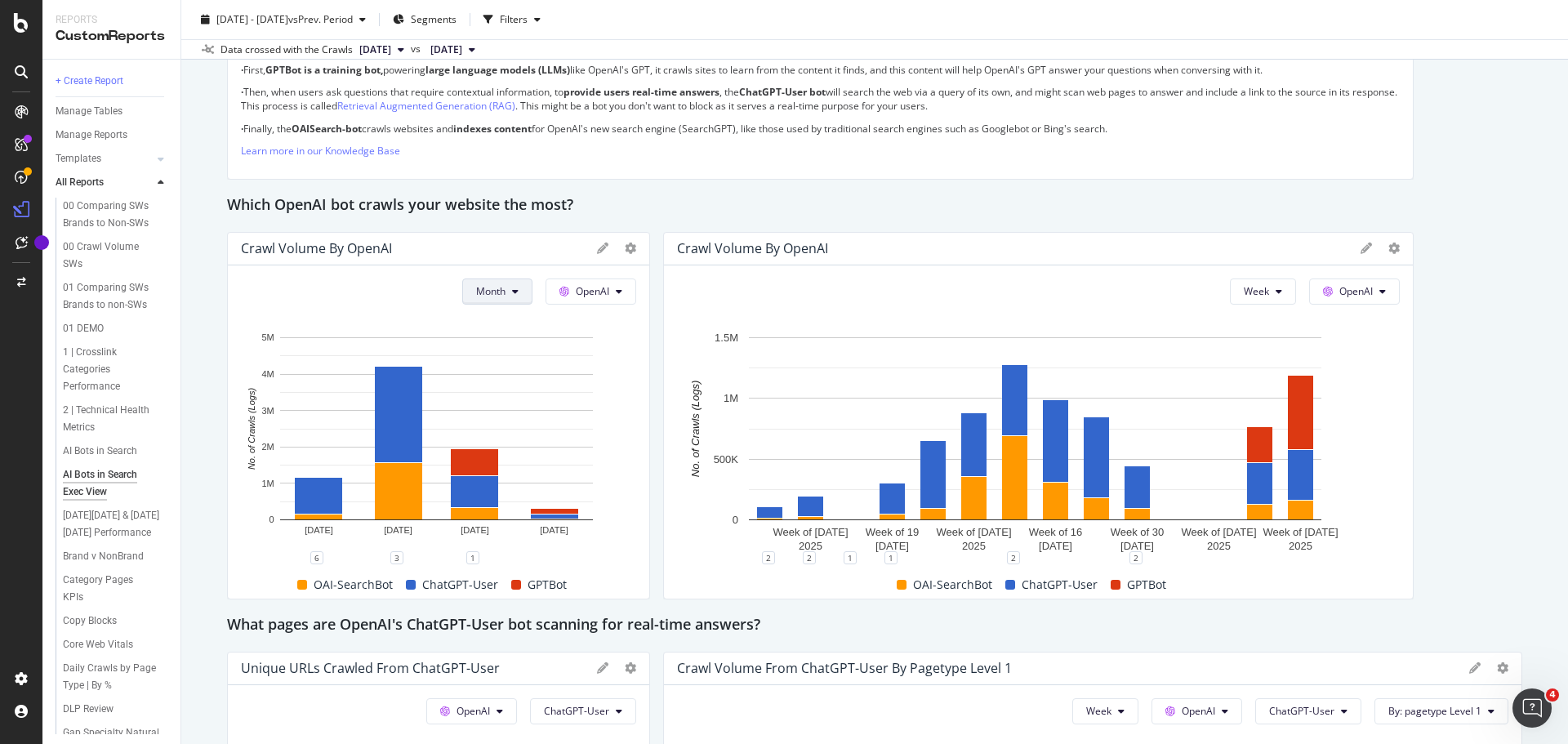
click at [503, 298] on button "Month" at bounding box center [497, 292] width 71 height 26
click at [594, 298] on span "OpenAI" at bounding box center [592, 291] width 33 height 14
click at [625, 251] on icon at bounding box center [630, 248] width 11 height 11
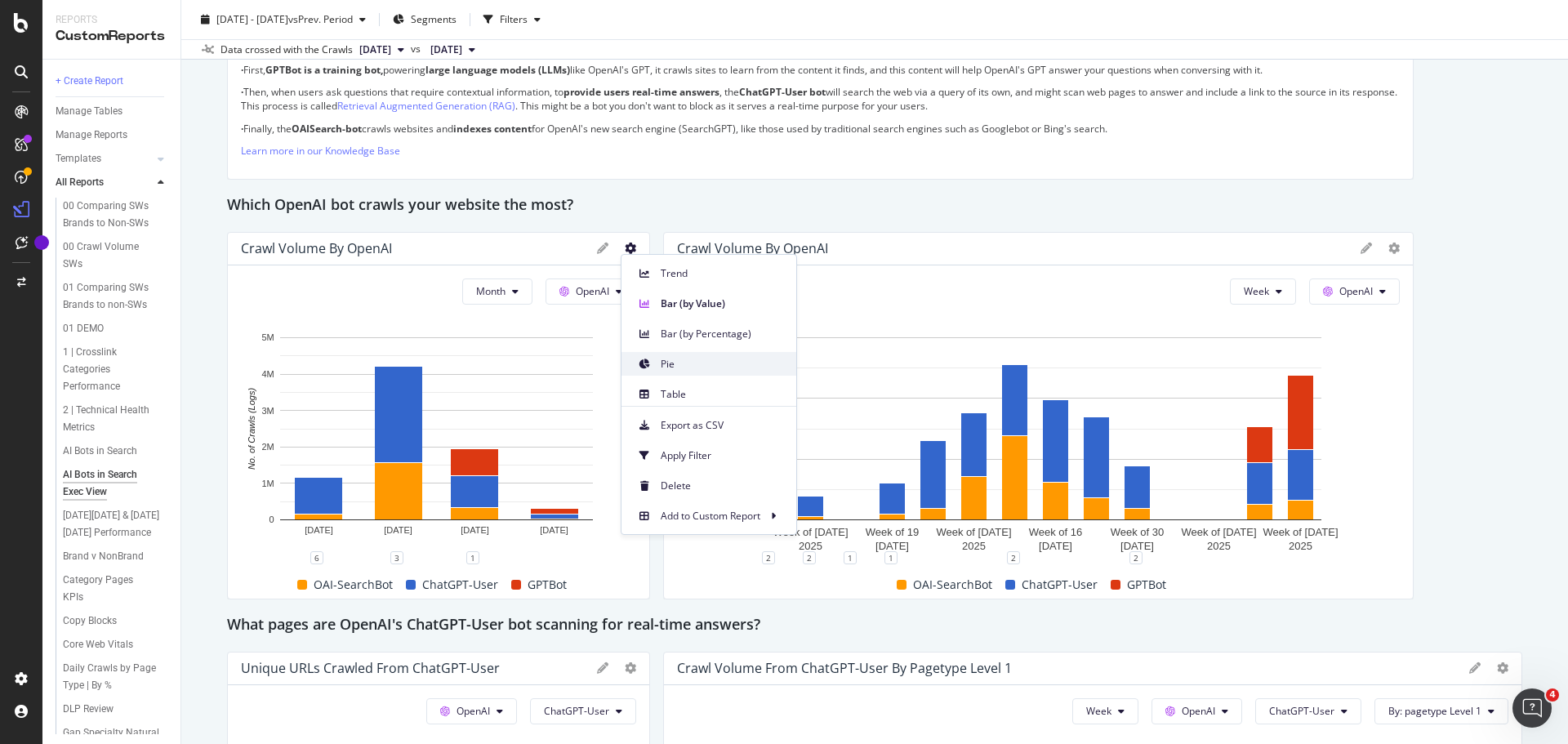
click at [675, 372] on div "Pie" at bounding box center [709, 363] width 175 height 23
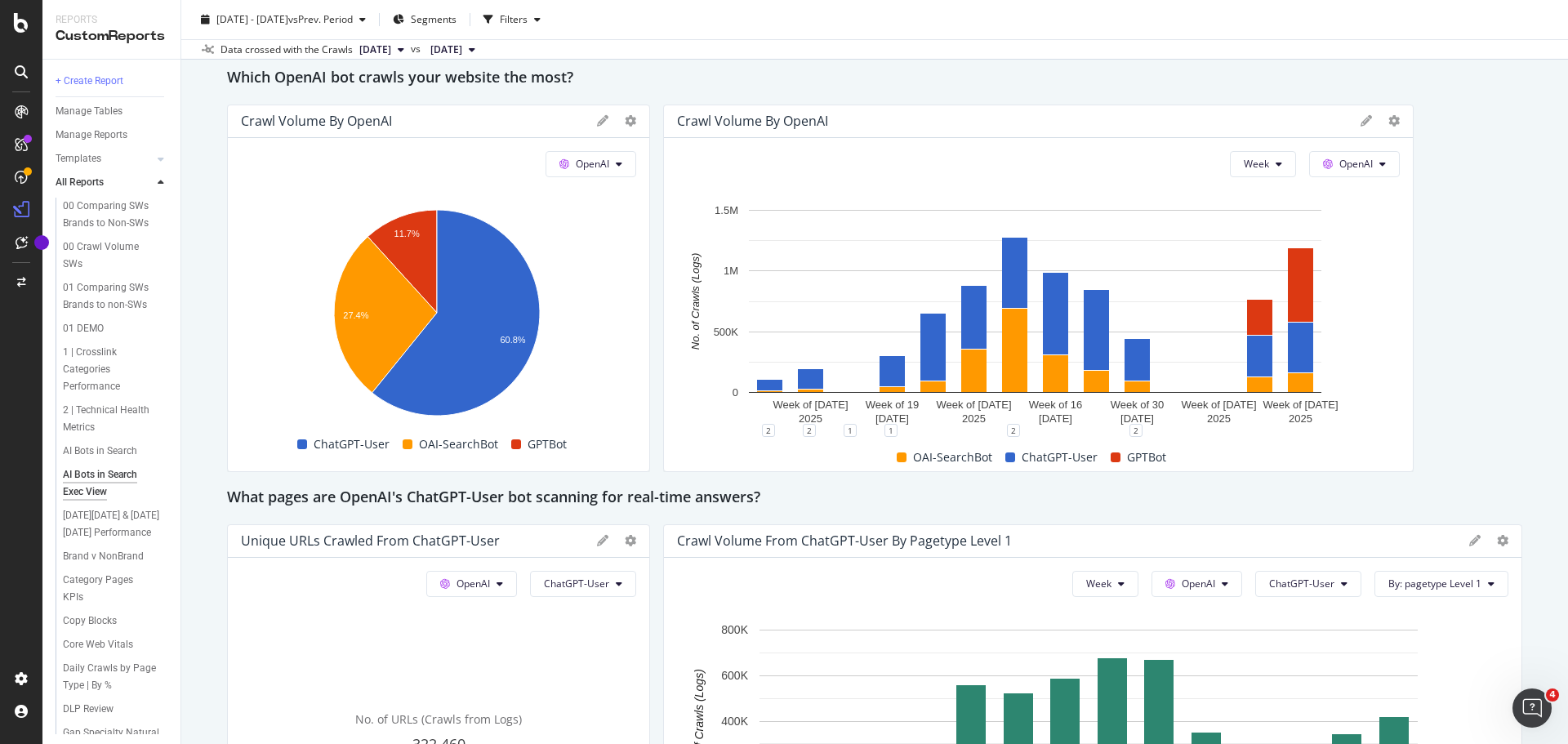
scroll to position [1431, 0]
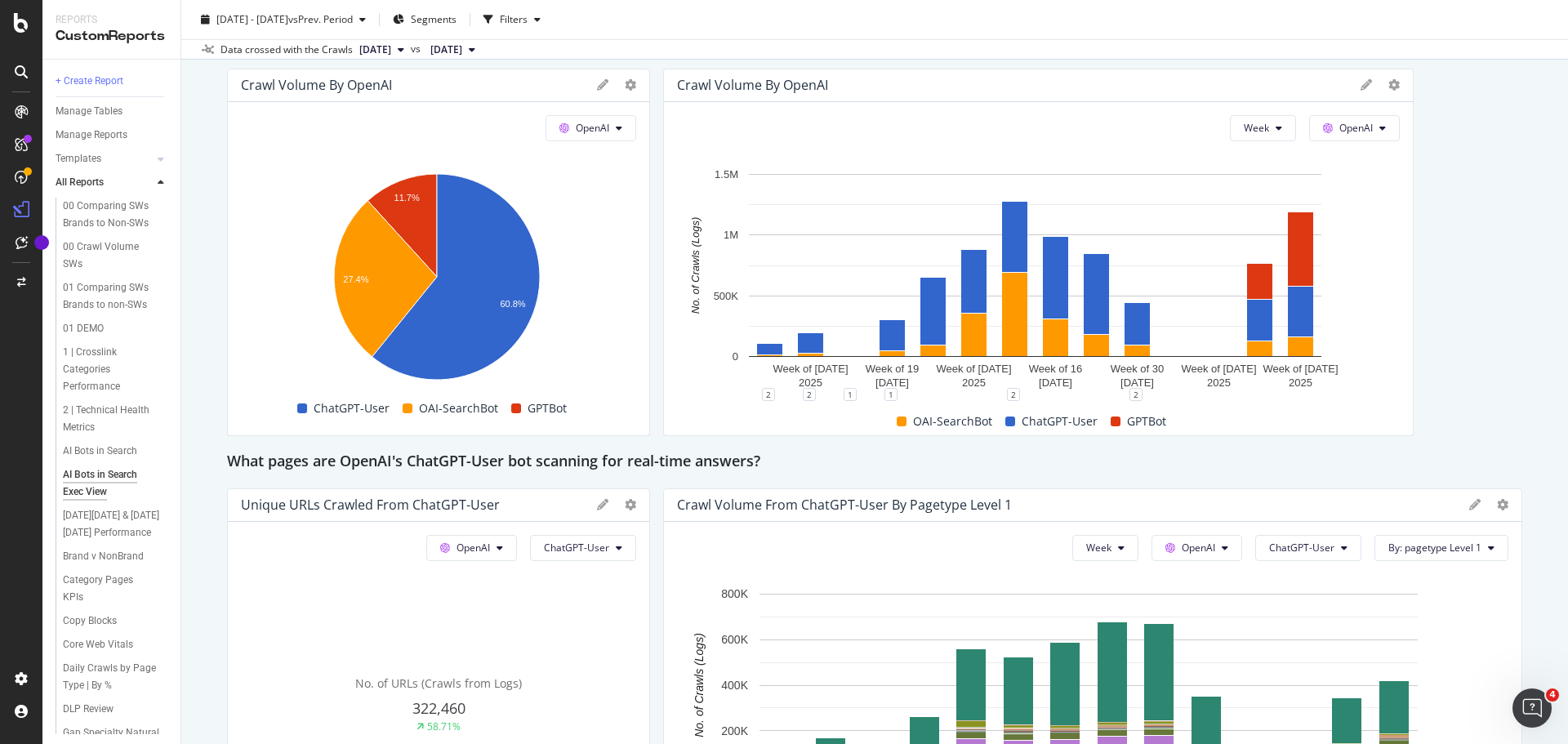
click at [1447, 447] on div "This report shows AI bot interaction with your website and its impact on your o…" at bounding box center [875, 339] width 1295 height 3175
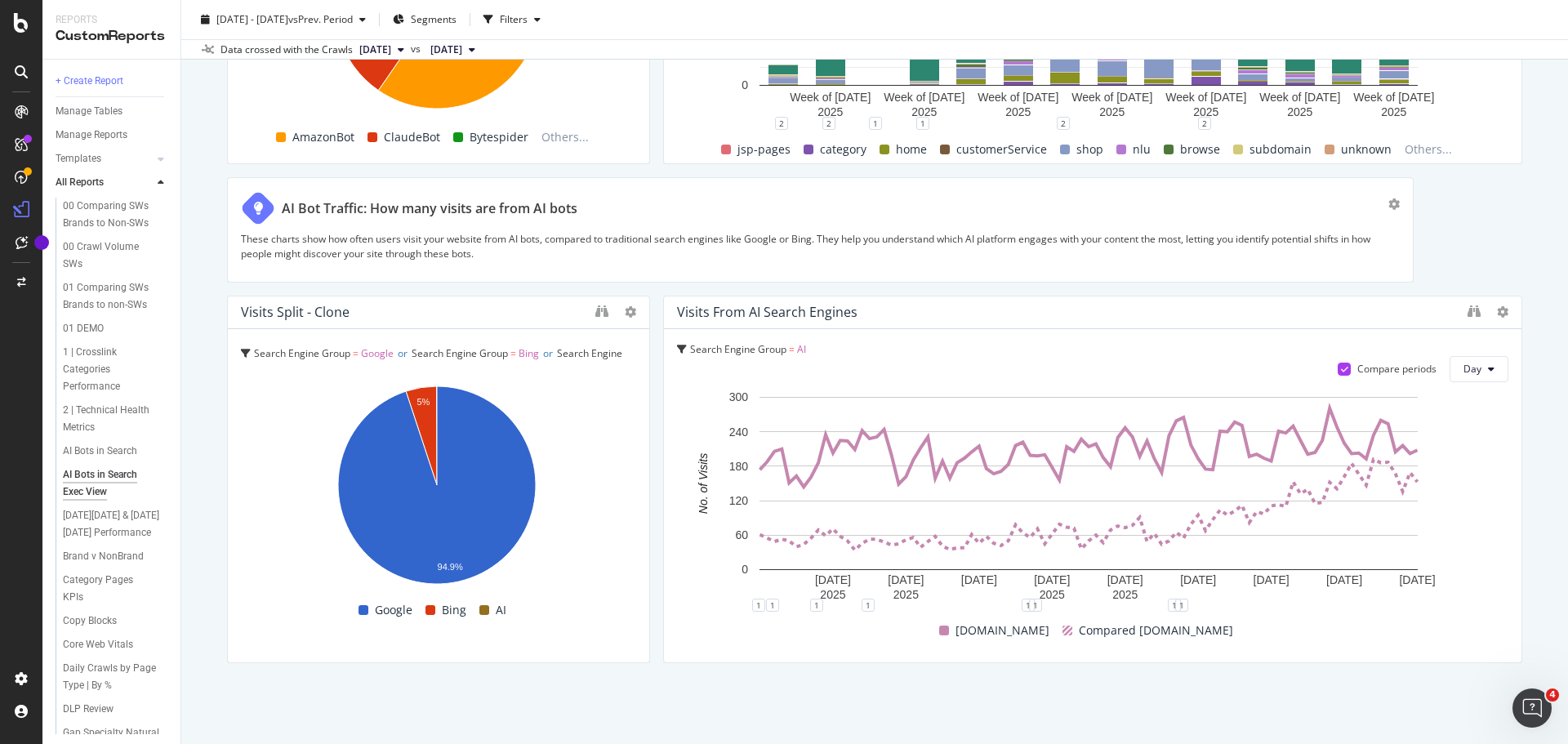
scroll to position [2718, 0]
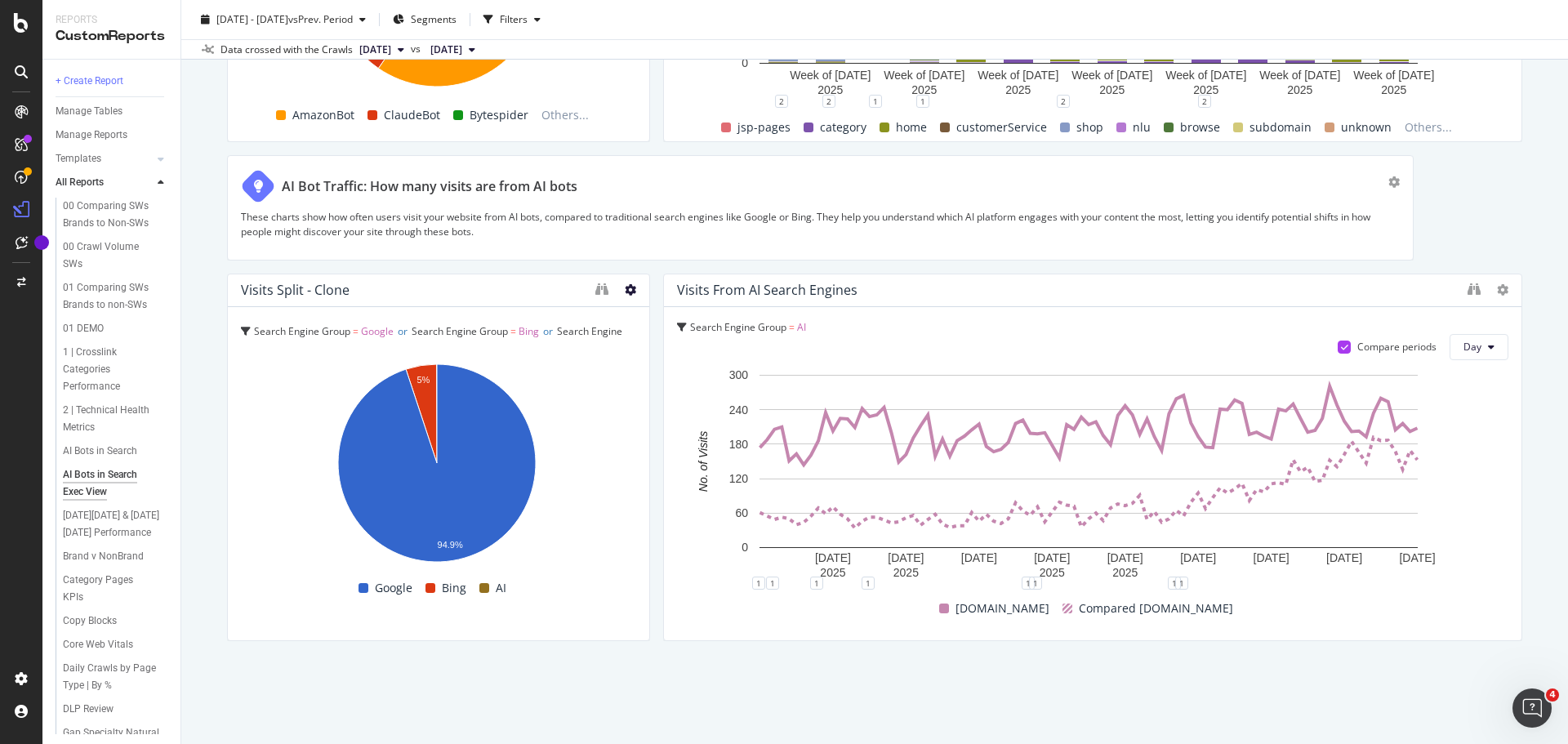
click at [626, 292] on icon at bounding box center [630, 289] width 11 height 11
click at [631, 258] on div "AI Bot Traffic: How many visits are from AI bots These charts show how often us…" at bounding box center [820, 207] width 1187 height 104
click at [596, 291] on icon "binoculars" at bounding box center [602, 289] width 13 height 13
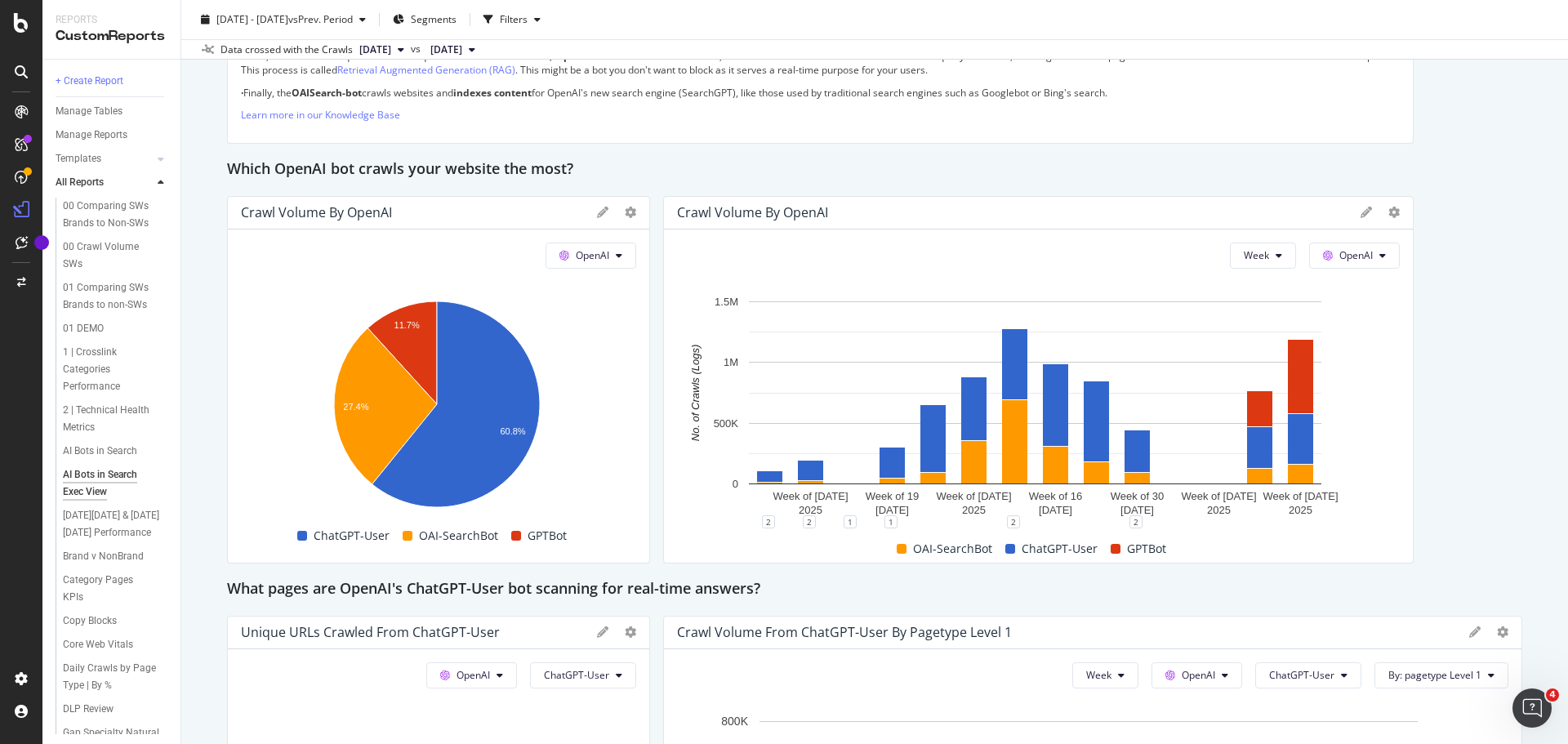
scroll to position [1306, 0]
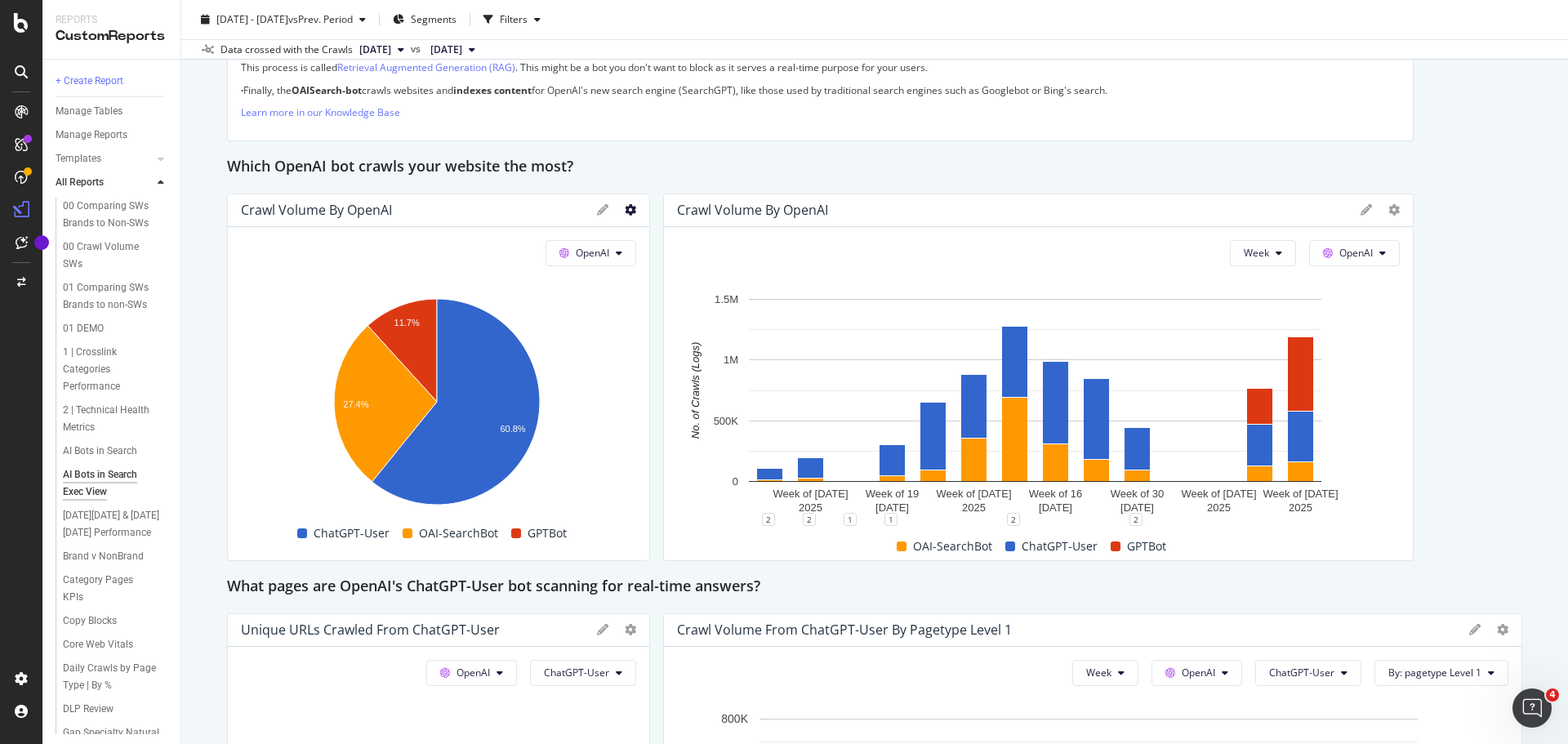
click at [625, 209] on icon at bounding box center [630, 210] width 11 height 11
click at [662, 244] on div "Trend" at bounding box center [709, 234] width 175 height 23
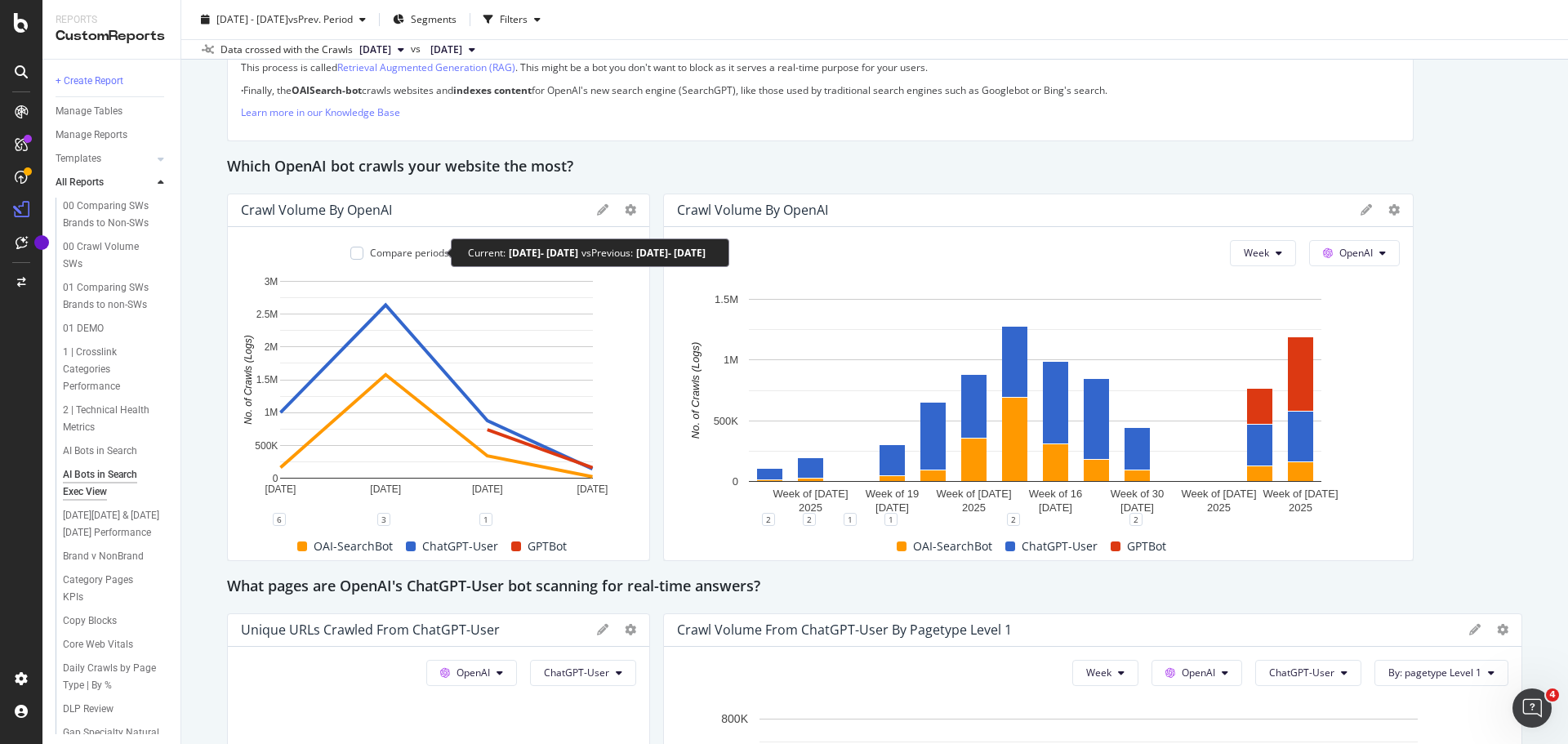
click at [401, 251] on div "Compare periods" at bounding box center [409, 252] width 79 height 14
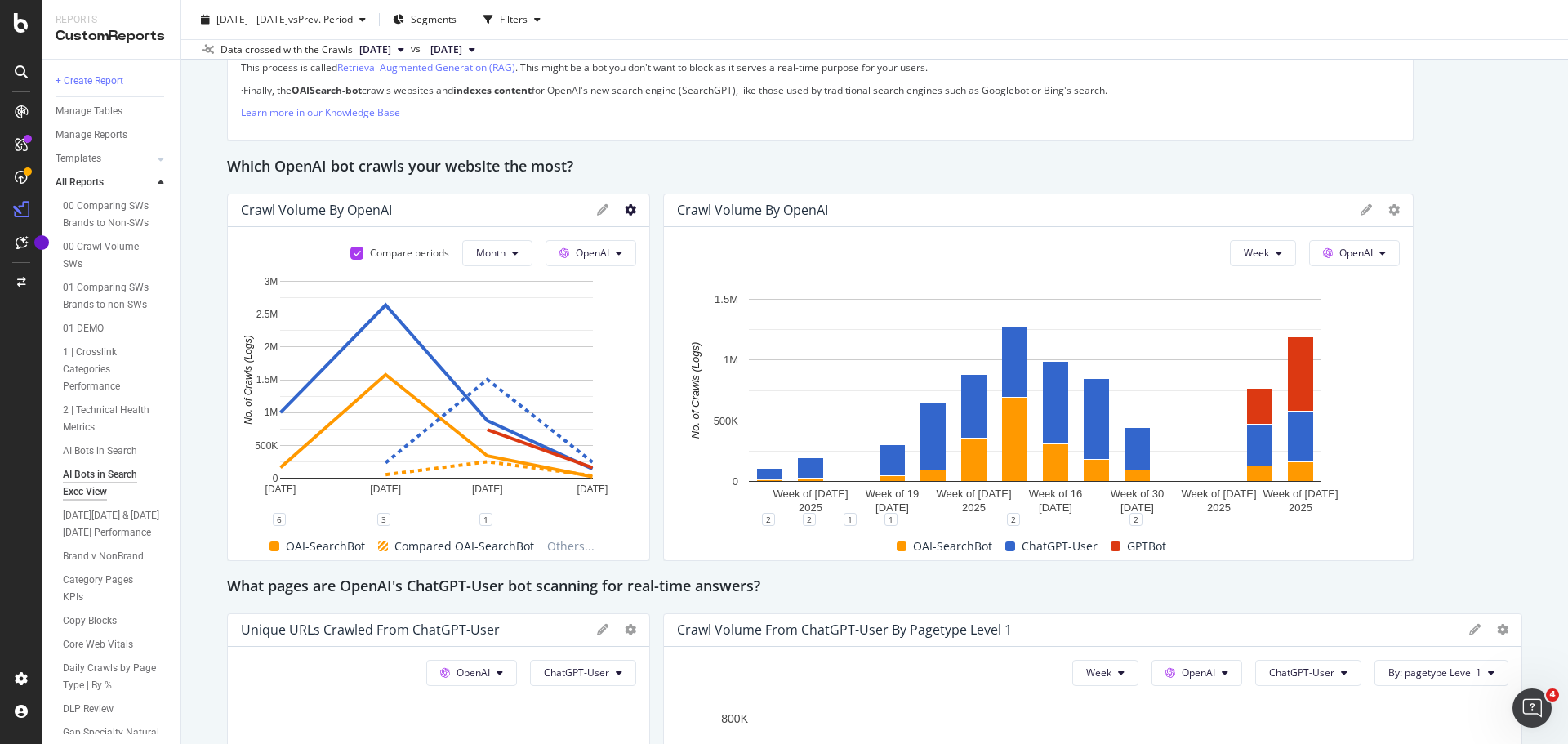
click at [626, 210] on icon at bounding box center [630, 210] width 11 height 11
click at [670, 355] on span "Table" at bounding box center [722, 356] width 123 height 15
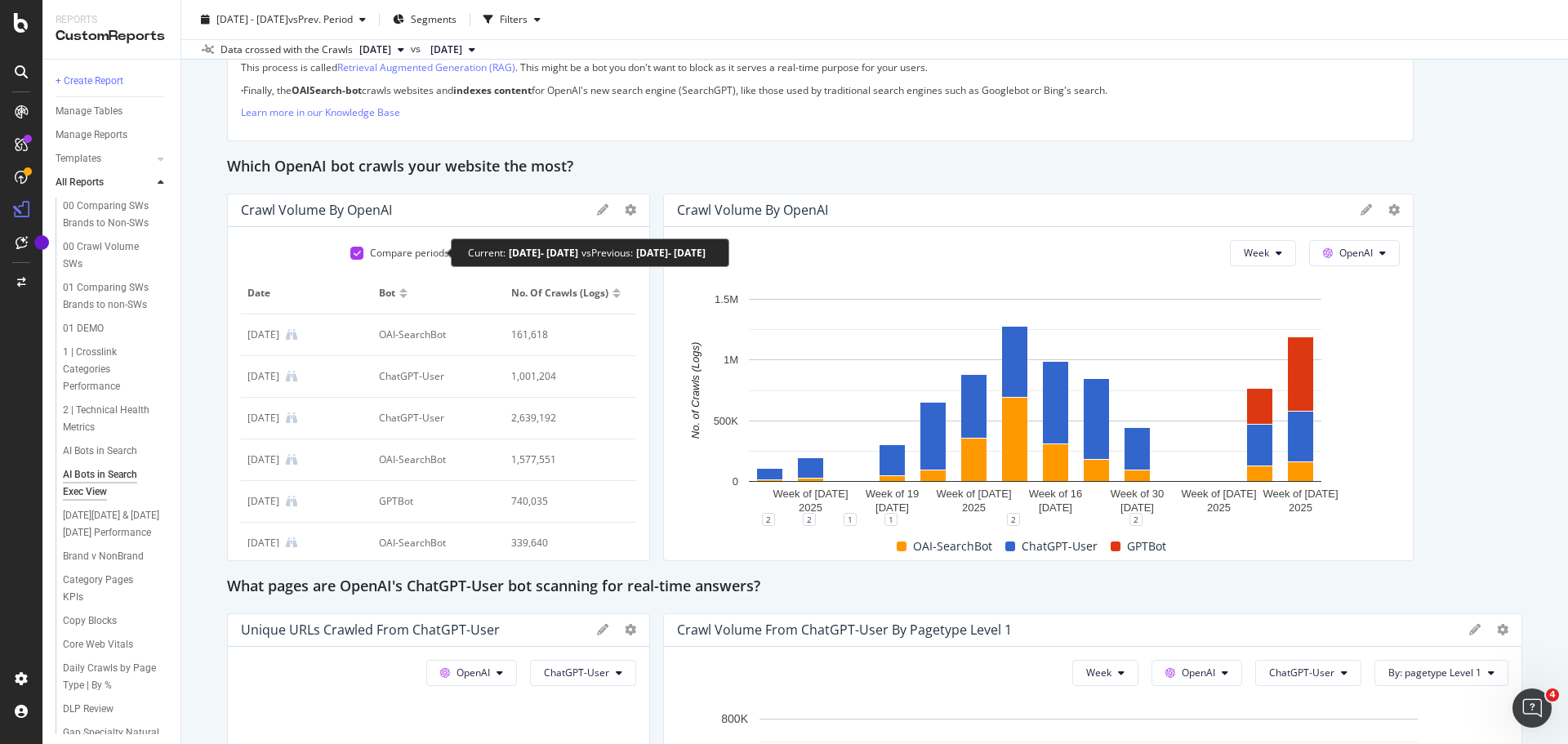
click at [395, 253] on div "Compare periods" at bounding box center [409, 252] width 79 height 14
click at [350, 255] on div at bounding box center [356, 252] width 13 height 13
click at [625, 211] on icon at bounding box center [630, 210] width 11 height 11
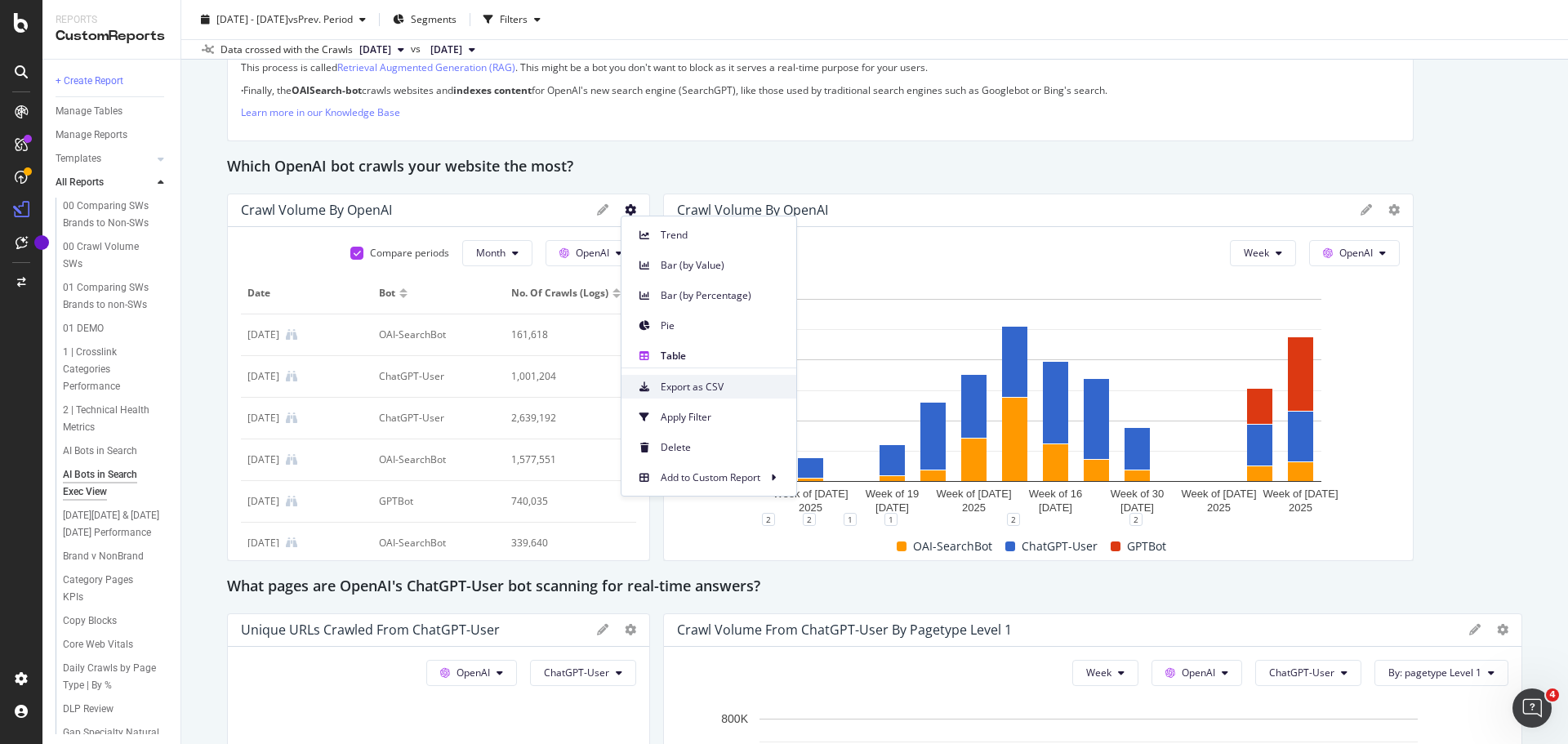
click at [694, 391] on span "Export as CSV" at bounding box center [722, 386] width 123 height 15
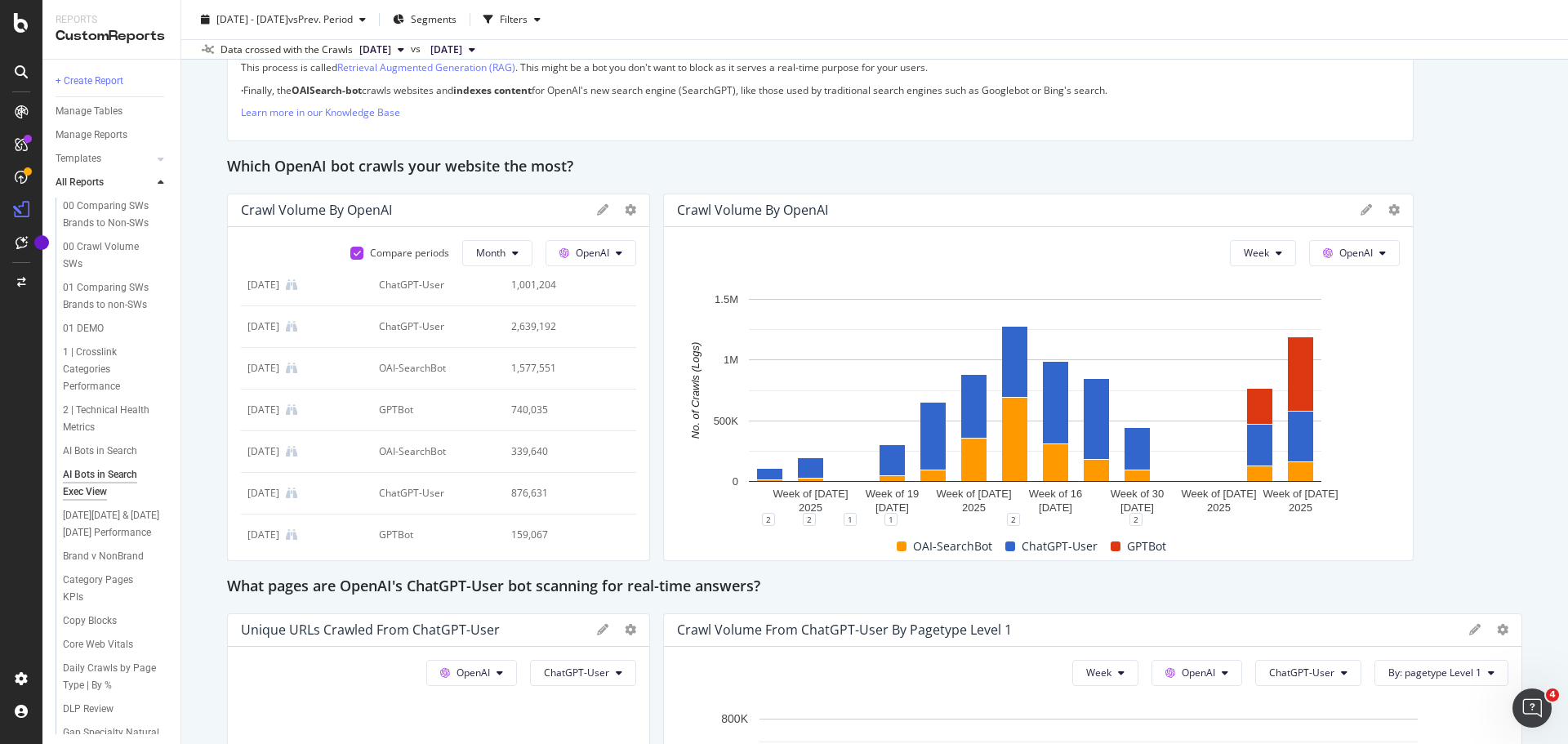
scroll to position [0, 0]
click at [625, 210] on icon at bounding box center [630, 210] width 11 height 11
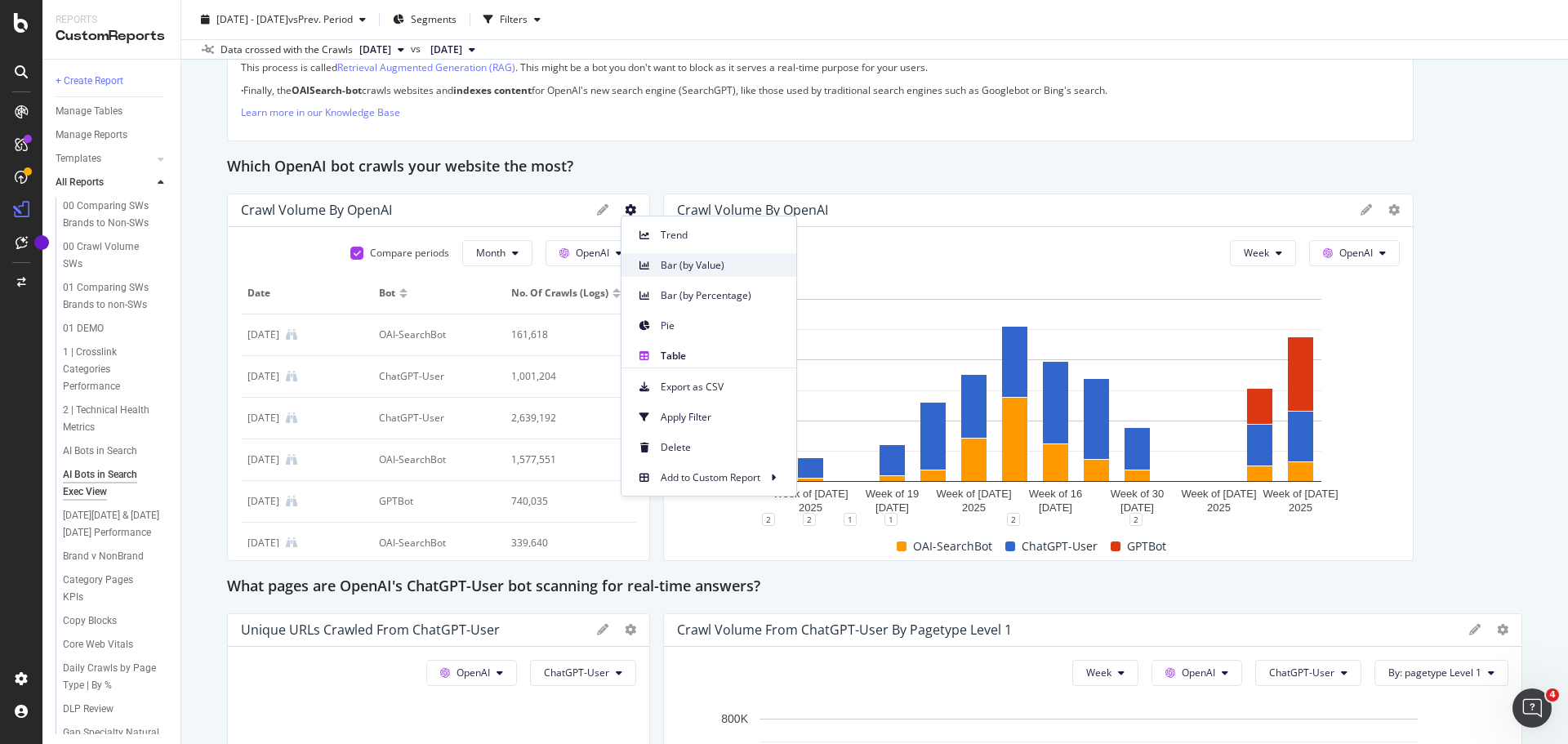
click at [666, 272] on div "Bar (by Value)" at bounding box center [709, 265] width 175 height 23
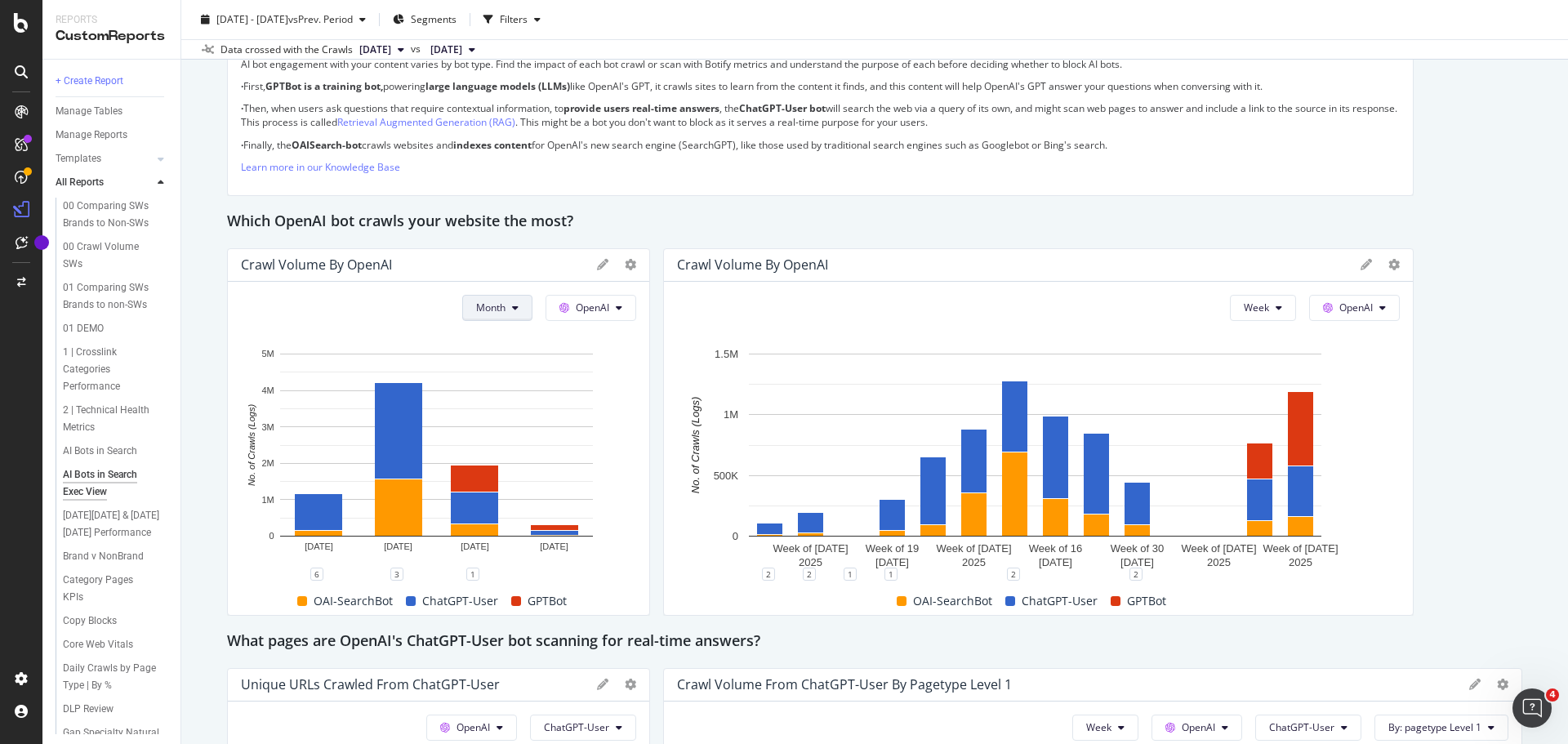
scroll to position [1224, 0]
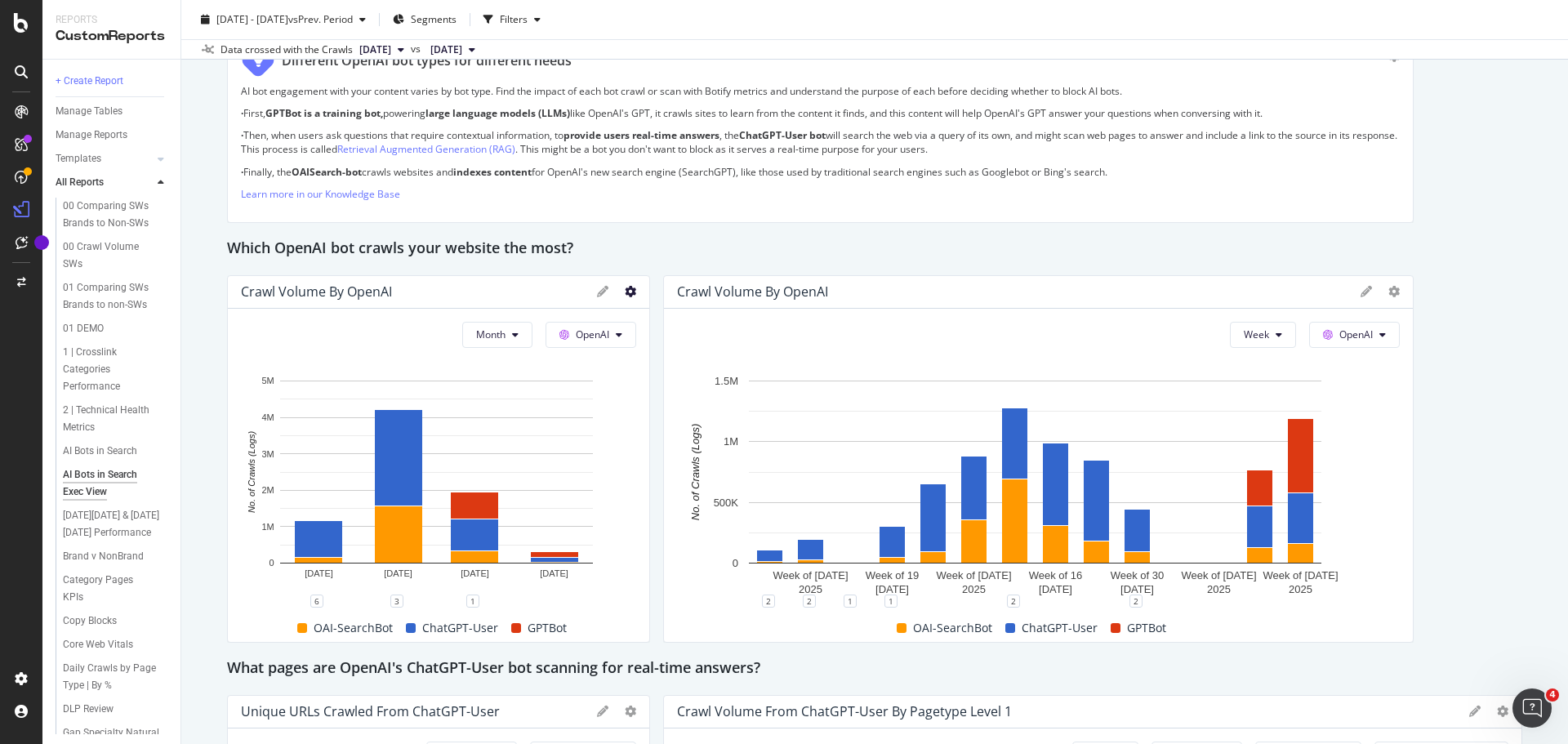
click at [626, 290] on icon at bounding box center [630, 291] width 11 height 11
click at [676, 244] on div "Which OpenAI bot crawls your website the most?" at bounding box center [875, 249] width 1295 height 26
click at [493, 295] on div "Crawl Volume by OpenAI" at bounding box center [415, 292] width 348 height 17
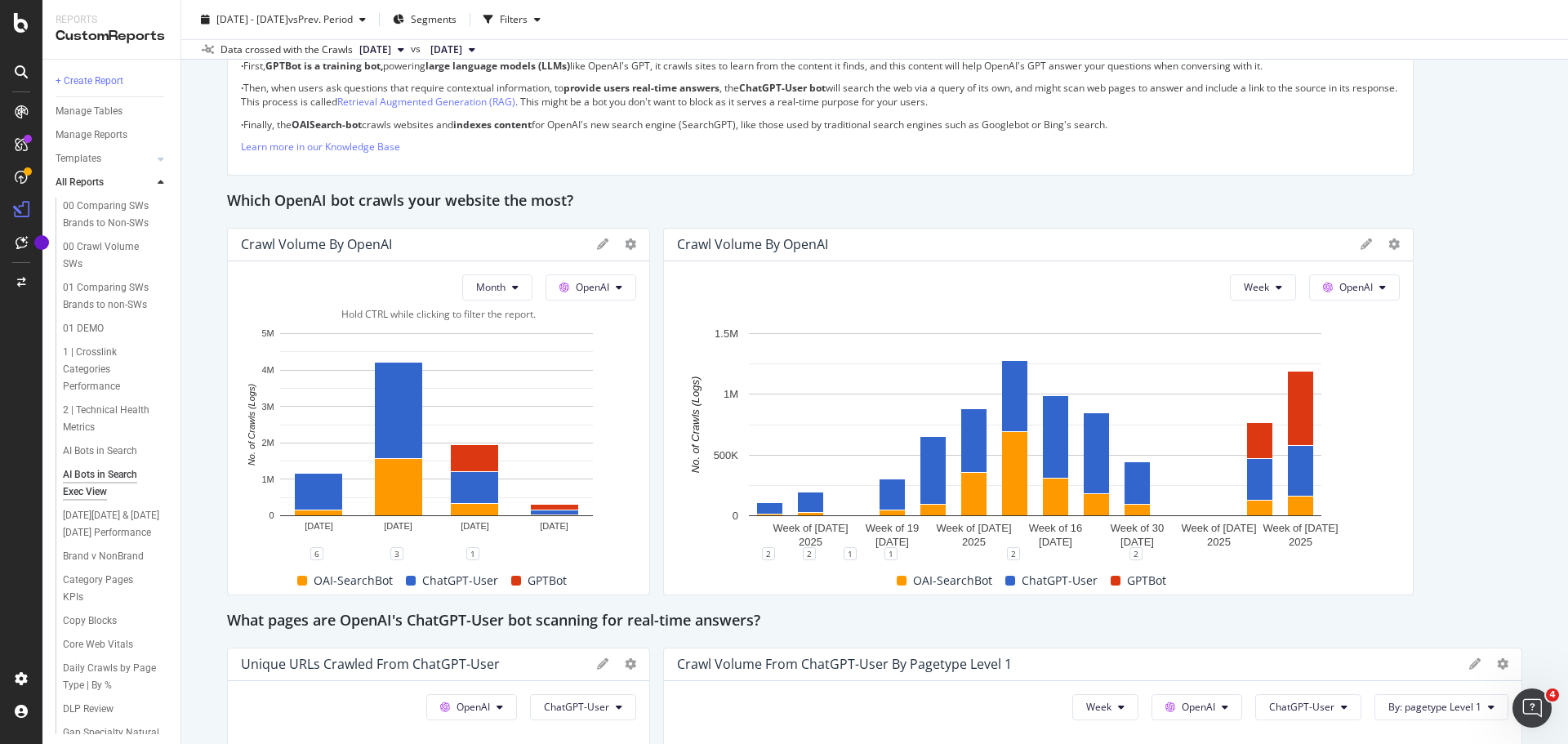
scroll to position [1306, 0]
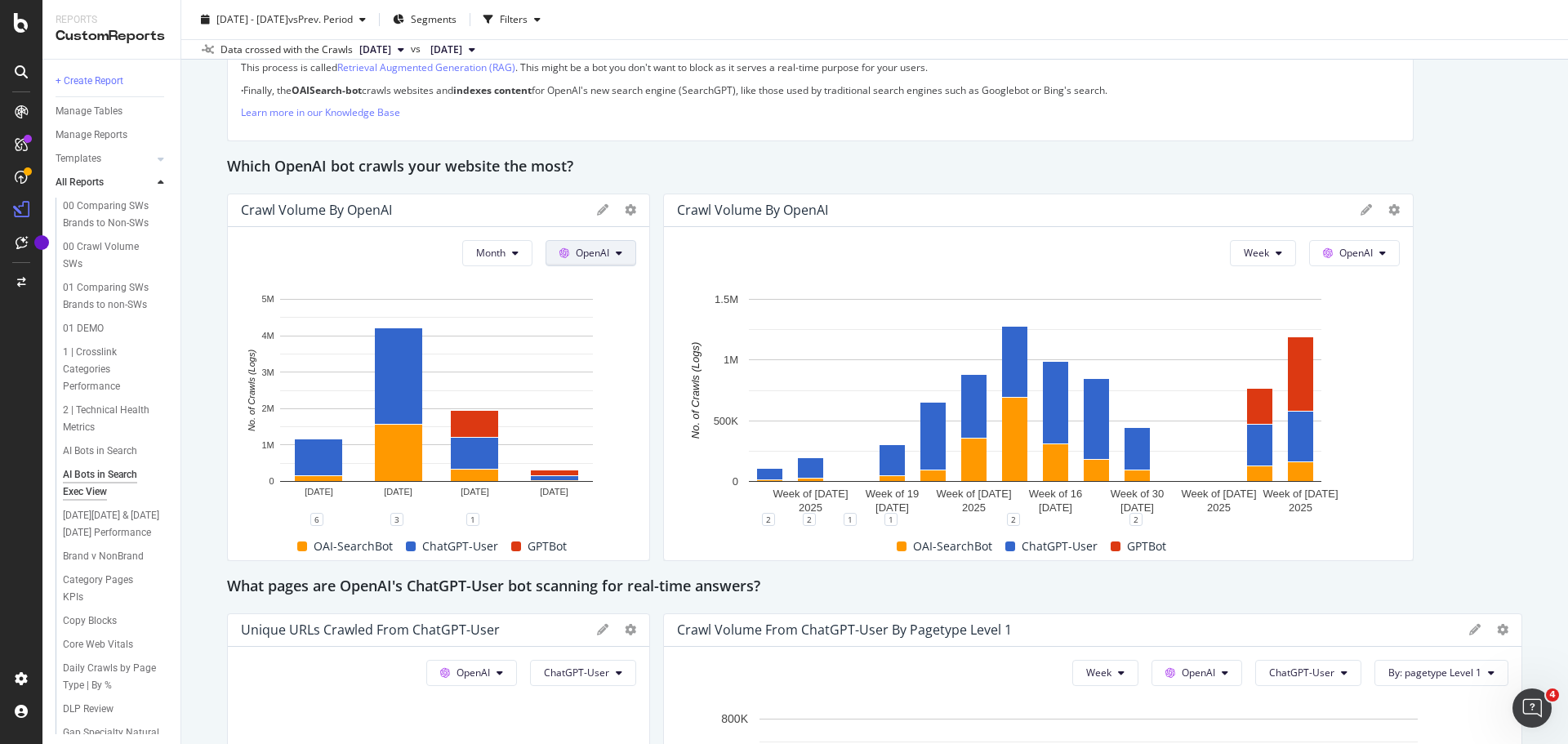
click at [570, 251] on span at bounding box center [568, 252] width 17 height 14
click at [744, 154] on div "Which OpenAI bot crawls your website the most?" at bounding box center [875, 167] width 1295 height 26
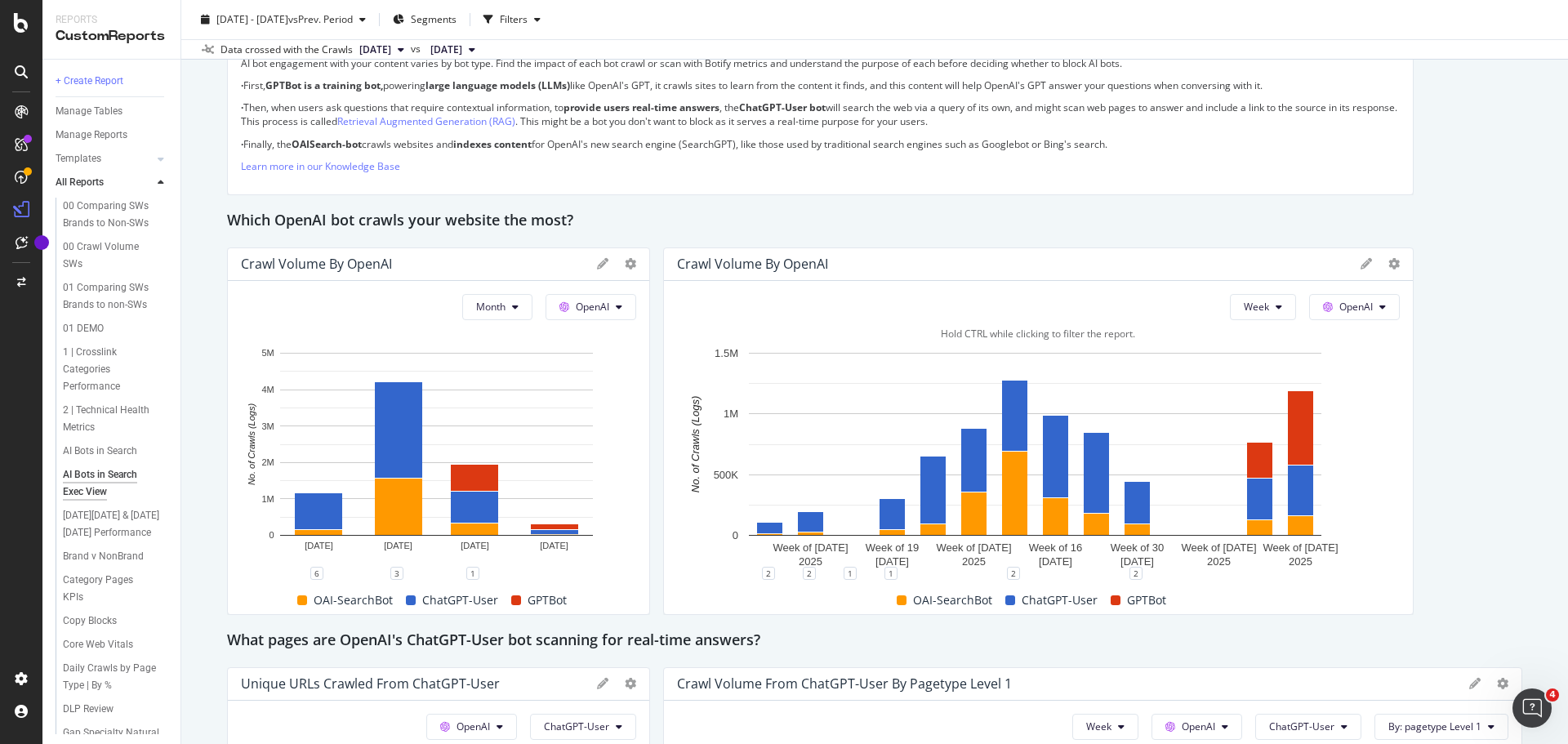
scroll to position [1224, 0]
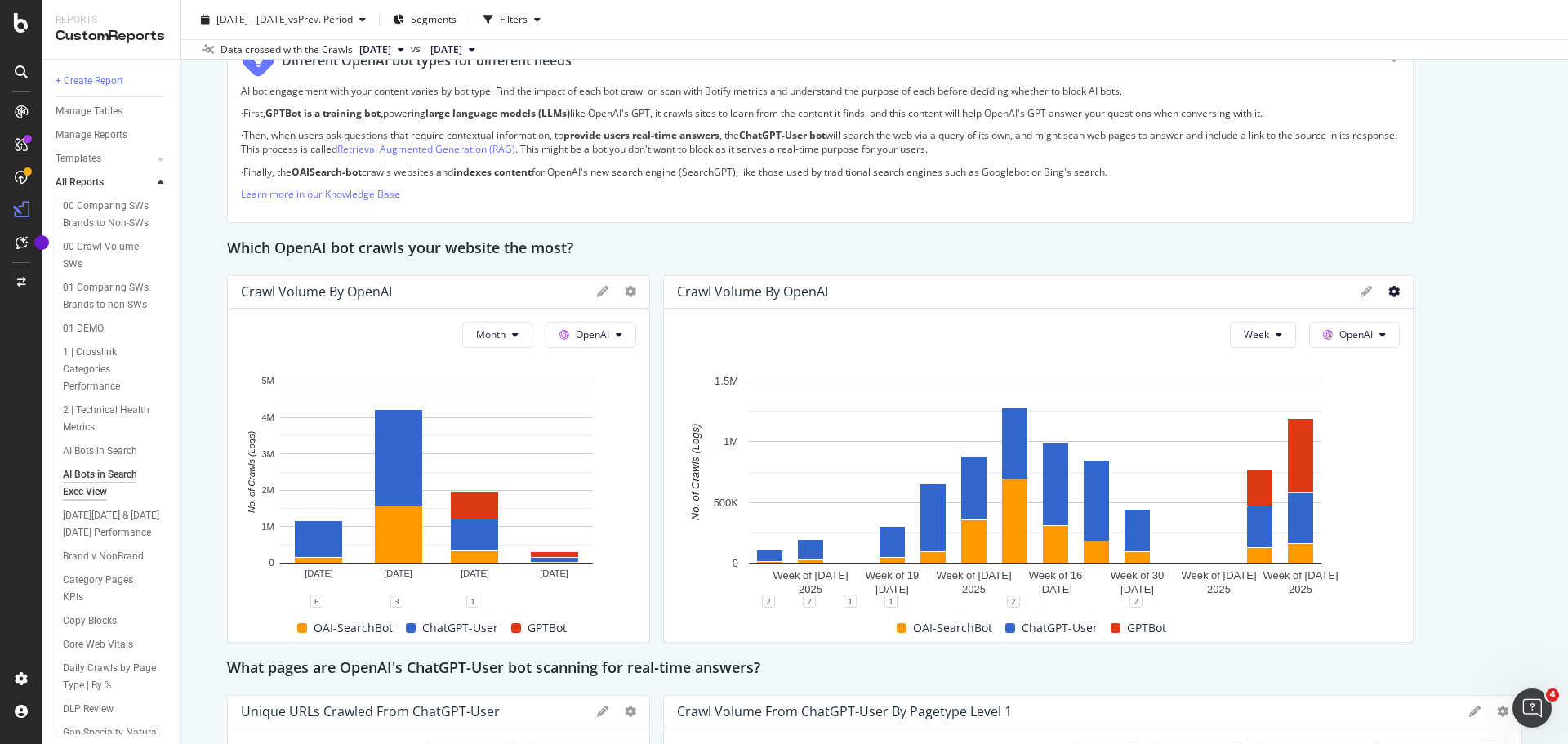
click at [1389, 292] on icon at bounding box center [1394, 291] width 11 height 11
click at [1361, 292] on icon at bounding box center [1366, 291] width 11 height 11
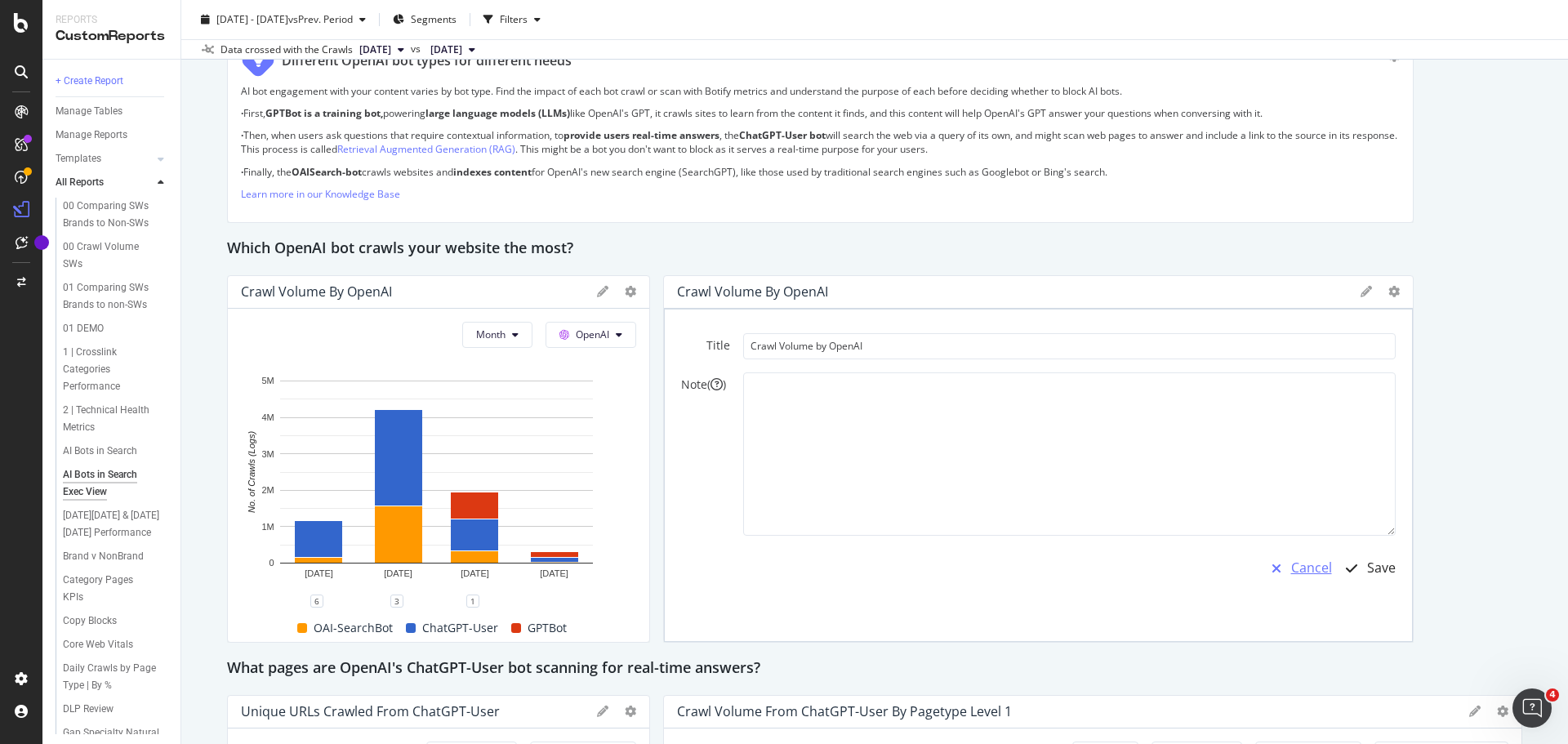
click at [1309, 566] on div "Cancel" at bounding box center [1311, 568] width 41 height 19
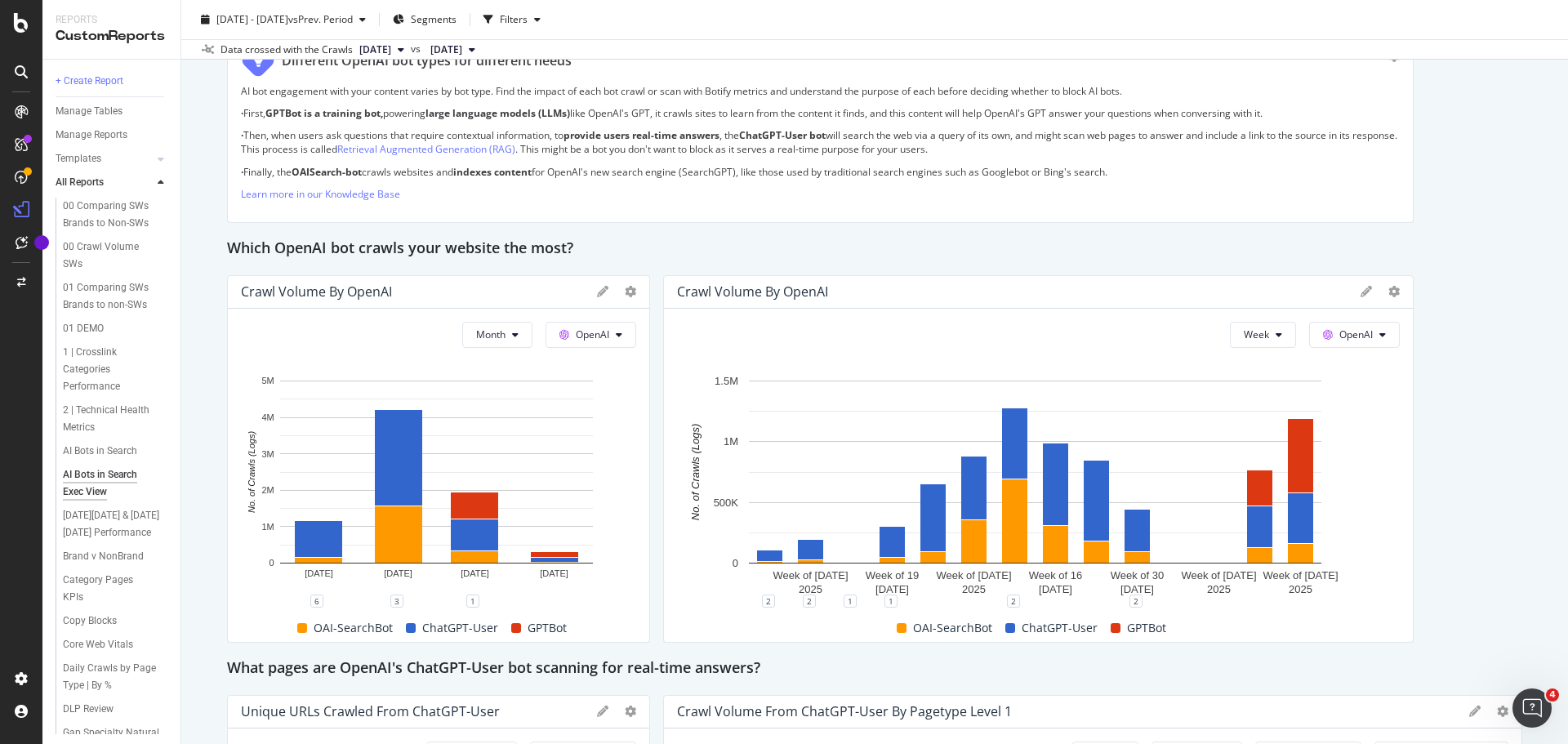
click at [941, 294] on div "Crawl Volume by OpenAI" at bounding box center [1015, 292] width 676 height 17
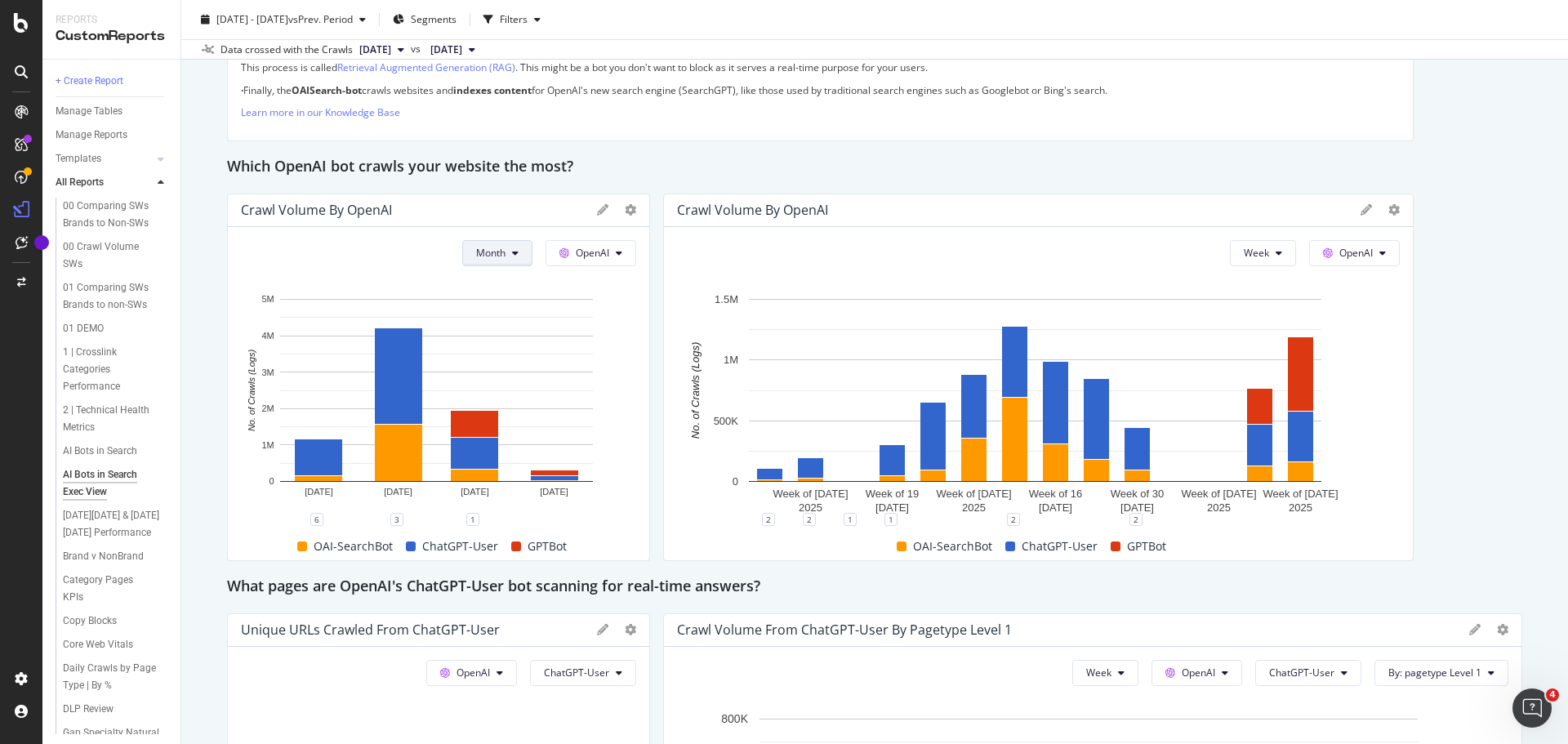
click at [488, 251] on span "Month" at bounding box center [491, 252] width 30 height 14
click at [1259, 253] on button "Week" at bounding box center [1263, 253] width 66 height 26
click at [1255, 345] on span "Month" at bounding box center [1248, 345] width 30 height 15
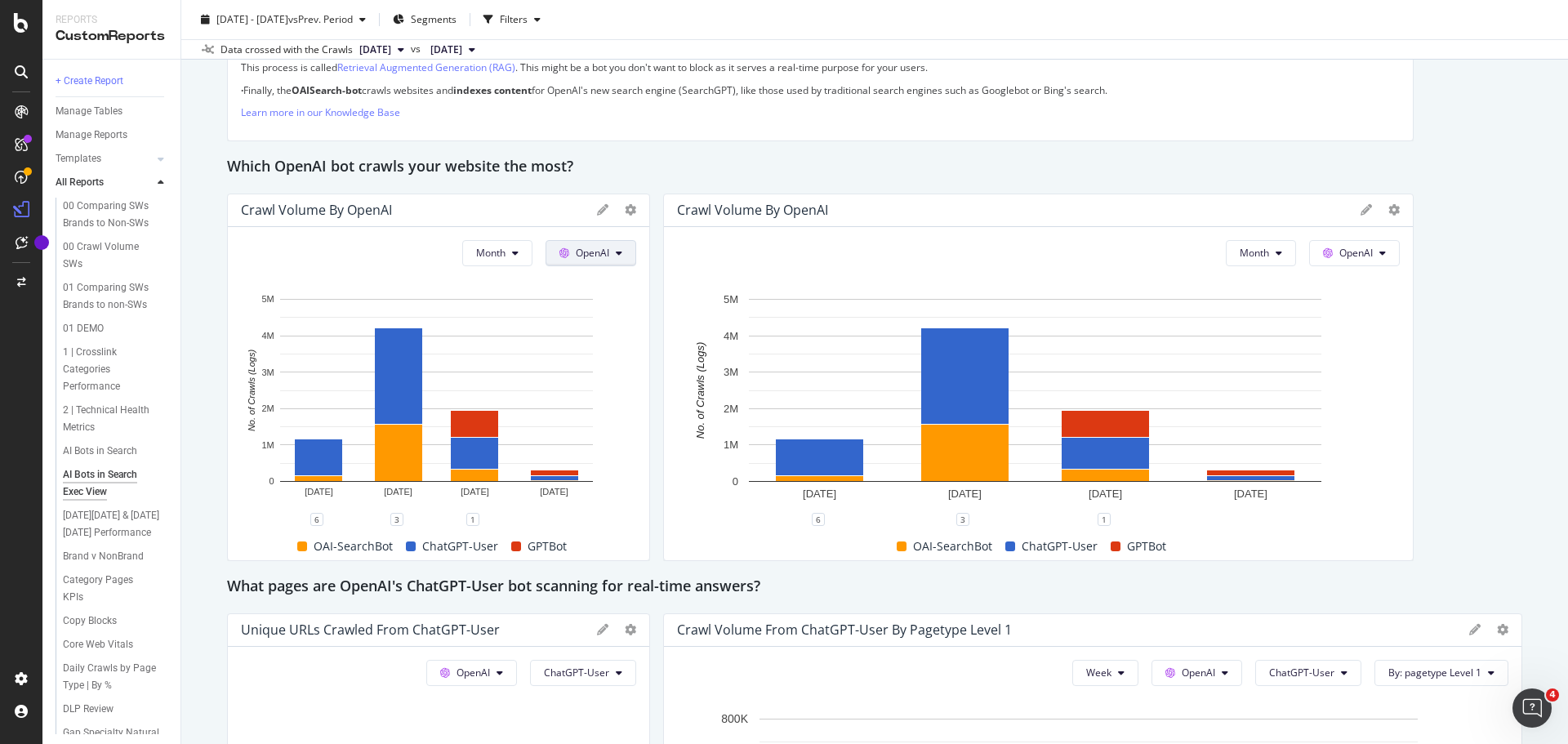
click at [588, 252] on span "OpenAI" at bounding box center [592, 252] width 33 height 14
click at [625, 212] on icon at bounding box center [630, 210] width 11 height 11
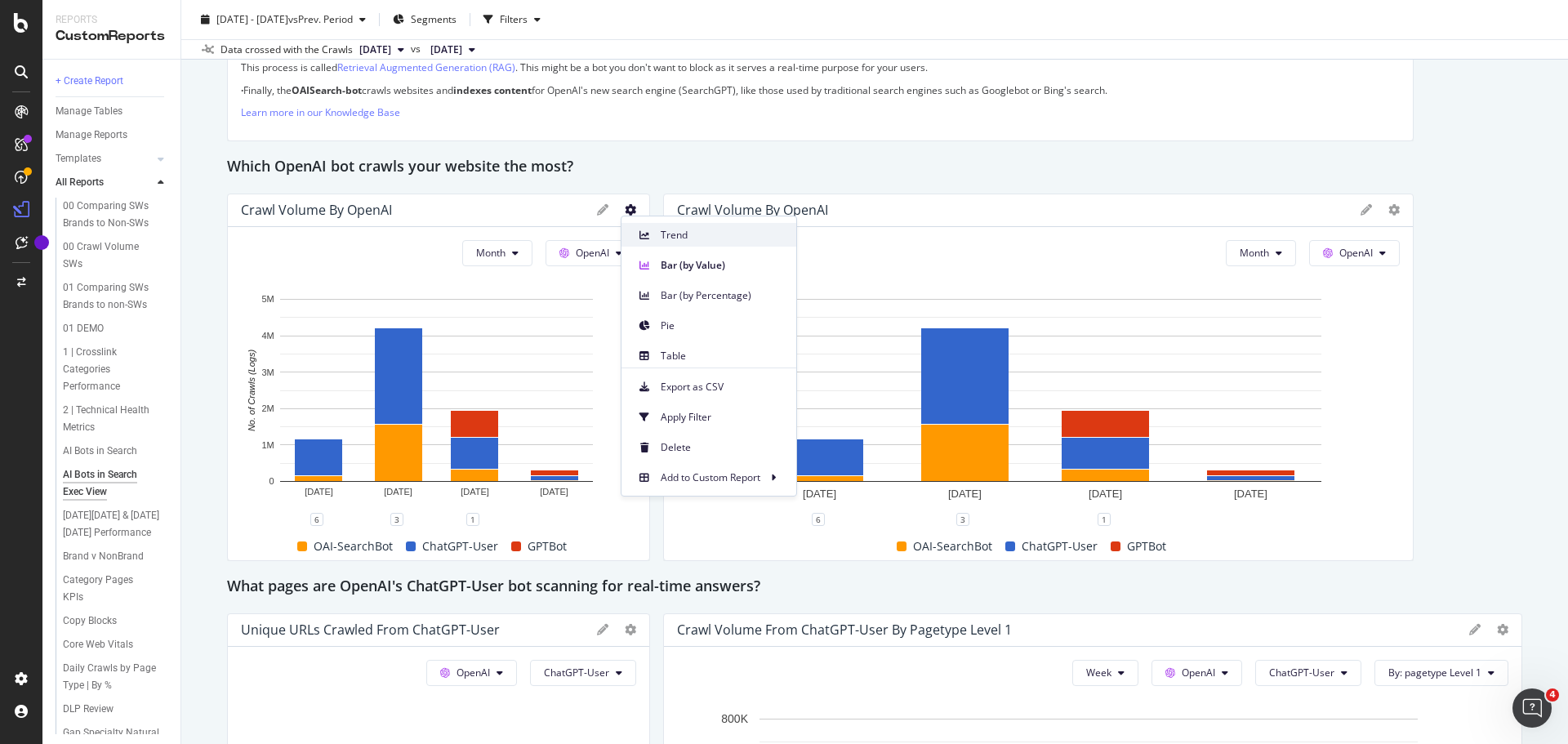
click at [634, 241] on div "Trend" at bounding box center [709, 234] width 175 height 23
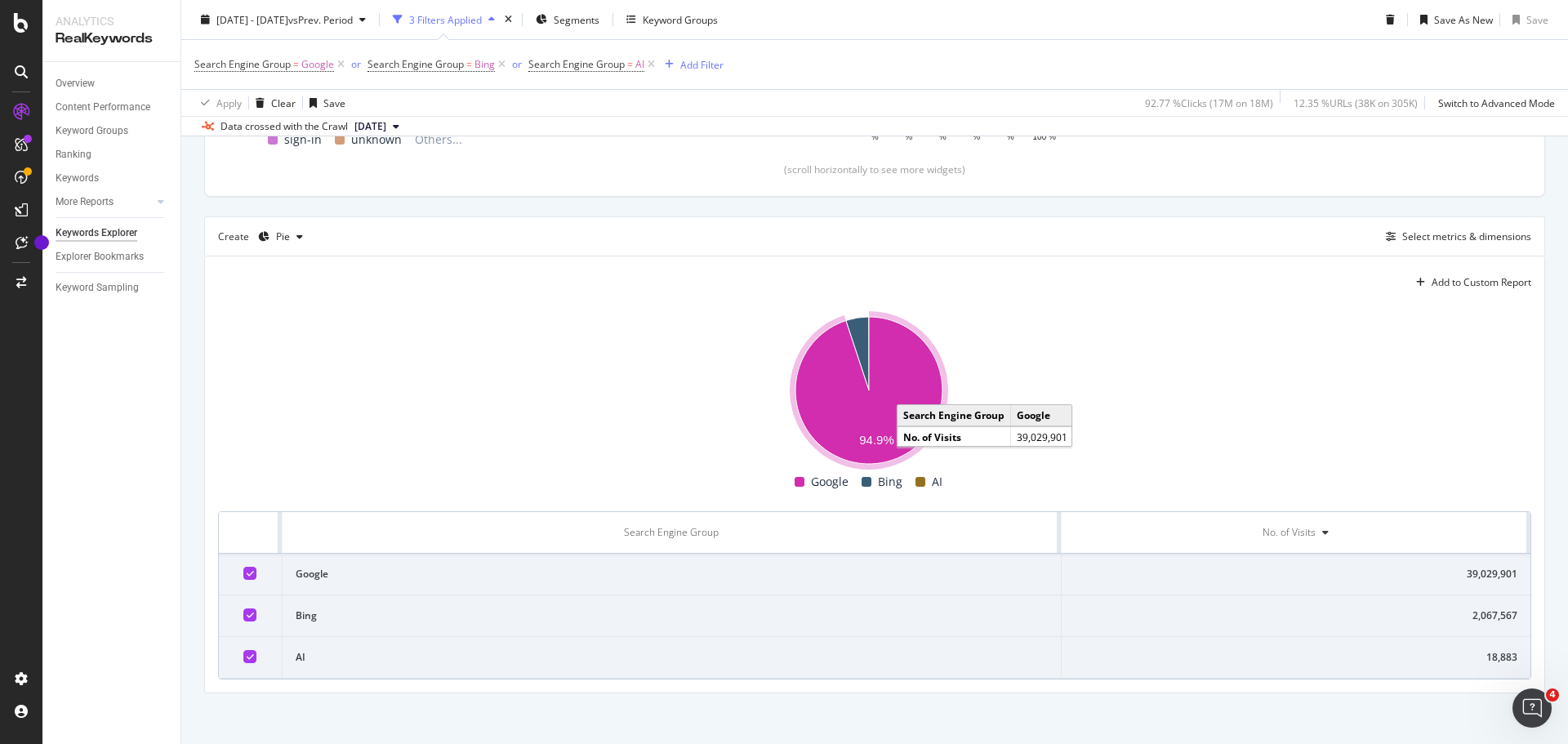
scroll to position [431, 0]
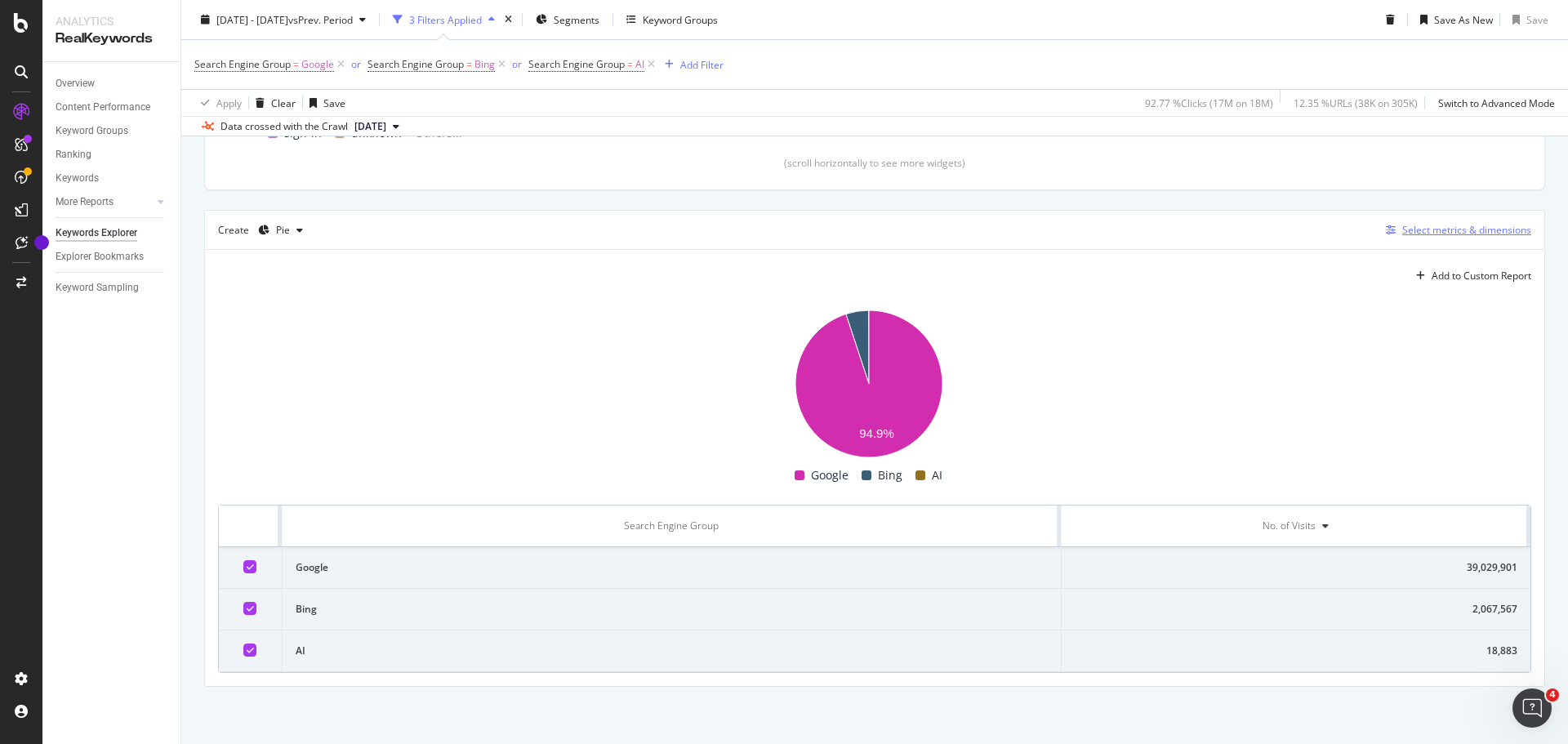
click at [1426, 232] on div "Select metrics & dimensions" at bounding box center [1467, 230] width 129 height 14
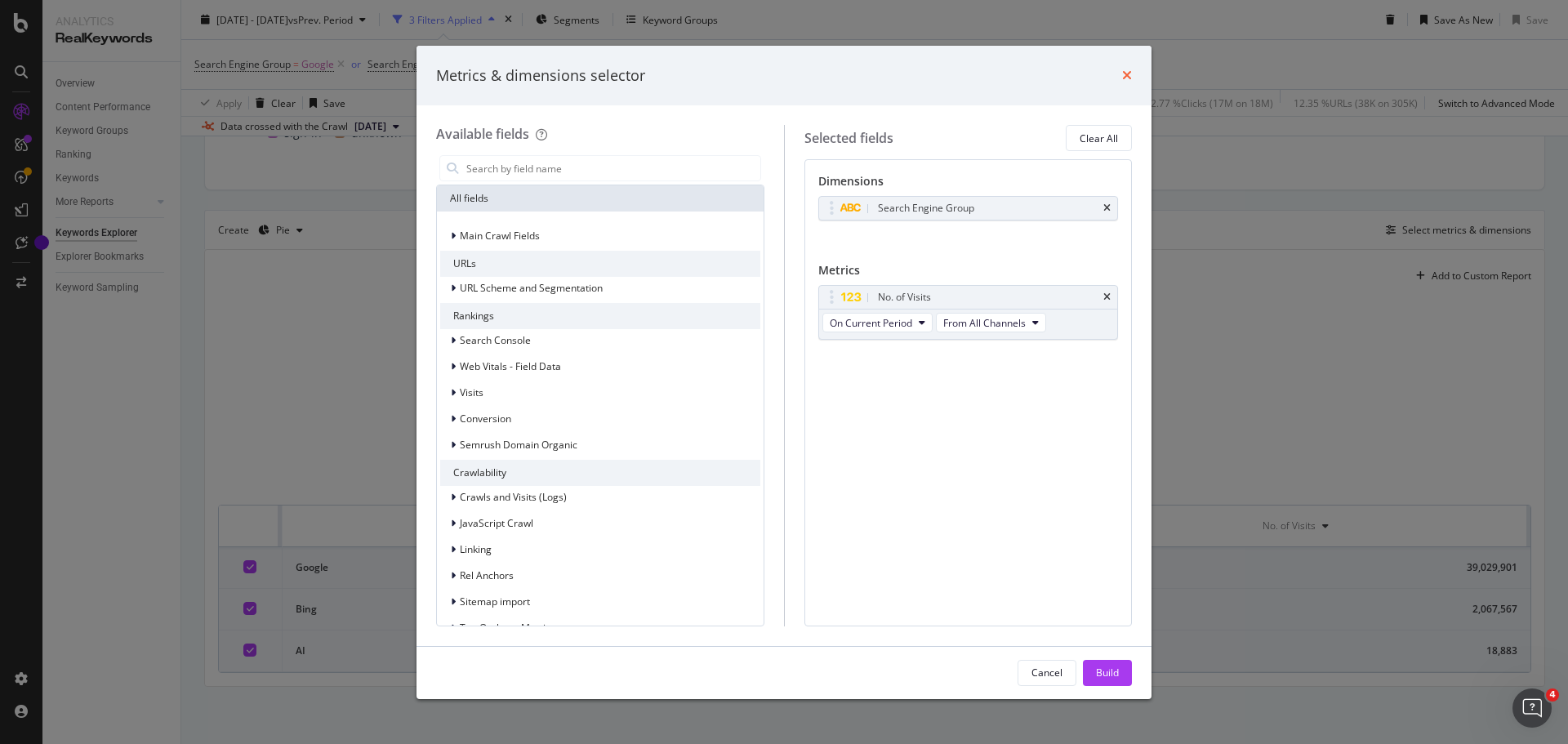
click at [1123, 76] on icon "times" at bounding box center [1127, 75] width 10 height 13
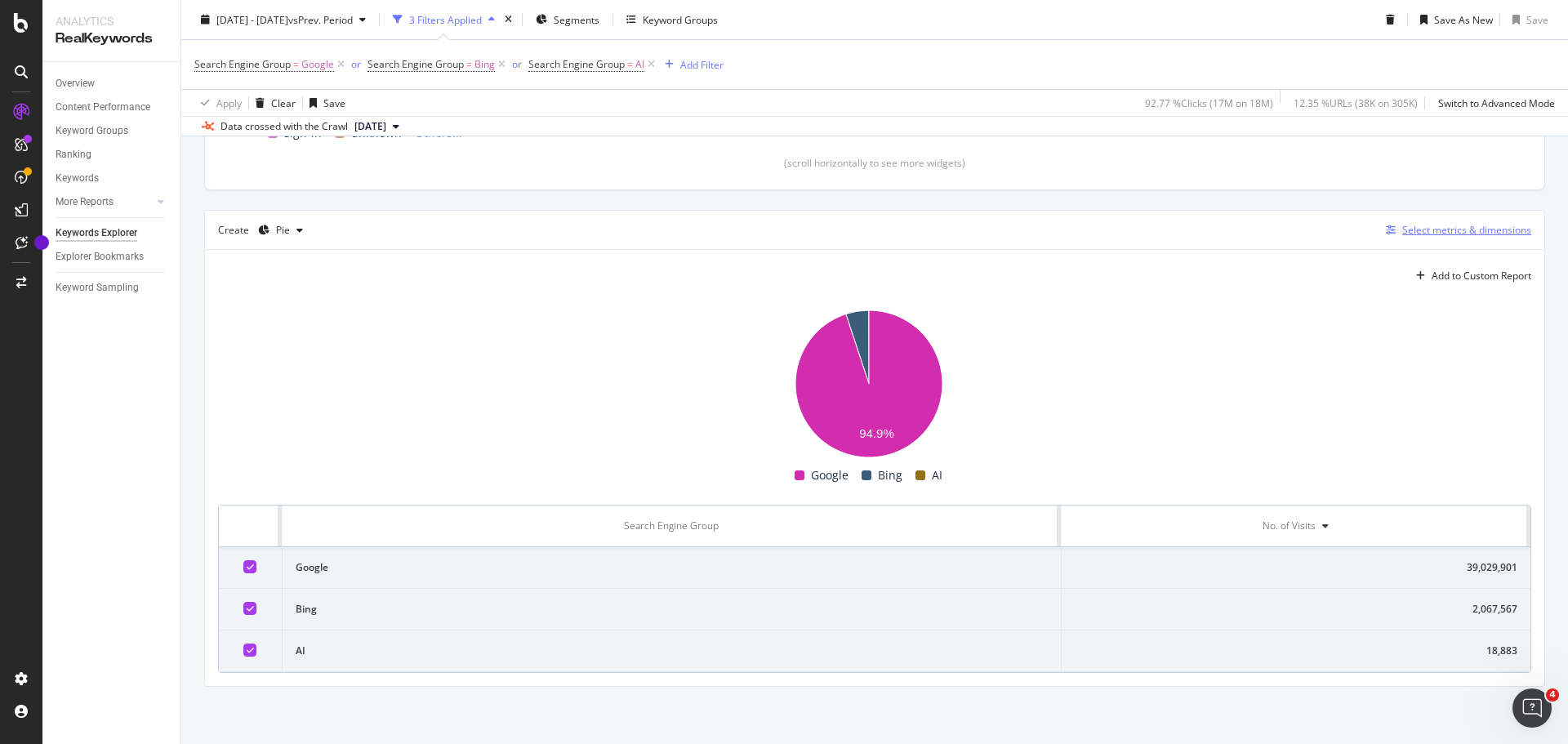
click at [1433, 231] on div "Select metrics & dimensions" at bounding box center [1467, 230] width 129 height 14
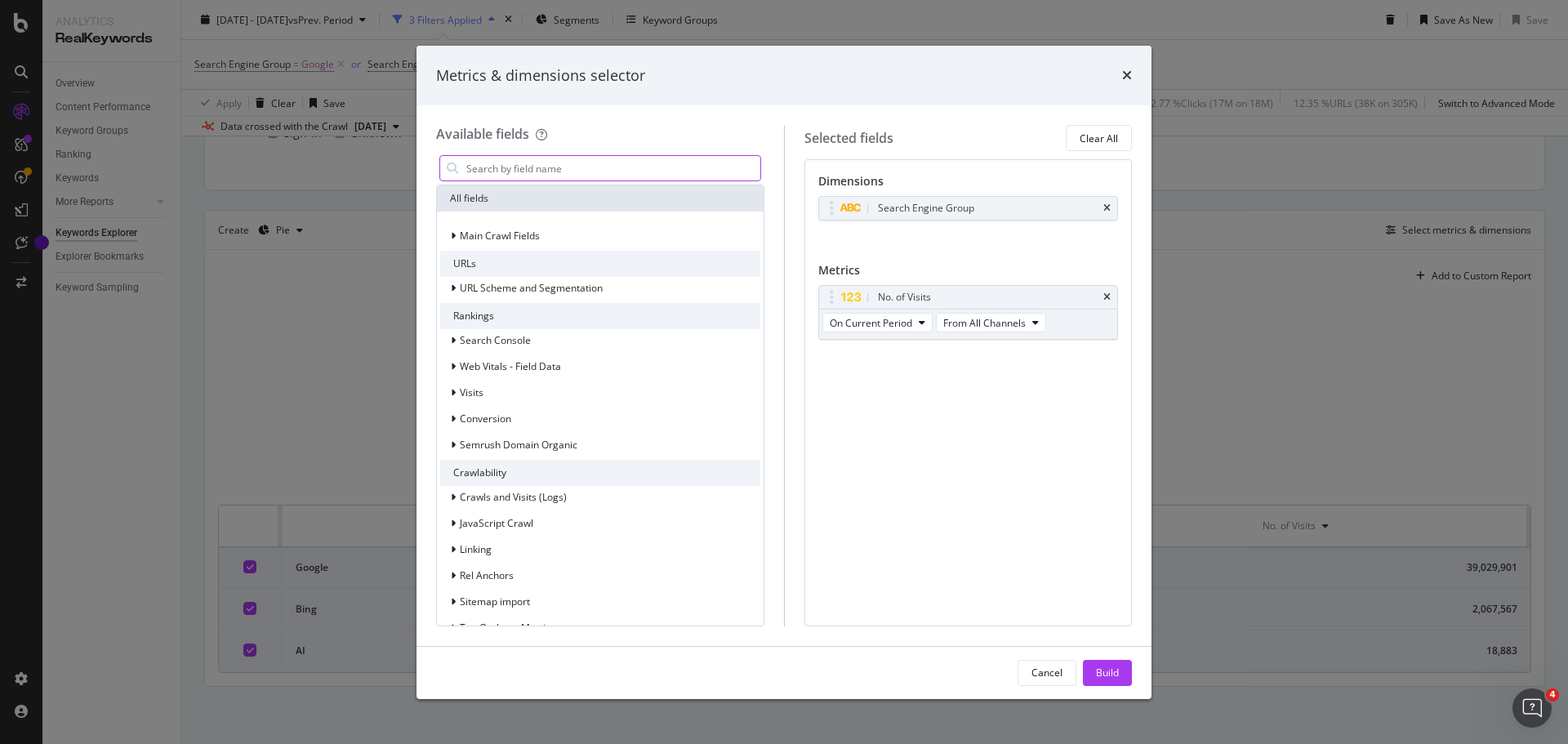
click at [569, 170] on input "modal" at bounding box center [613, 168] width 296 height 24
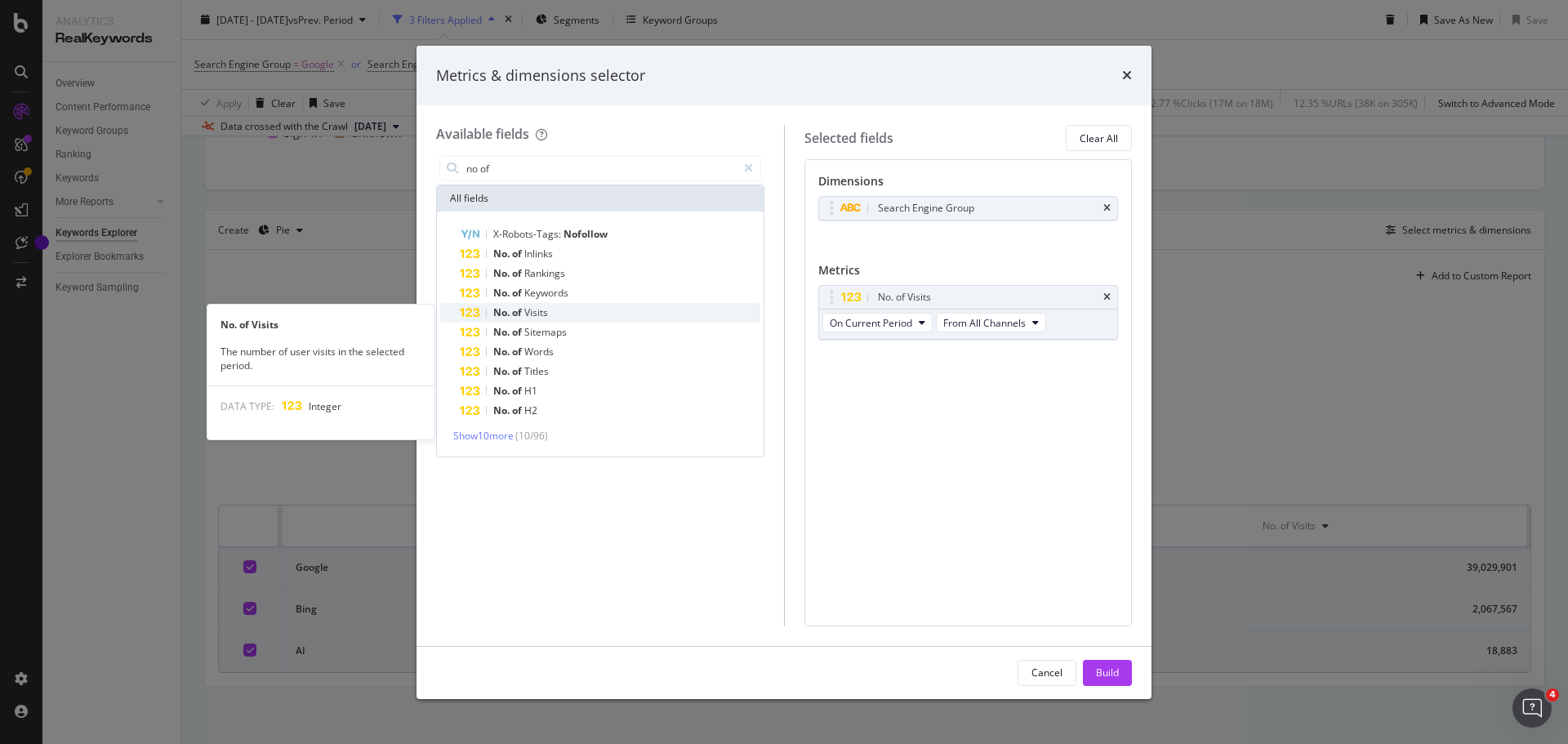
type input "no of"
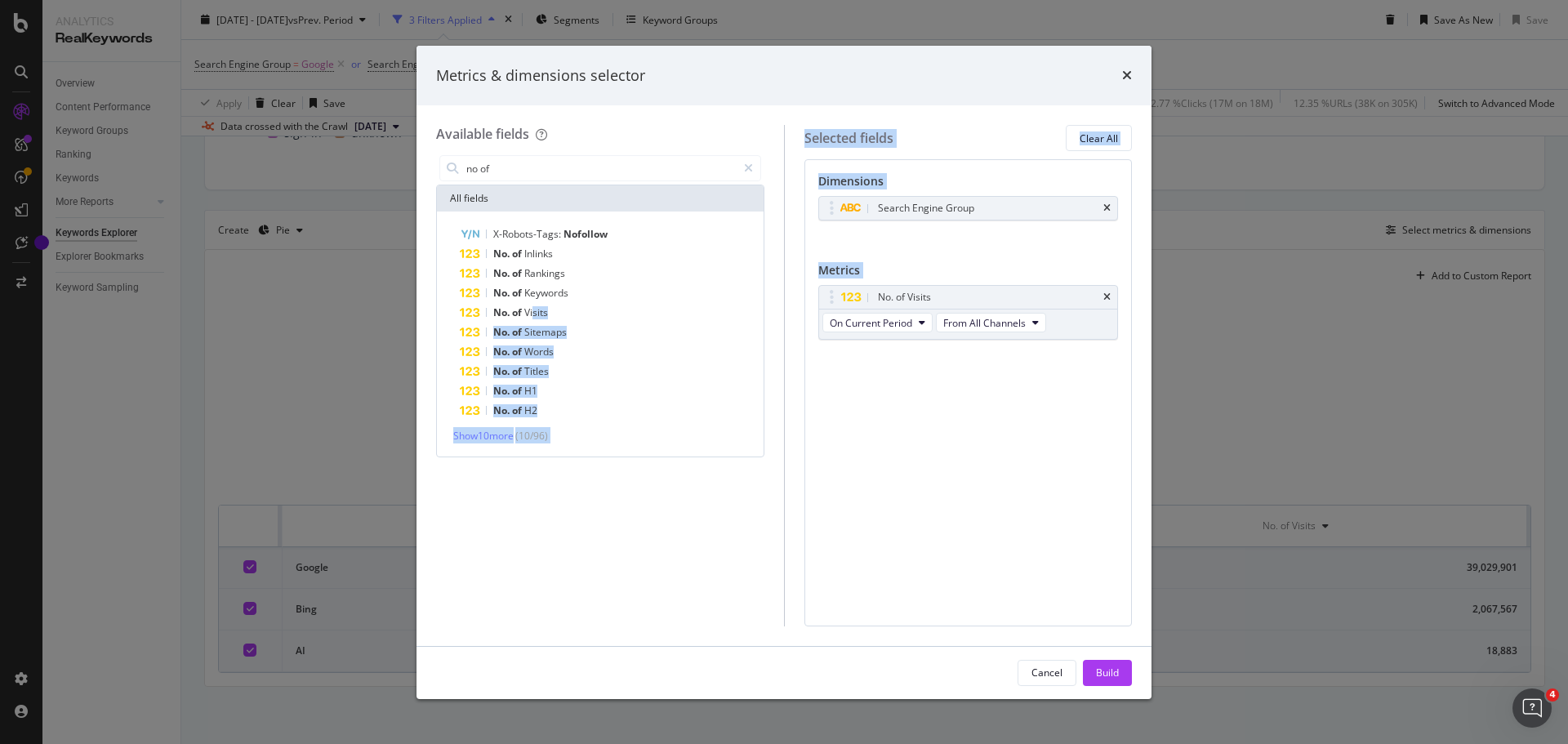
drag, startPoint x: 533, startPoint y: 313, endPoint x: 962, endPoint y: 382, distance: 434.5
click at [962, 382] on div "Available fields no of All fields X-Robots-Tags: Nofollow No. of Inlinks No. of…" at bounding box center [784, 375] width 696 height 500
click at [540, 313] on span "Visits" at bounding box center [535, 312] width 24 height 14
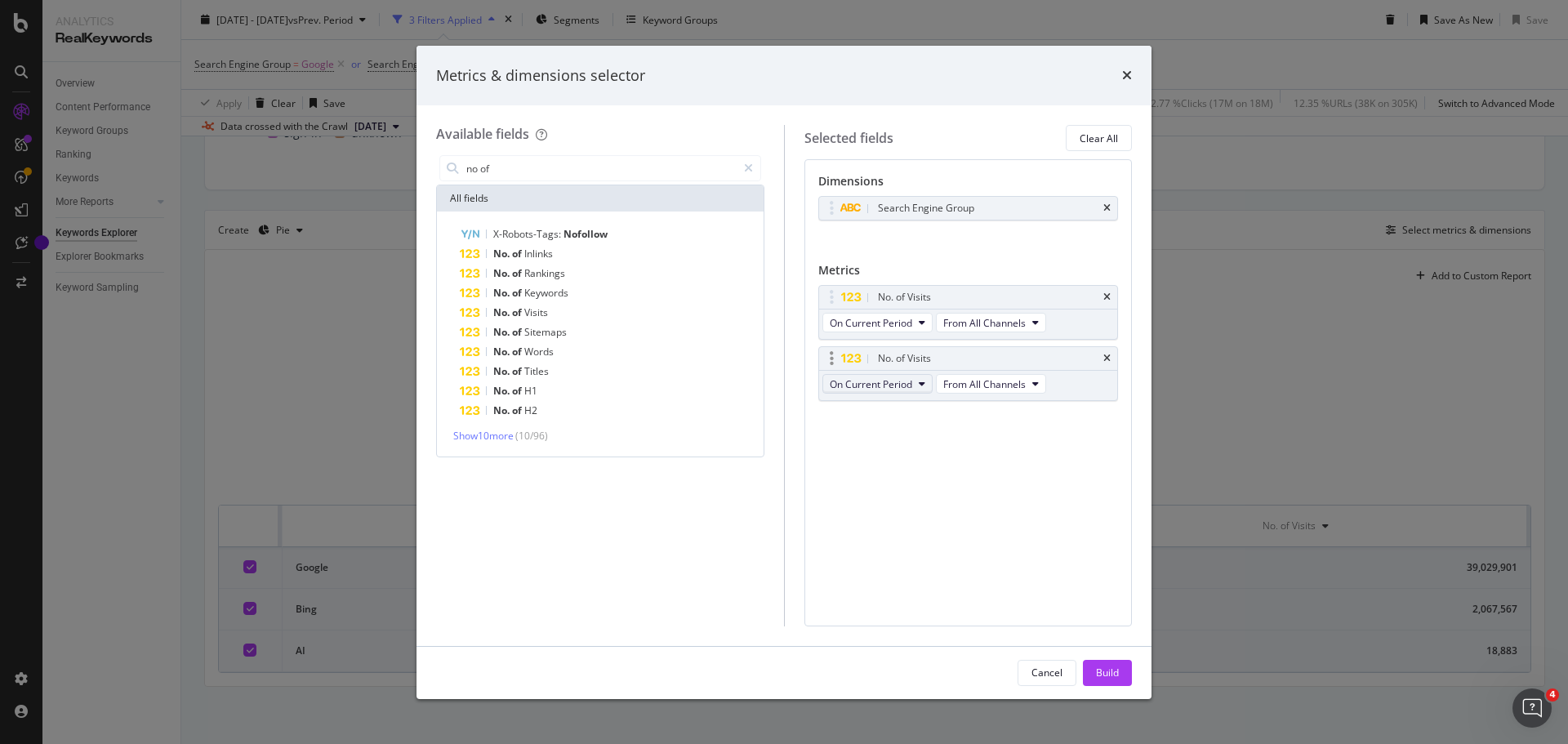
click at [908, 389] on span "On Current Period" at bounding box center [871, 384] width 83 height 14
click at [912, 442] on span "On Compared Period" at bounding box center [915, 443] width 158 height 15
click at [1106, 667] on div "Build" at bounding box center [1107, 673] width 23 height 14
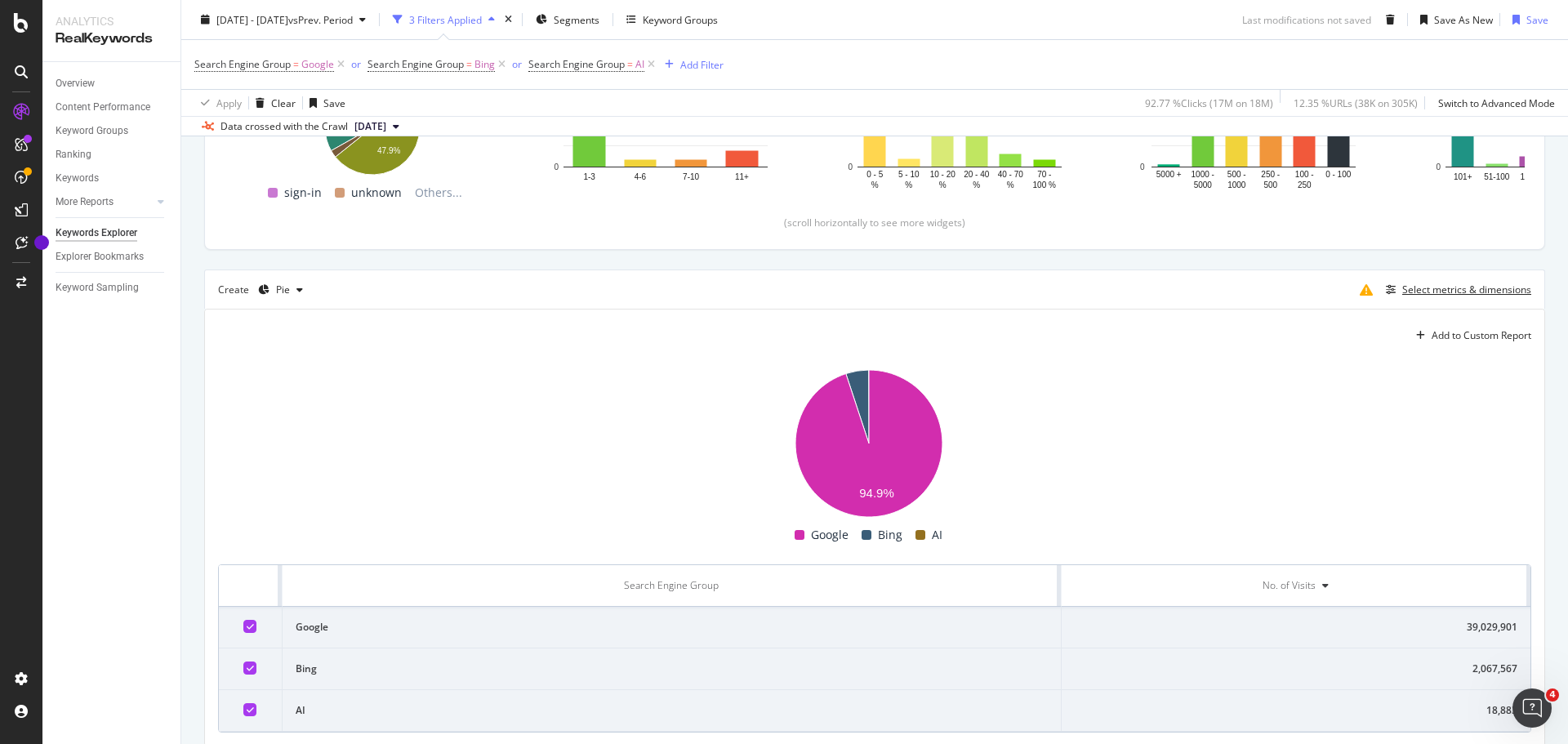
scroll to position [431, 0]
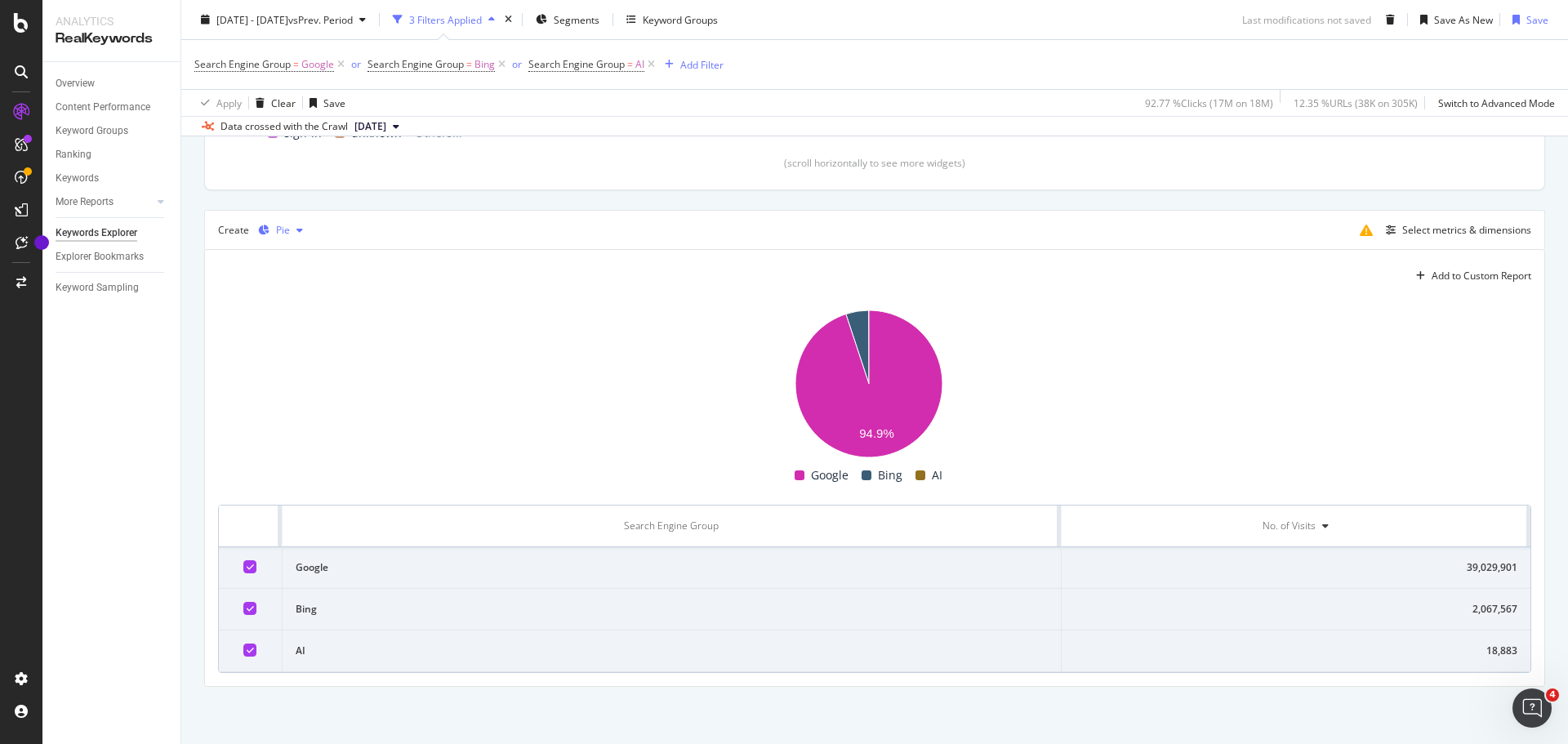
click at [297, 231] on icon "button" at bounding box center [300, 230] width 7 height 10
click at [297, 261] on div "Table" at bounding box center [303, 258] width 25 height 14
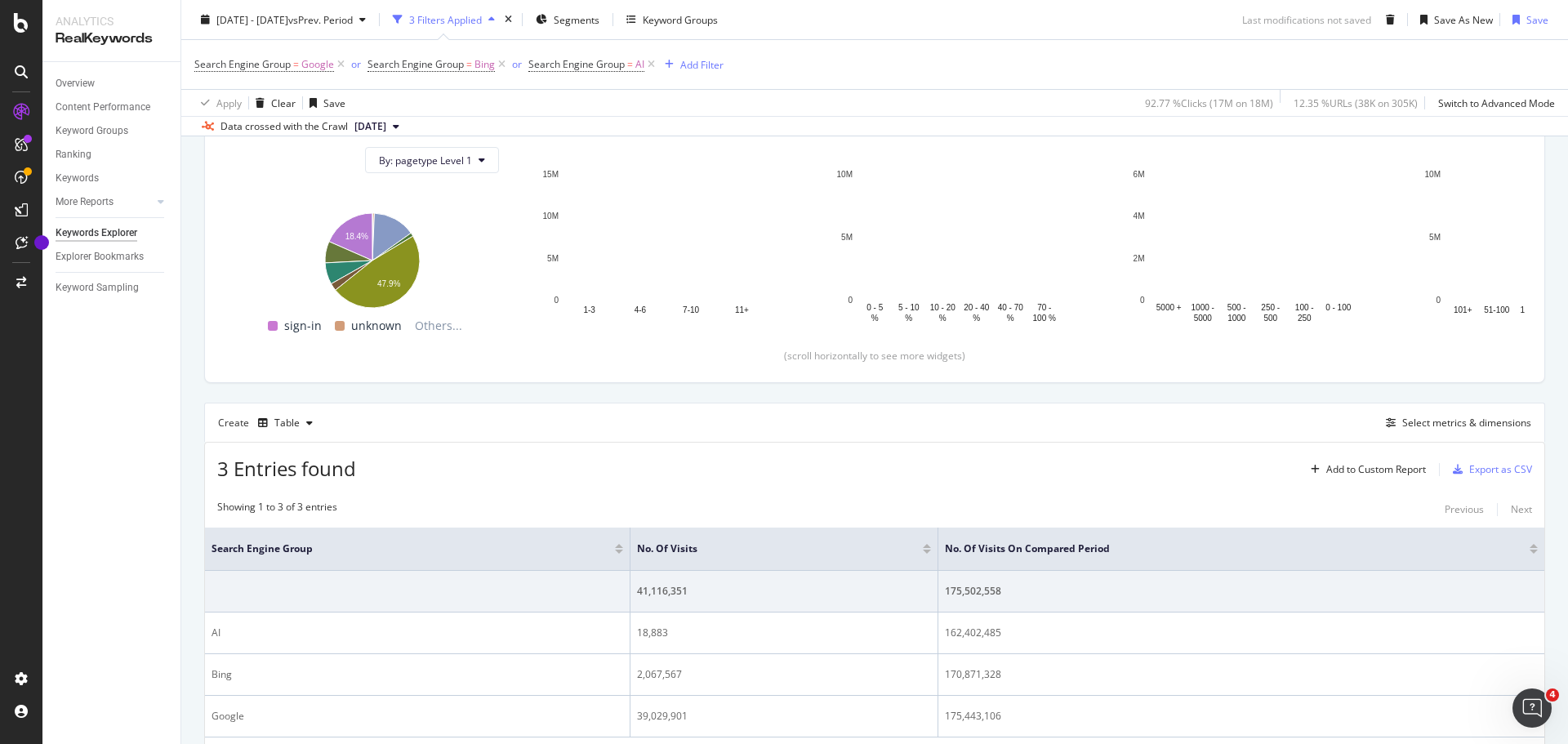
scroll to position [325, 0]
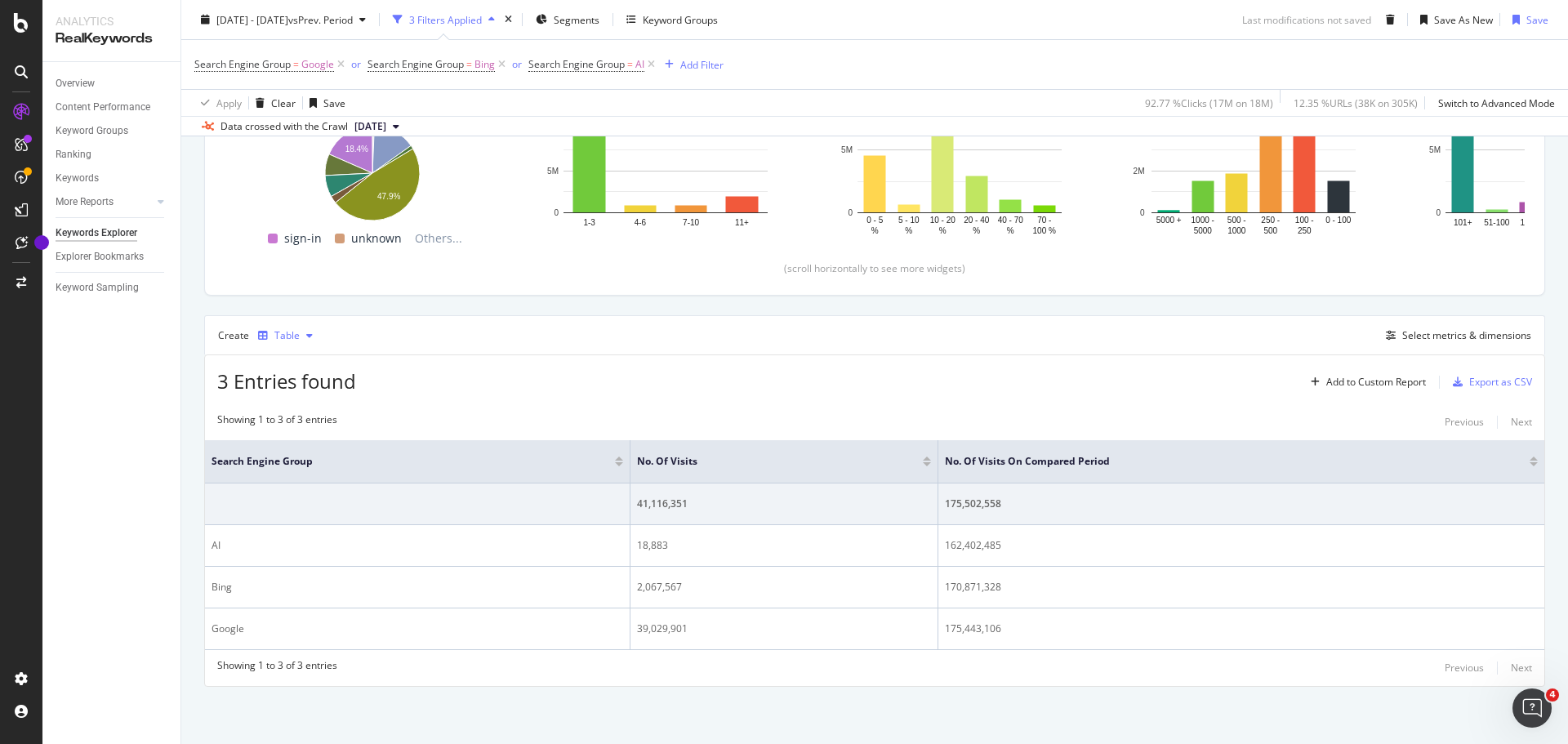
click at [286, 337] on div "Table" at bounding box center [286, 335] width 25 height 10
click at [475, 363] on div "3 Entries found Add to Custom Report Export as CSV" at bounding box center [874, 375] width 1339 height 40
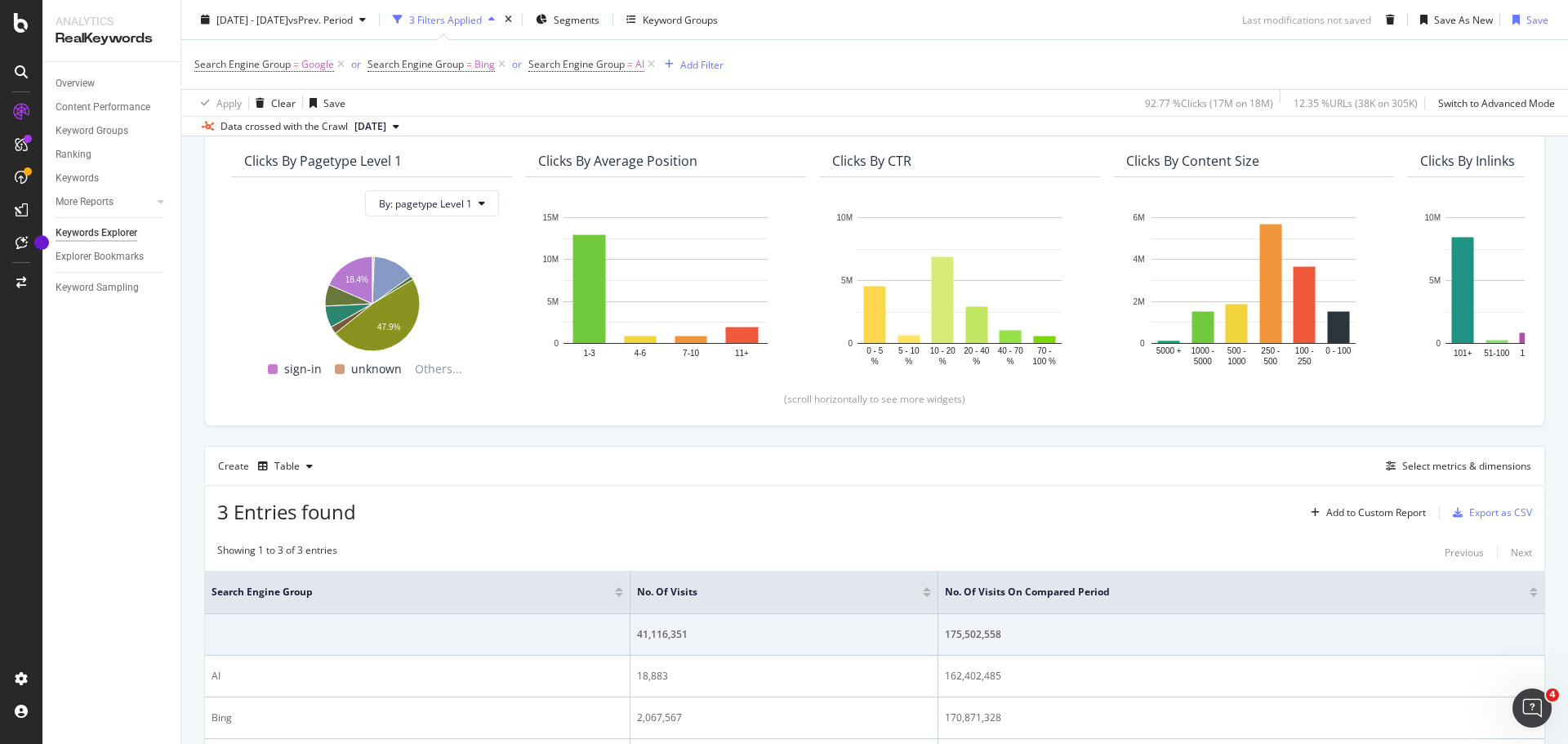
scroll to position [0, 0]
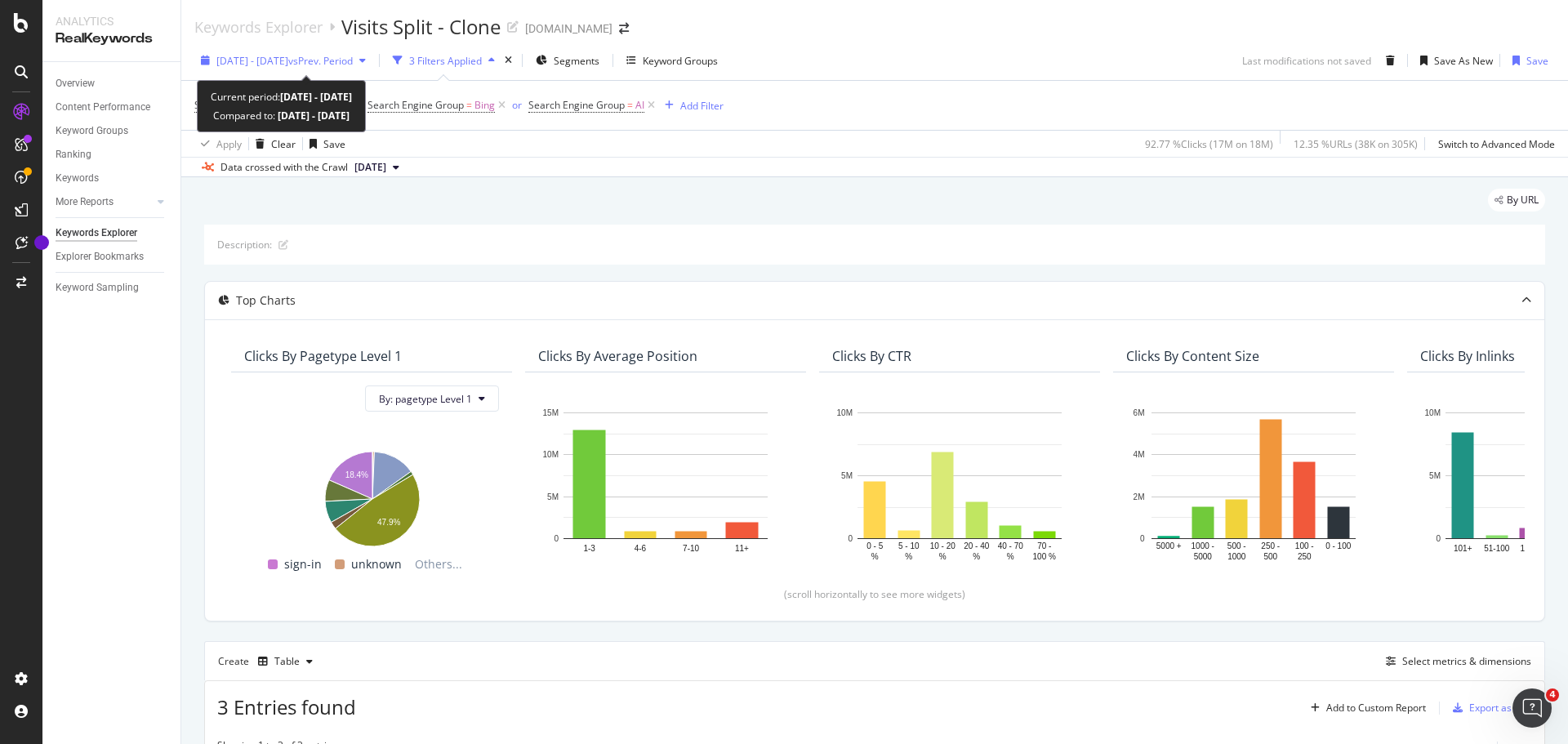
click at [353, 59] on span "vs Prev. Period" at bounding box center [320, 61] width 64 height 14
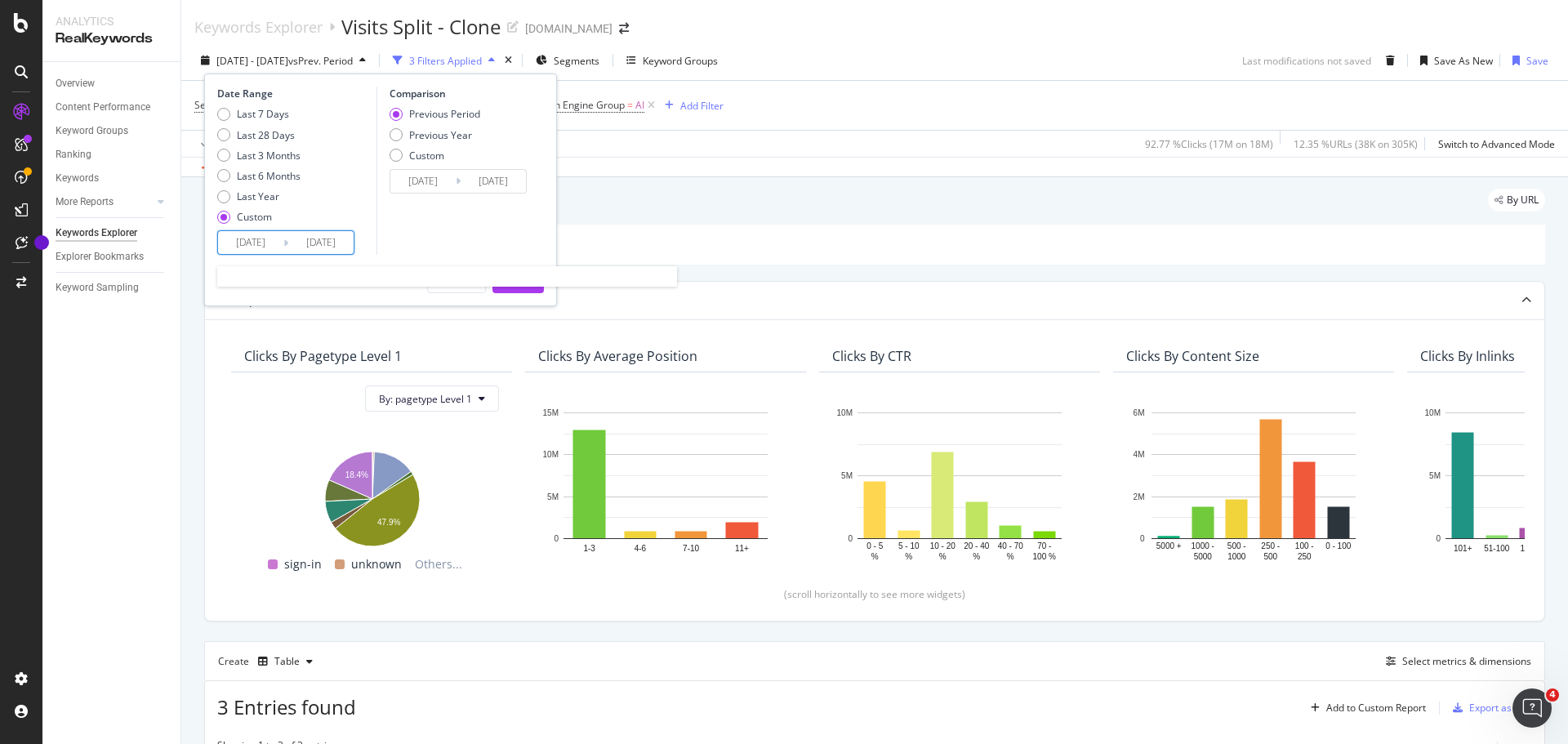
click at [251, 244] on input "[DATE]" at bounding box center [250, 242] width 65 height 23
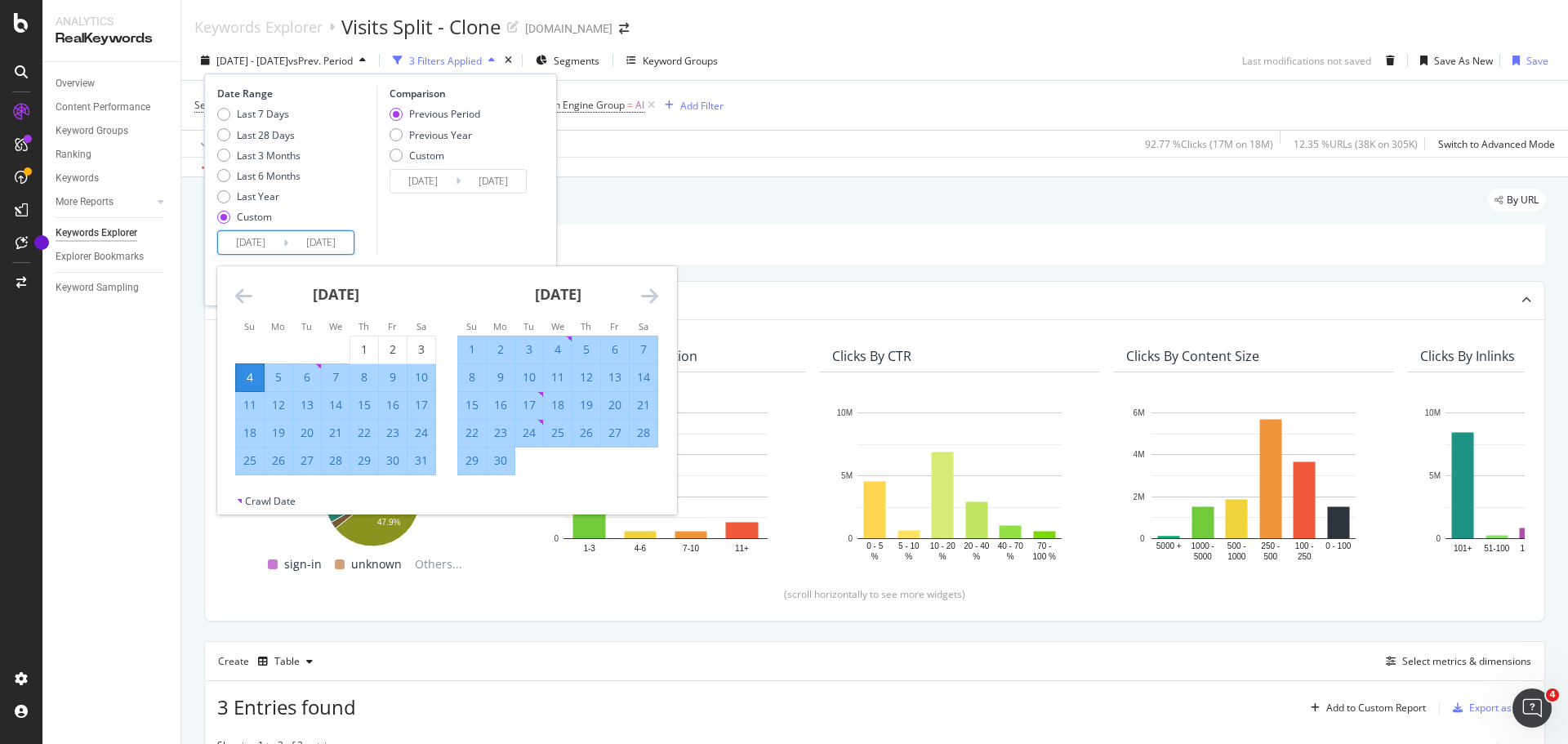
click at [652, 292] on icon "Move forward to switch to the next month." at bounding box center [649, 295] width 17 height 20
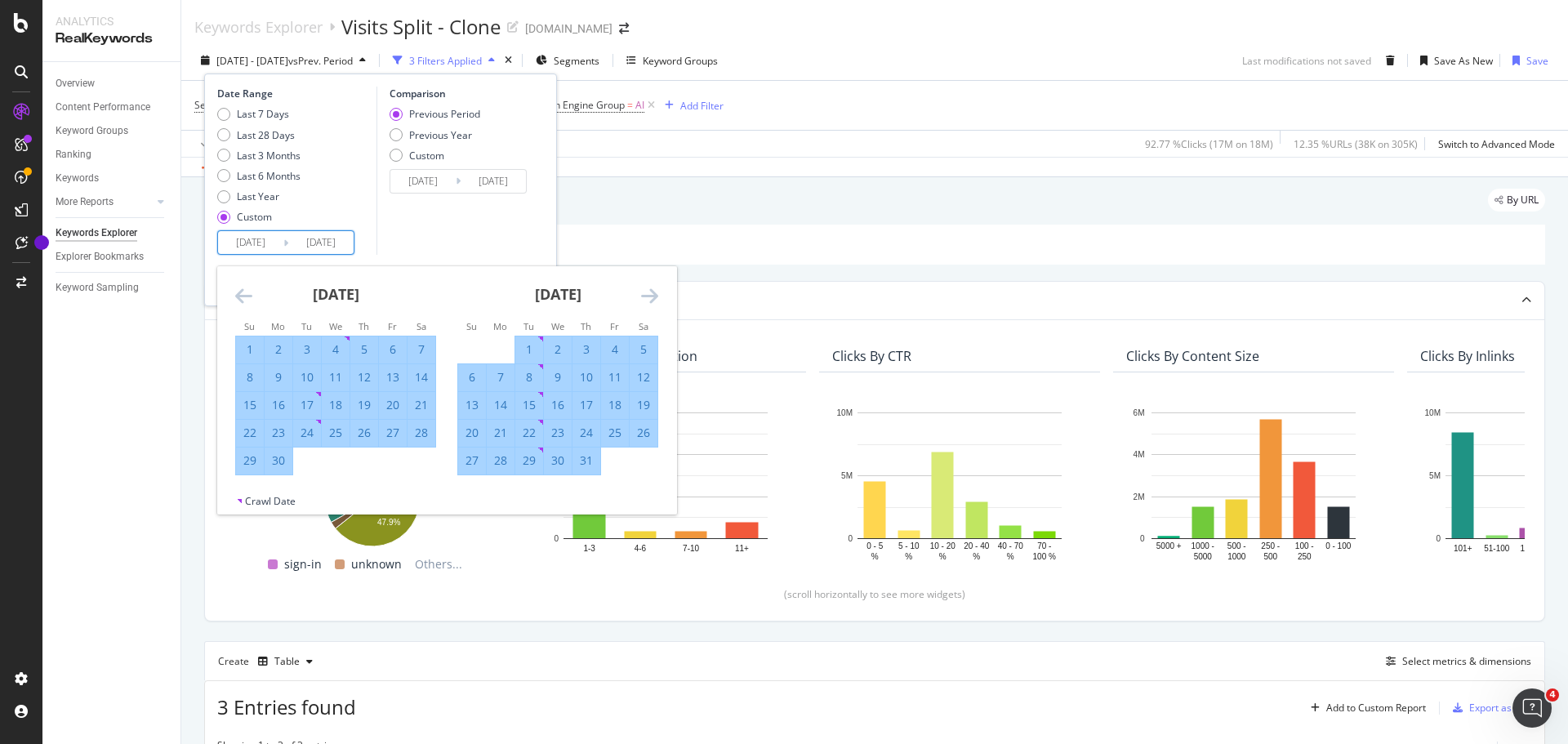
click at [468, 373] on div "6" at bounding box center [472, 377] width 28 height 17
type input "[DATE]"
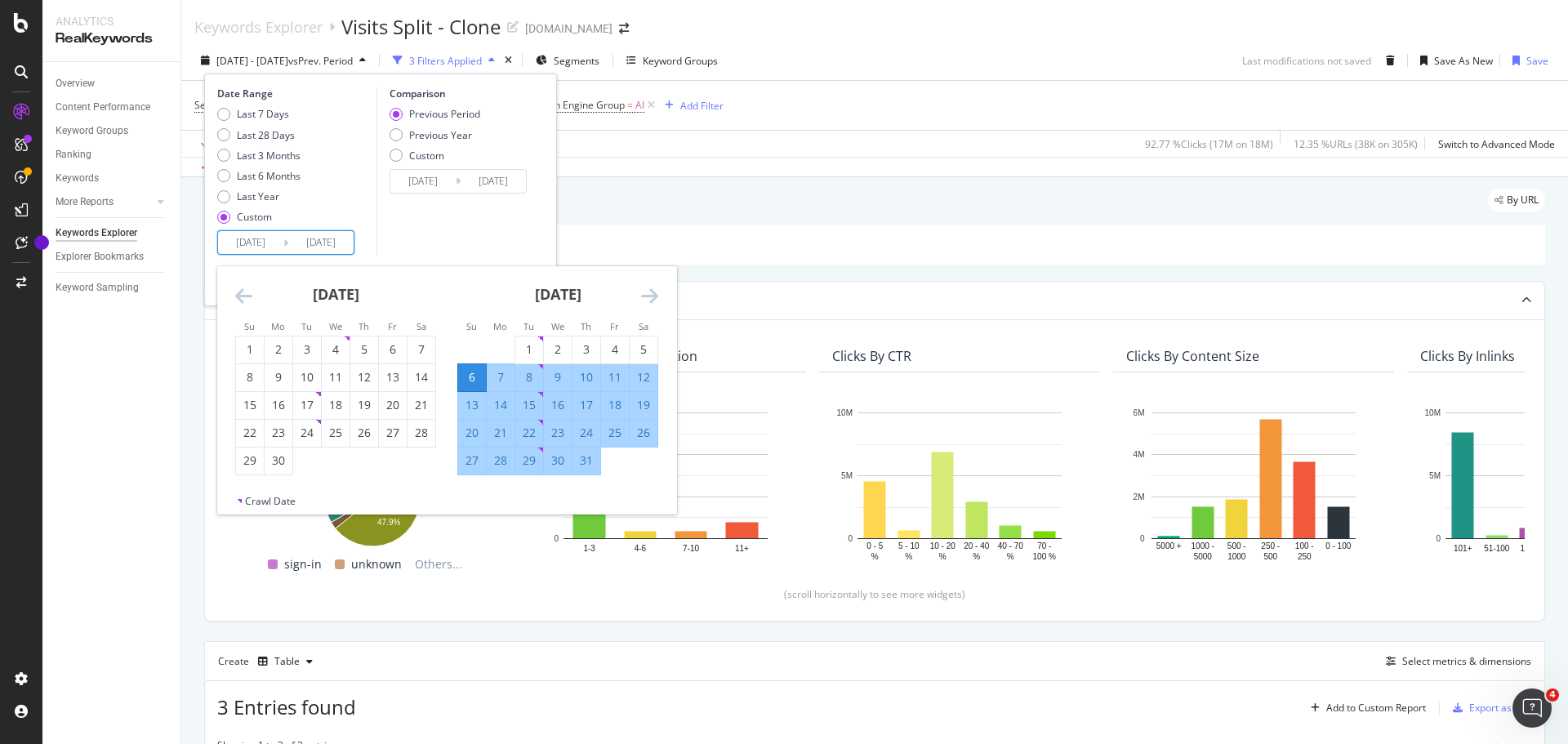
click at [656, 297] on icon "Move forward to switch to the next month." at bounding box center [649, 295] width 17 height 20
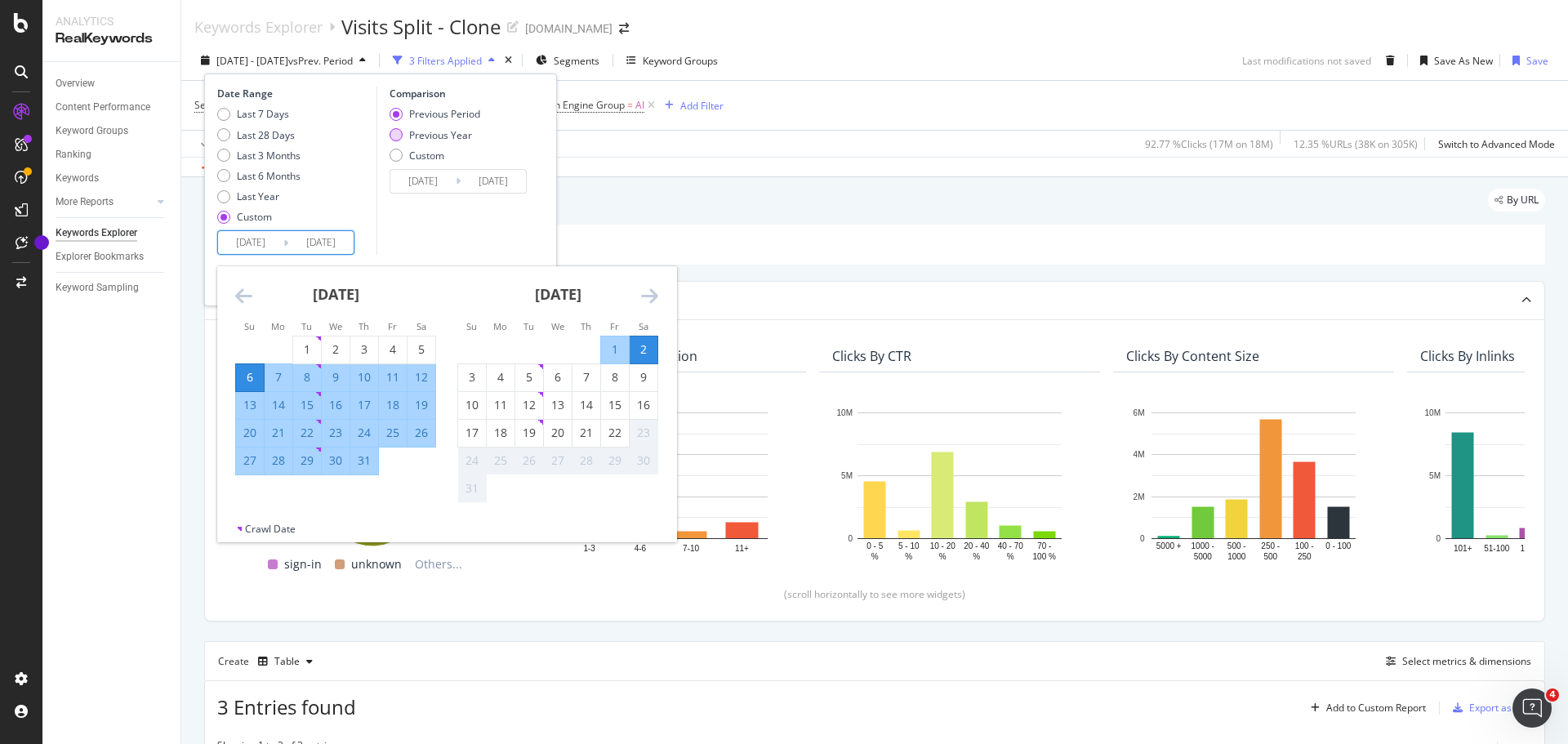
click at [422, 138] on div "Previous Year" at bounding box center [441, 135] width 63 height 14
type input "[DATE]"
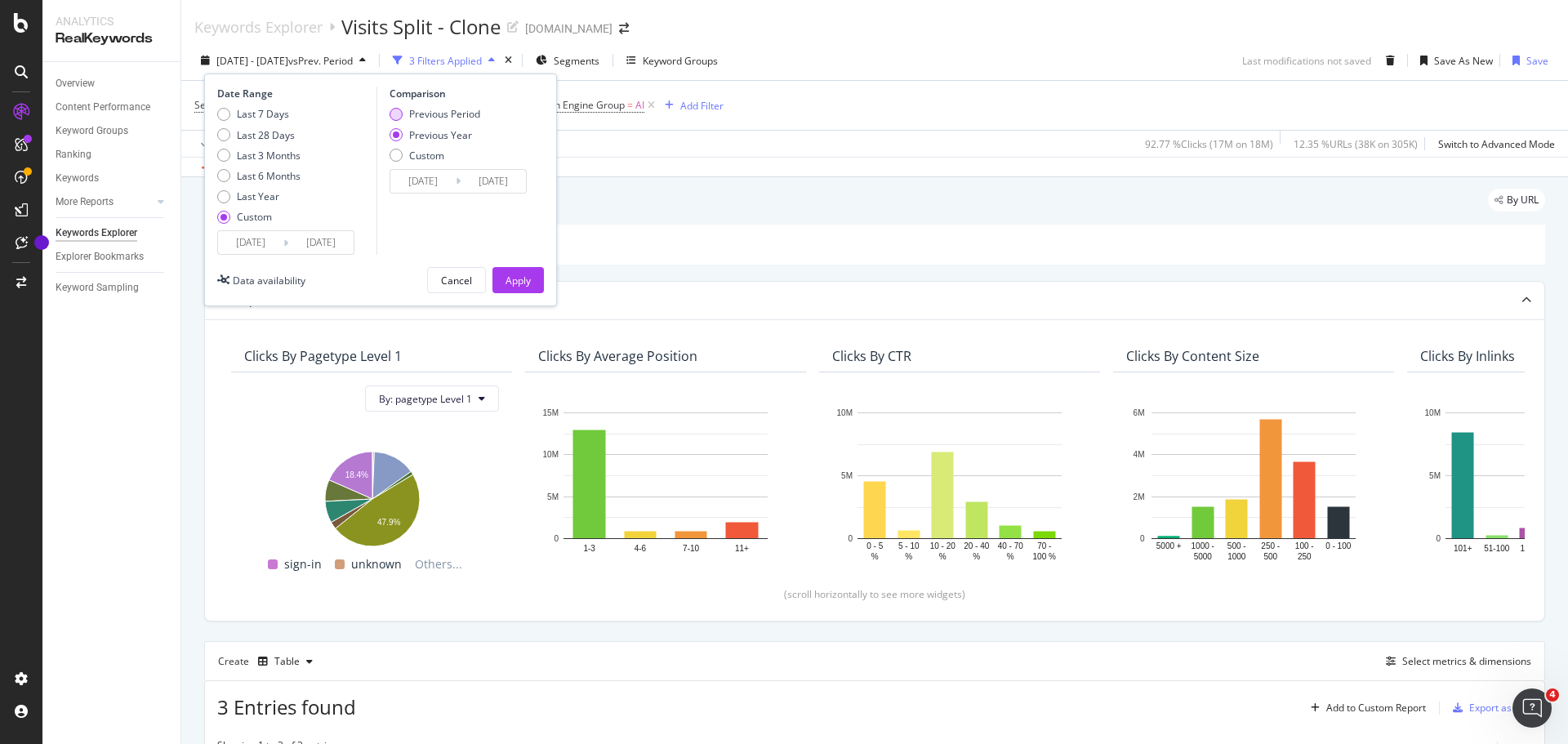
click at [430, 112] on div "Previous Period" at bounding box center [445, 114] width 71 height 14
type input "[DATE]"
click at [516, 278] on div "Apply" at bounding box center [518, 280] width 25 height 14
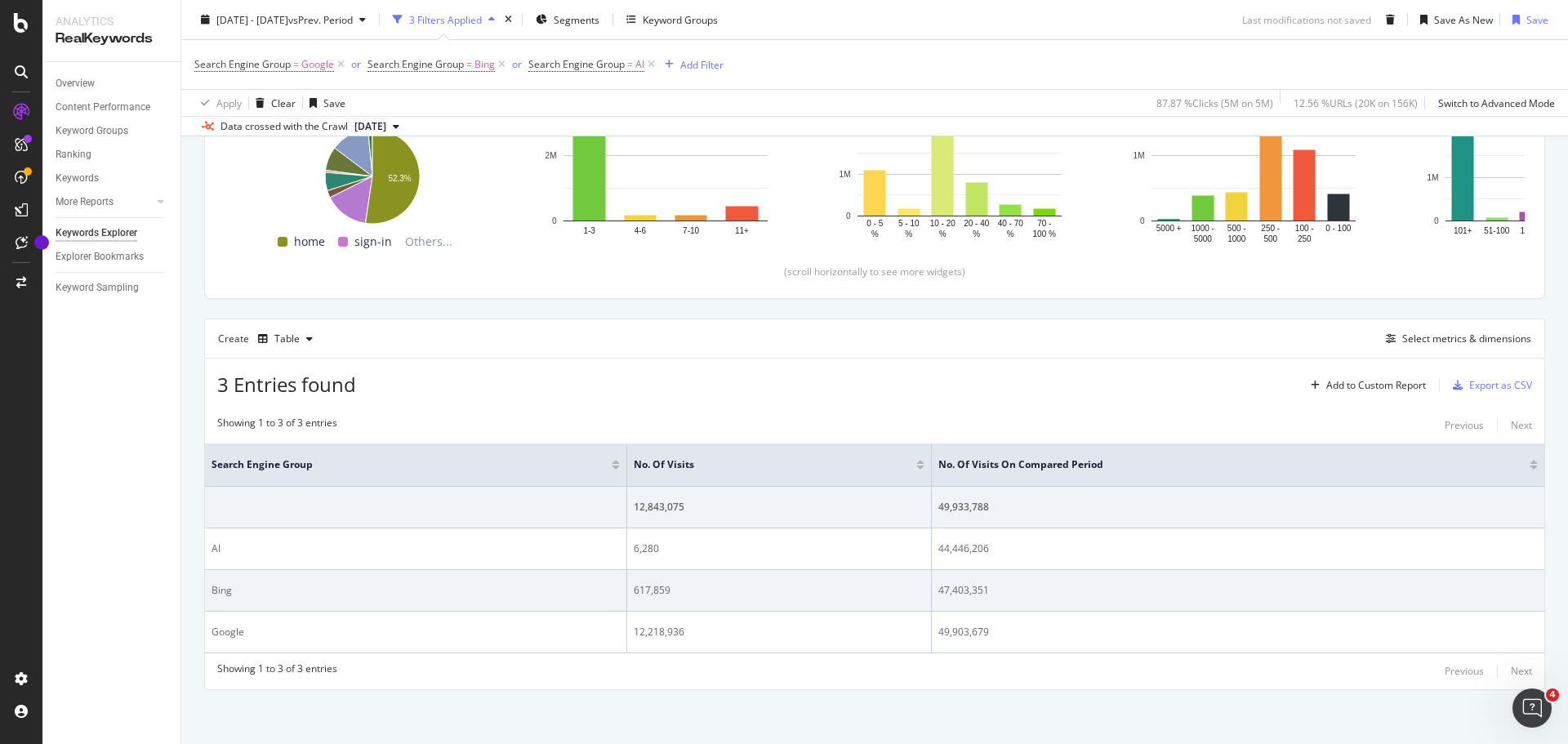
scroll to position [325, 0]
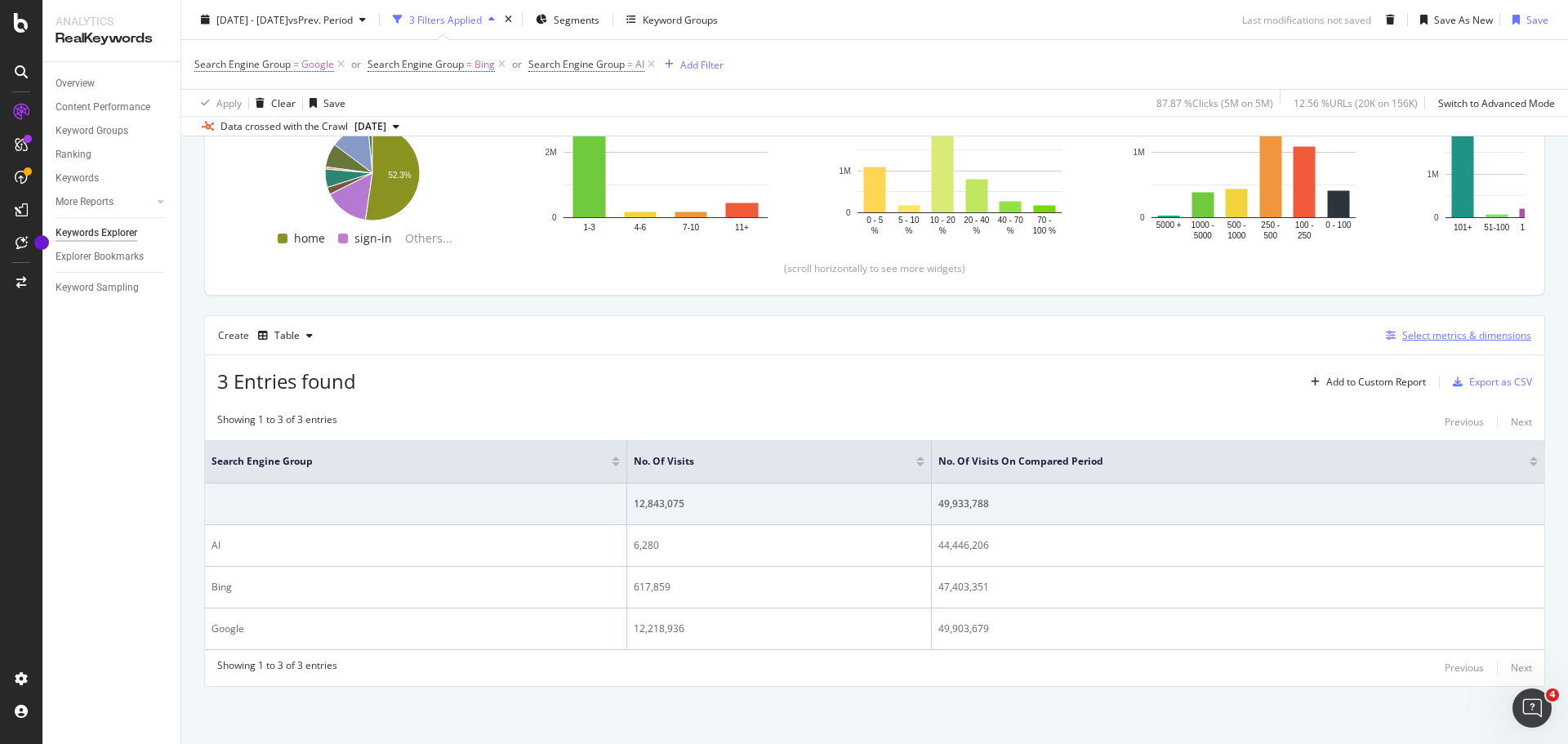
click at [1425, 336] on div "Select metrics & dimensions" at bounding box center [1467, 335] width 129 height 14
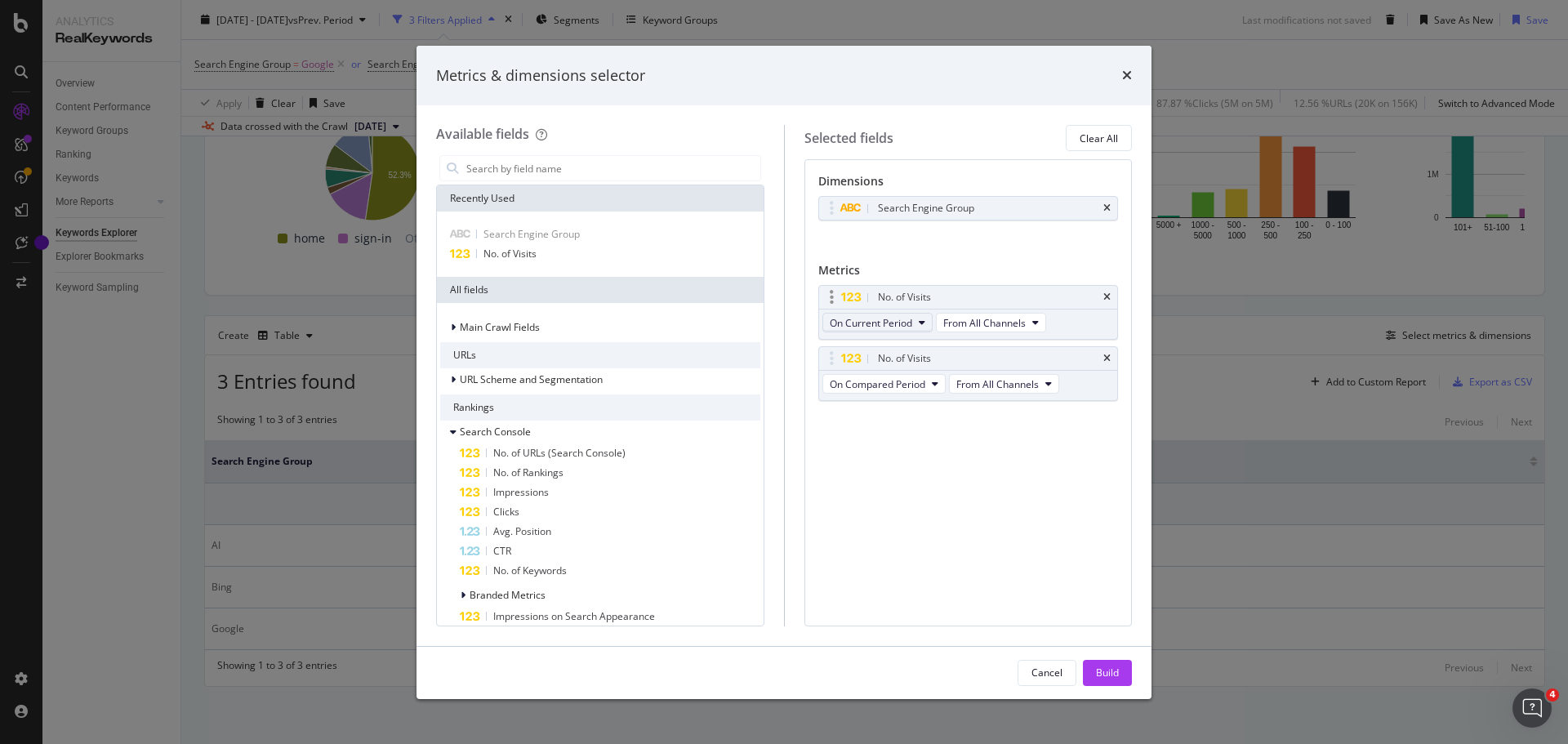
click at [923, 322] on icon "modal" at bounding box center [922, 322] width 7 height 10
click at [1023, 325] on span "From All Channels" at bounding box center [985, 323] width 83 height 14
click at [965, 385] on span "Organic" at bounding box center [993, 382] width 85 height 15
click at [1030, 381] on span "From All Channels" at bounding box center [998, 384] width 83 height 14
click at [1000, 433] on div "Organic" at bounding box center [1006, 442] width 111 height 23
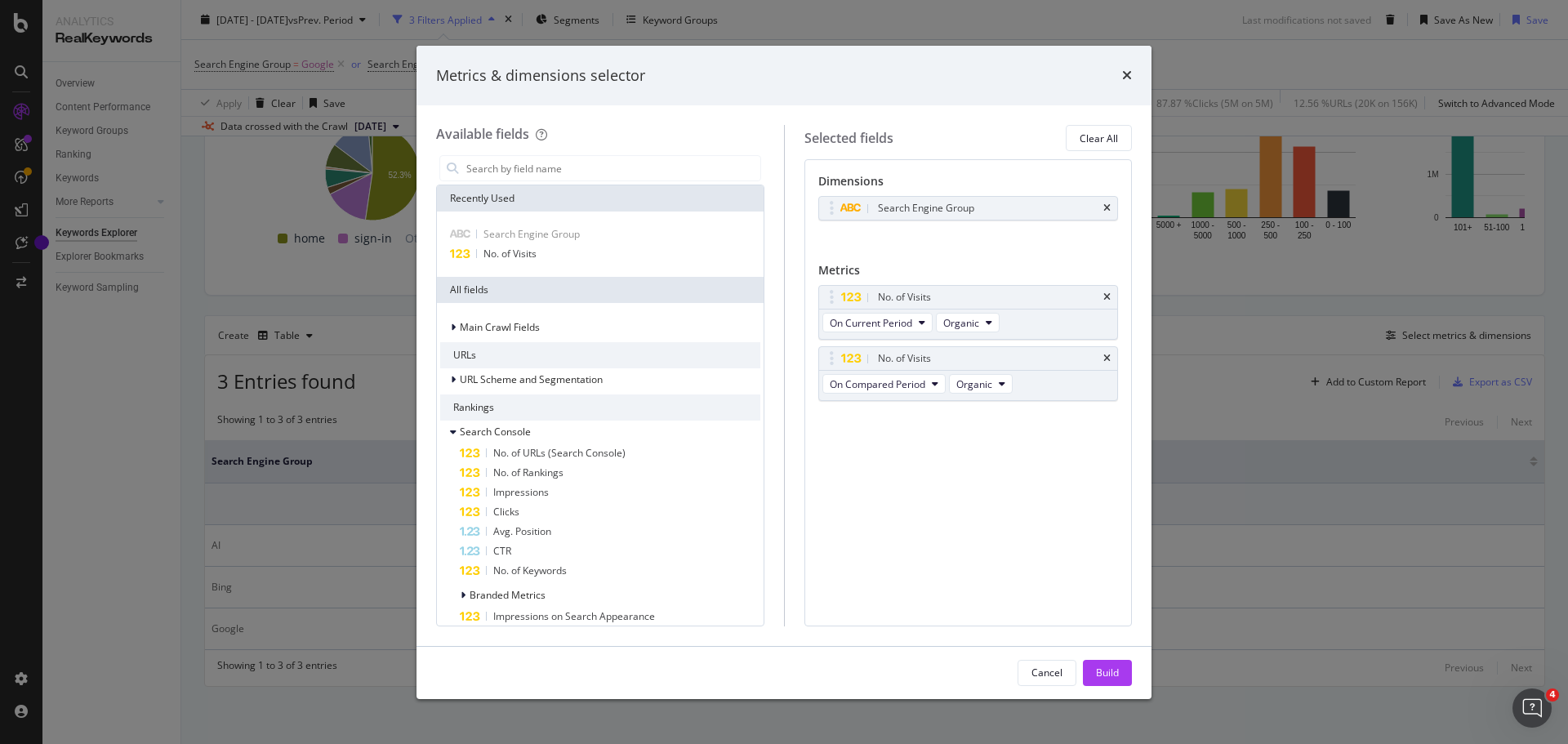
drag, startPoint x: 1107, startPoint y: 674, endPoint x: 1299, endPoint y: 500, distance: 259.1
click at [1107, 673] on div "Build" at bounding box center [1107, 673] width 23 height 14
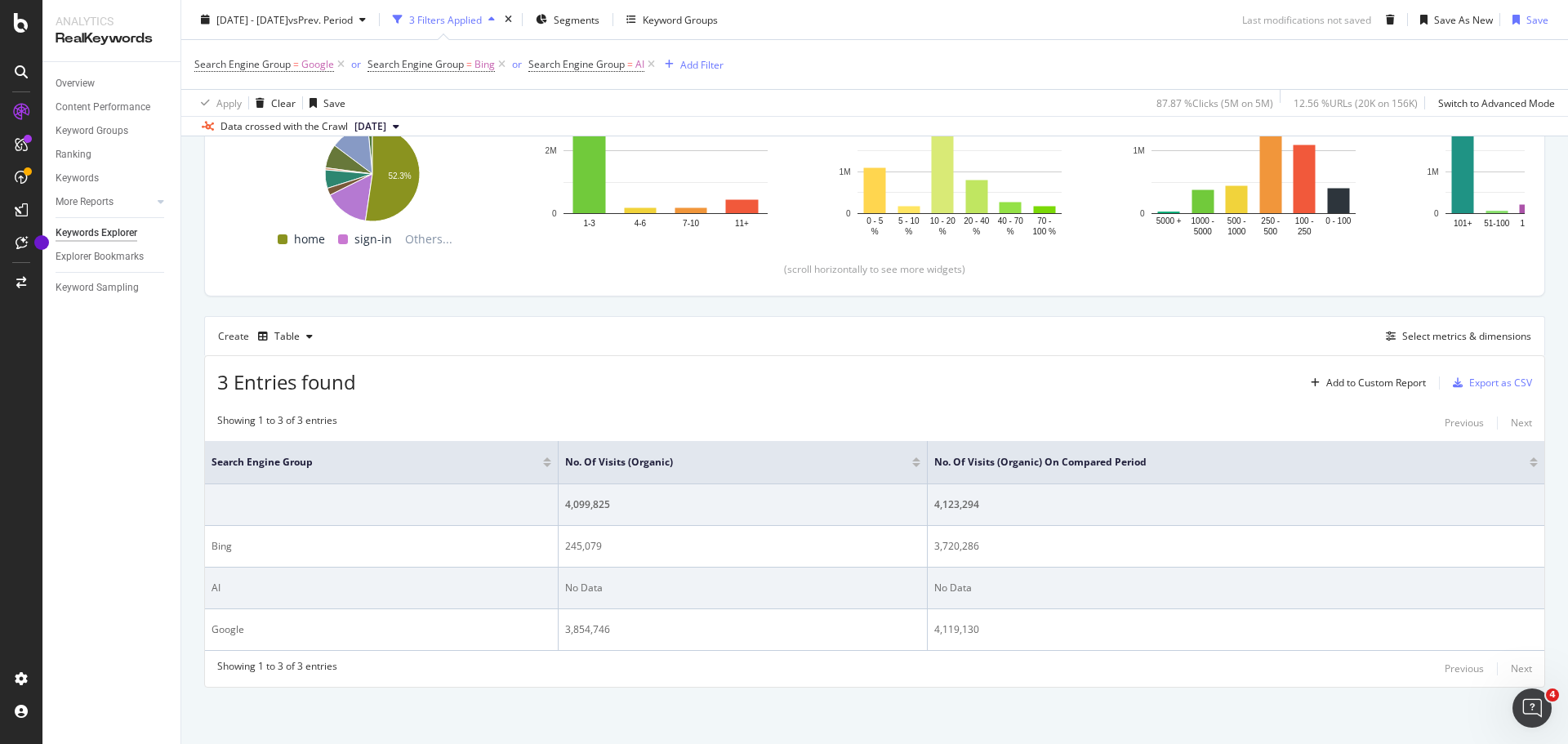
scroll to position [325, 0]
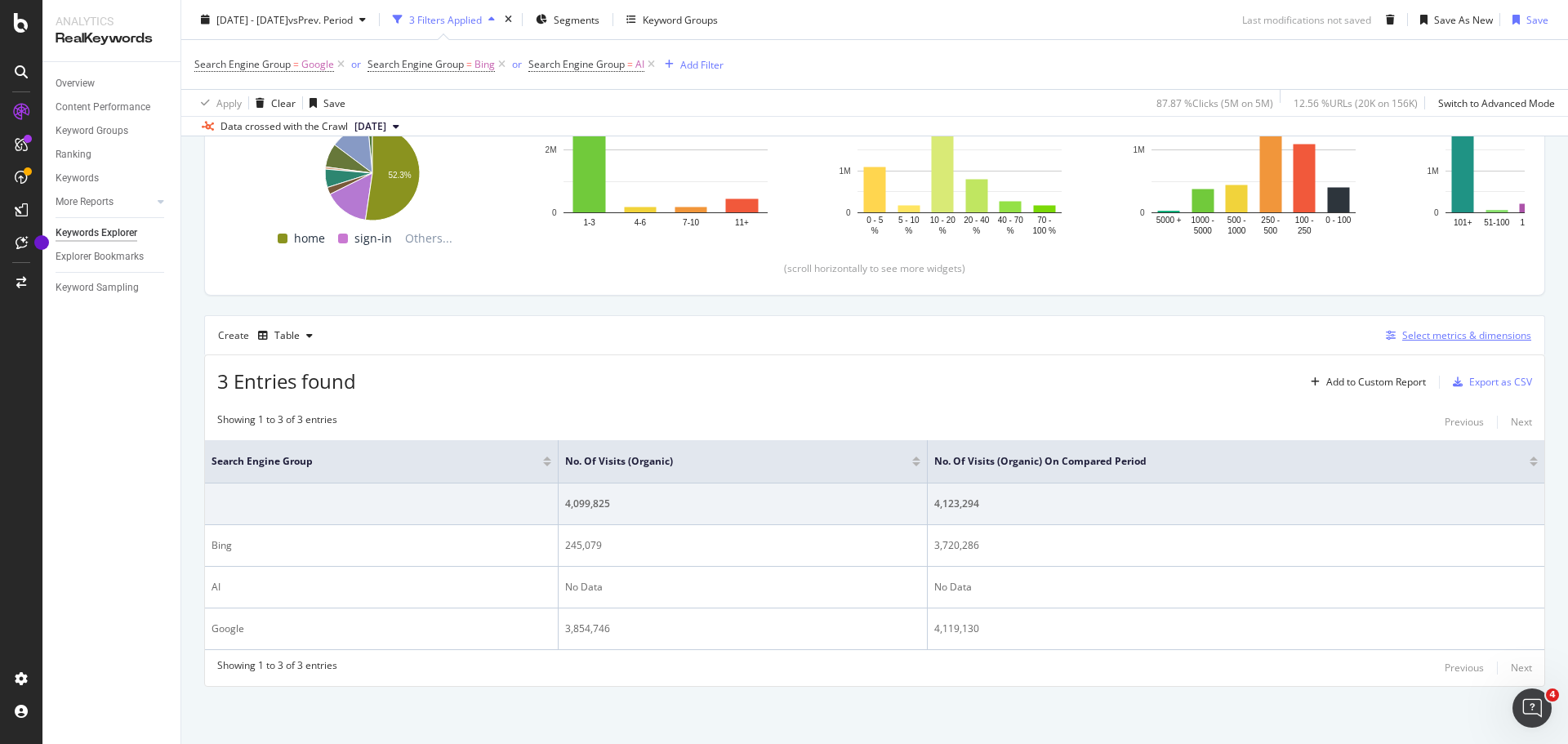
click at [1422, 335] on div "Select metrics & dimensions" at bounding box center [1467, 335] width 129 height 14
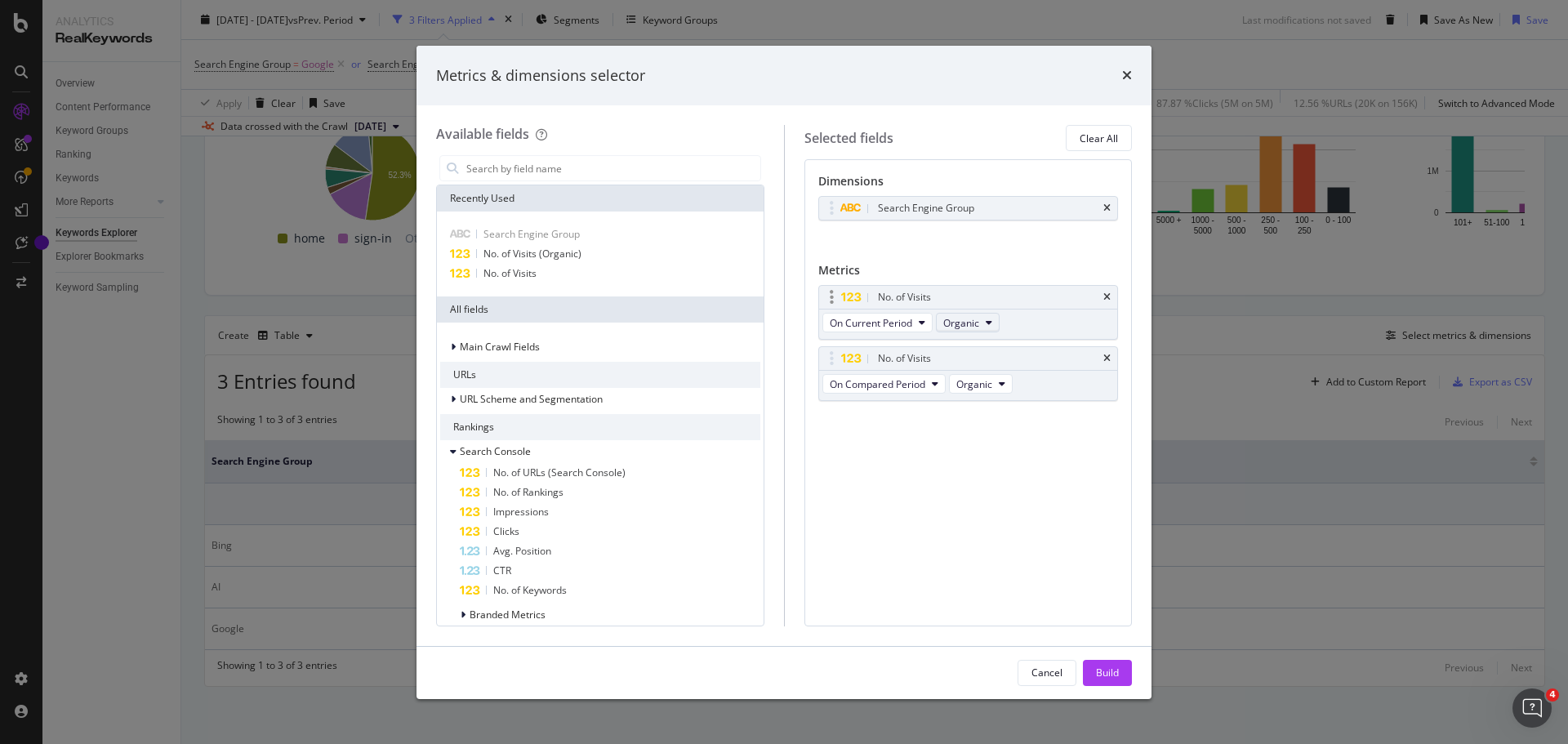
click at [962, 324] on span "Organic" at bounding box center [961, 323] width 36 height 14
click at [970, 354] on span "From All Channels" at bounding box center [991, 352] width 83 height 15
click at [985, 379] on span "Organic" at bounding box center [974, 384] width 36 height 14
click at [983, 418] on span "From All Channels" at bounding box center [1004, 412] width 83 height 15
click at [1104, 667] on div "Build" at bounding box center [1107, 673] width 23 height 14
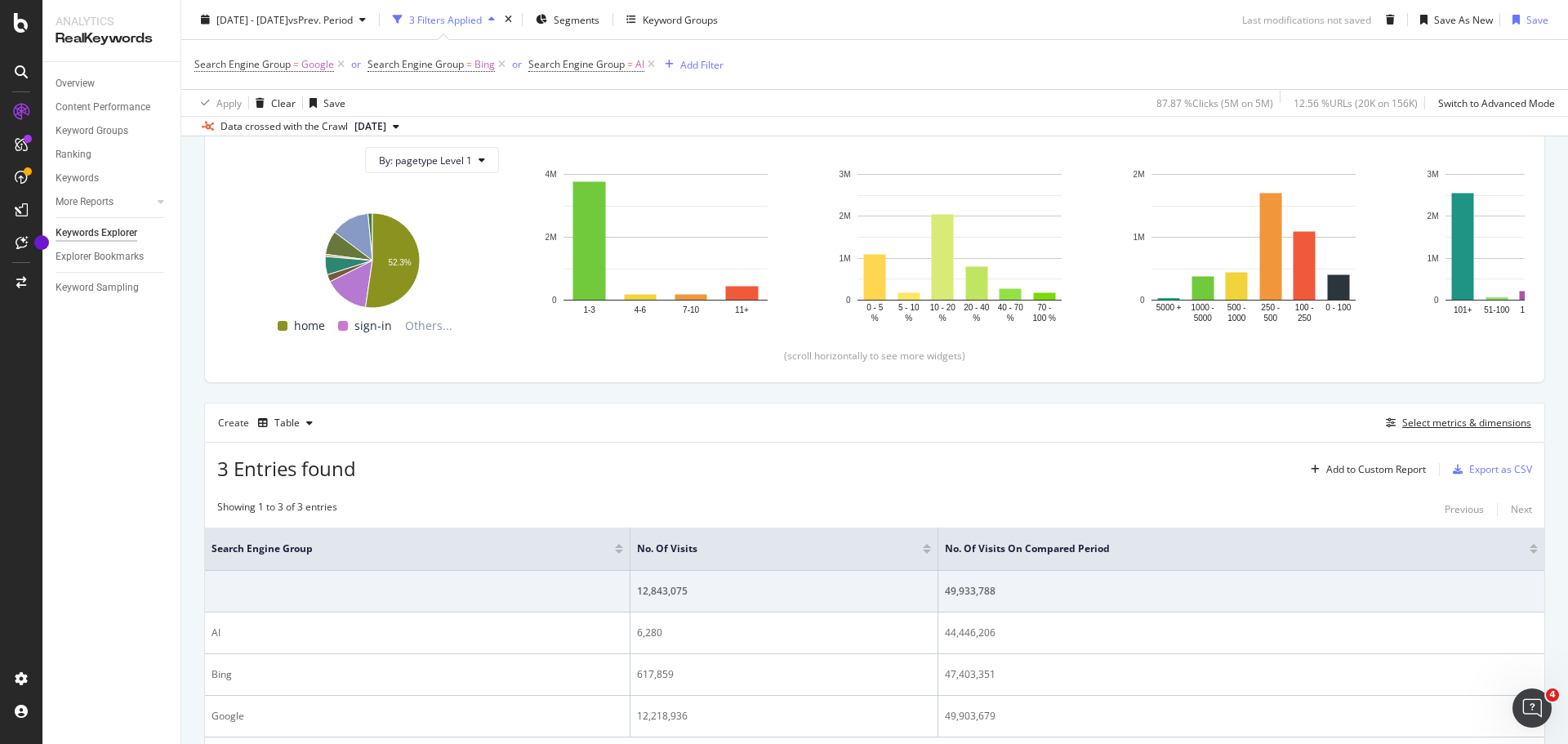
scroll to position [325, 0]
